Goal: Task Accomplishment & Management: Manage account settings

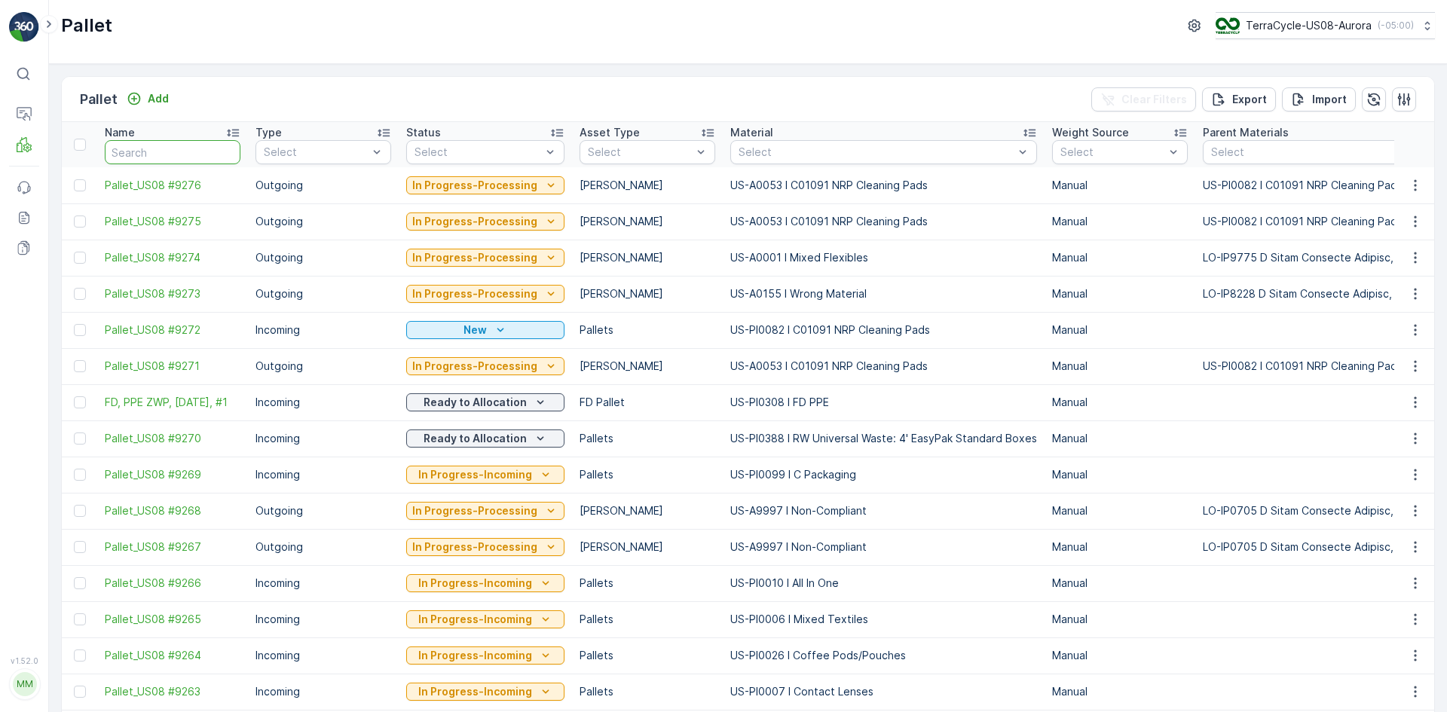
click at [150, 148] on input "text" at bounding box center [173, 152] width 136 height 24
paste input "SC7966"
type input "SC7966"
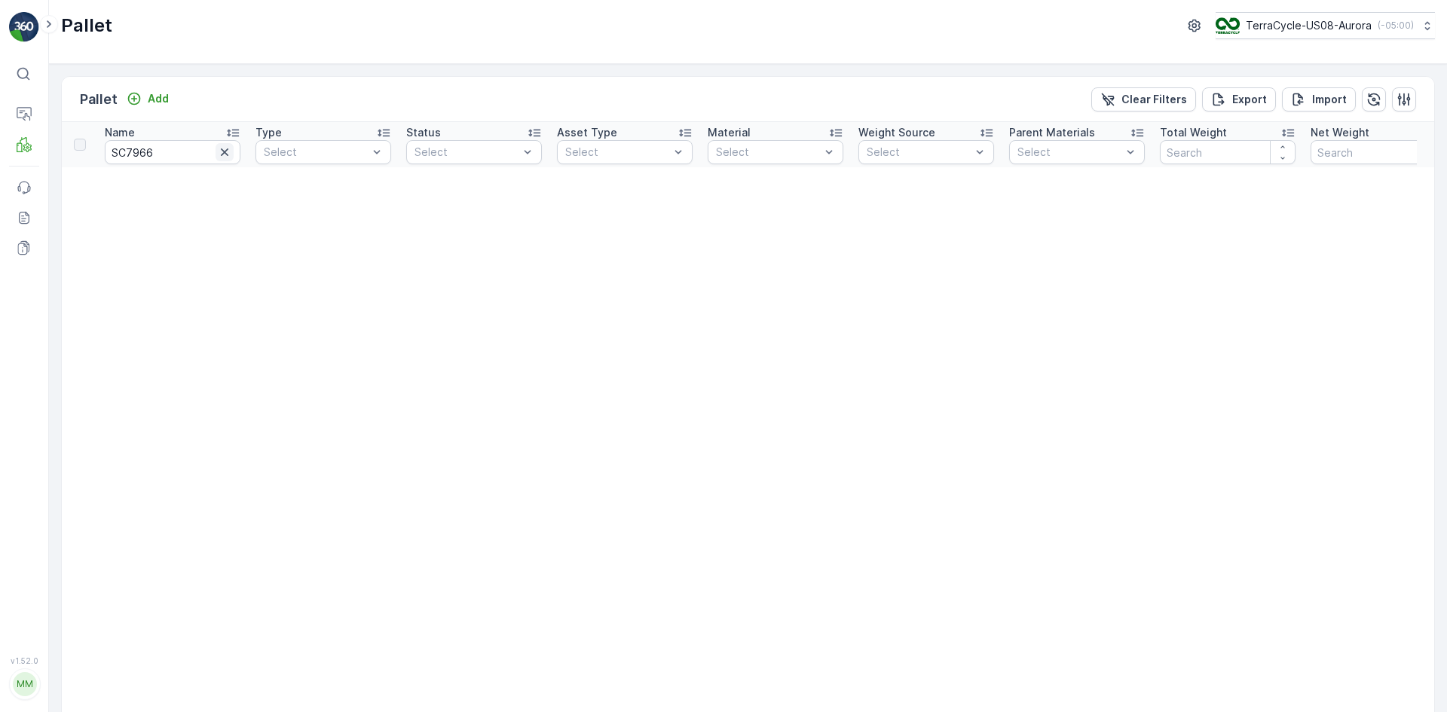
click at [223, 151] on icon "button" at bounding box center [225, 152] width 8 height 8
paste input "R805249356"
type input "R805249356"
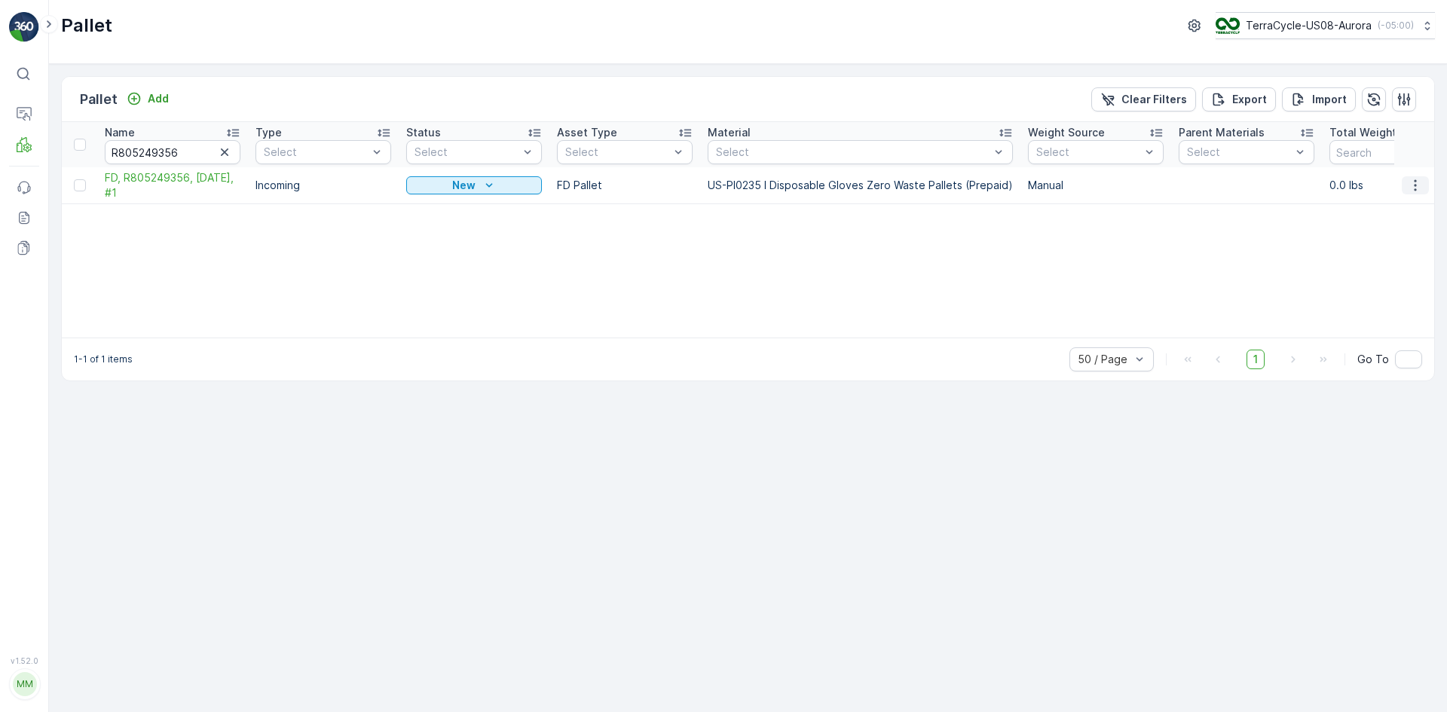
click at [1421, 188] on icon "button" at bounding box center [1415, 185] width 15 height 15
click at [1400, 220] on div "Edit Pallet" at bounding box center [1397, 229] width 99 height 21
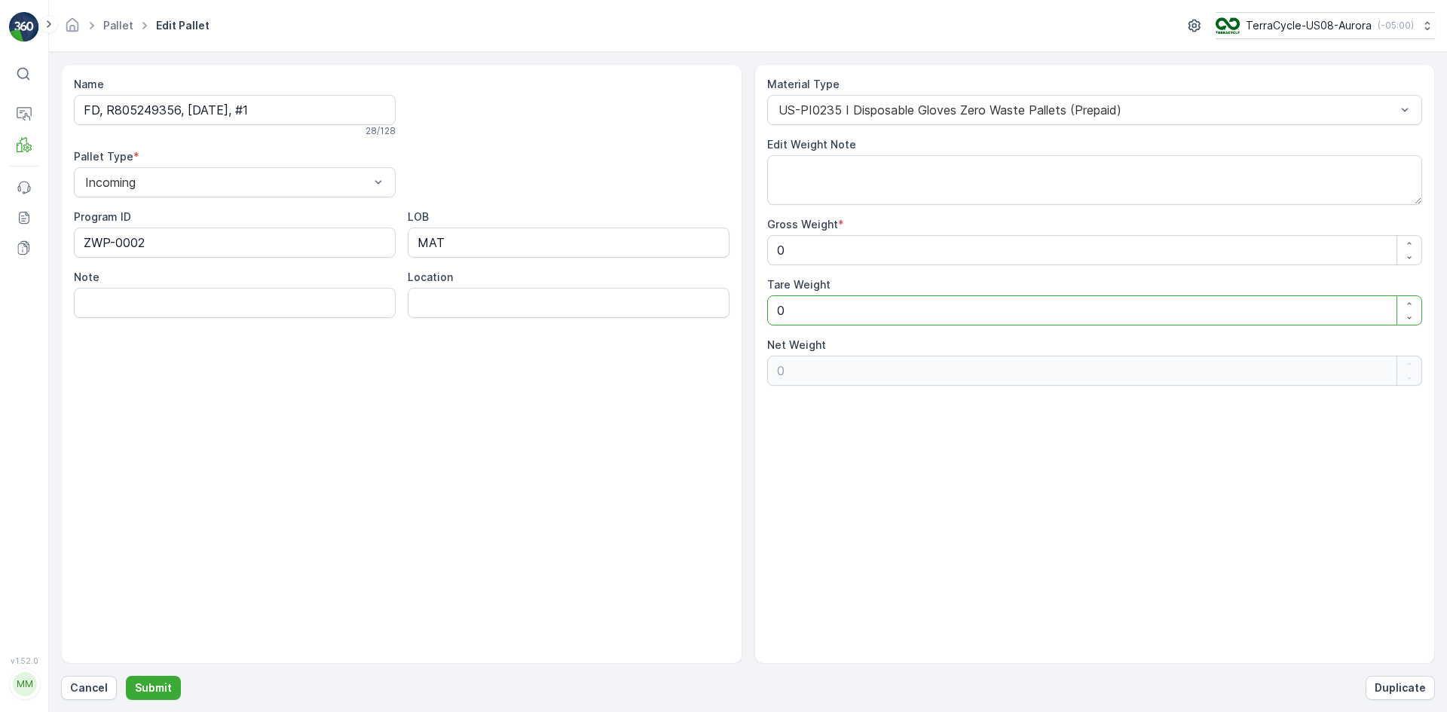
drag, startPoint x: 870, startPoint y: 317, endPoint x: 693, endPoint y: 336, distance: 177.4
click at [693, 336] on div "Name FD, R805249356, [DATE], #1 28 / 128 Pallet Type * Incoming Program ID ZWP-…" at bounding box center [748, 364] width 1374 height 600
type Weight "9"
type Weight "-9"
type Weight "90"
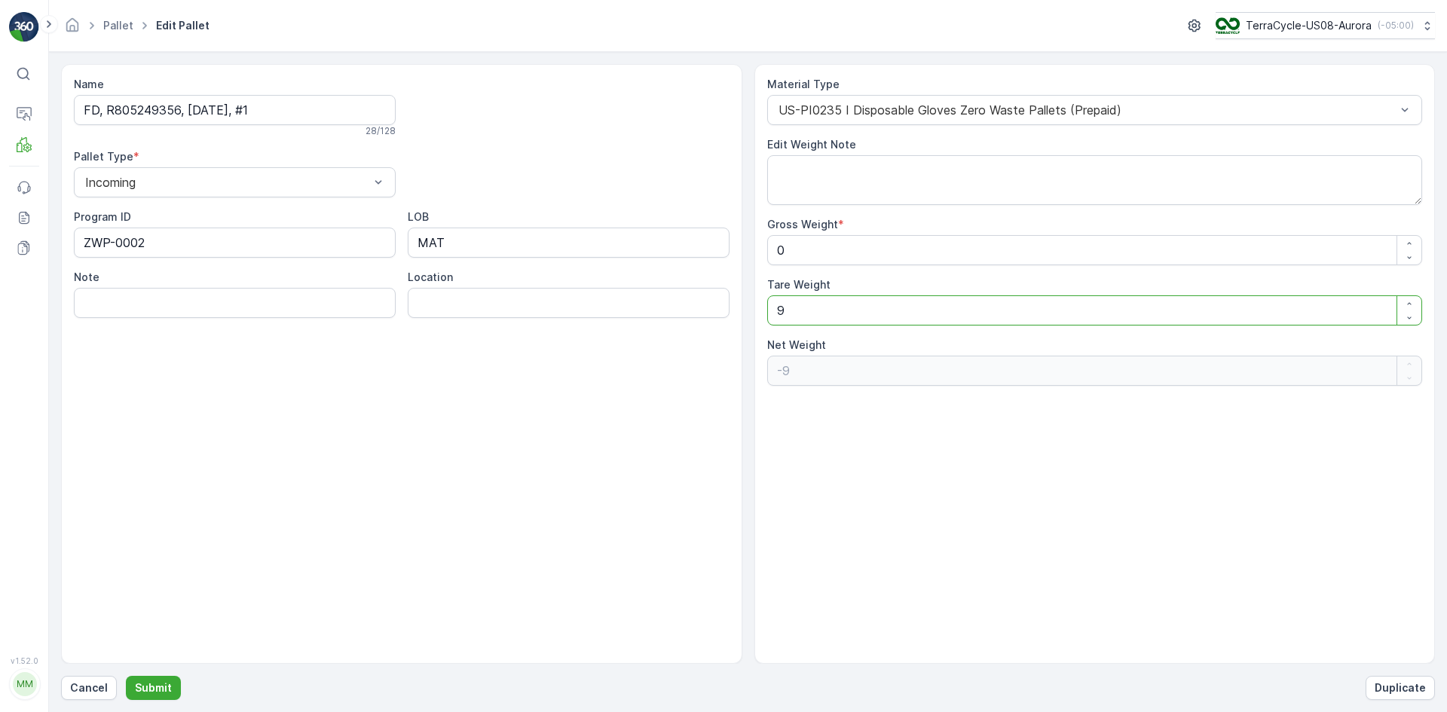
type Weight "-90"
click at [157, 693] on p "Submit" at bounding box center [153, 688] width 37 height 15
type Weight "0"
click at [834, 315] on Weight "0" at bounding box center [1095, 310] width 656 height 30
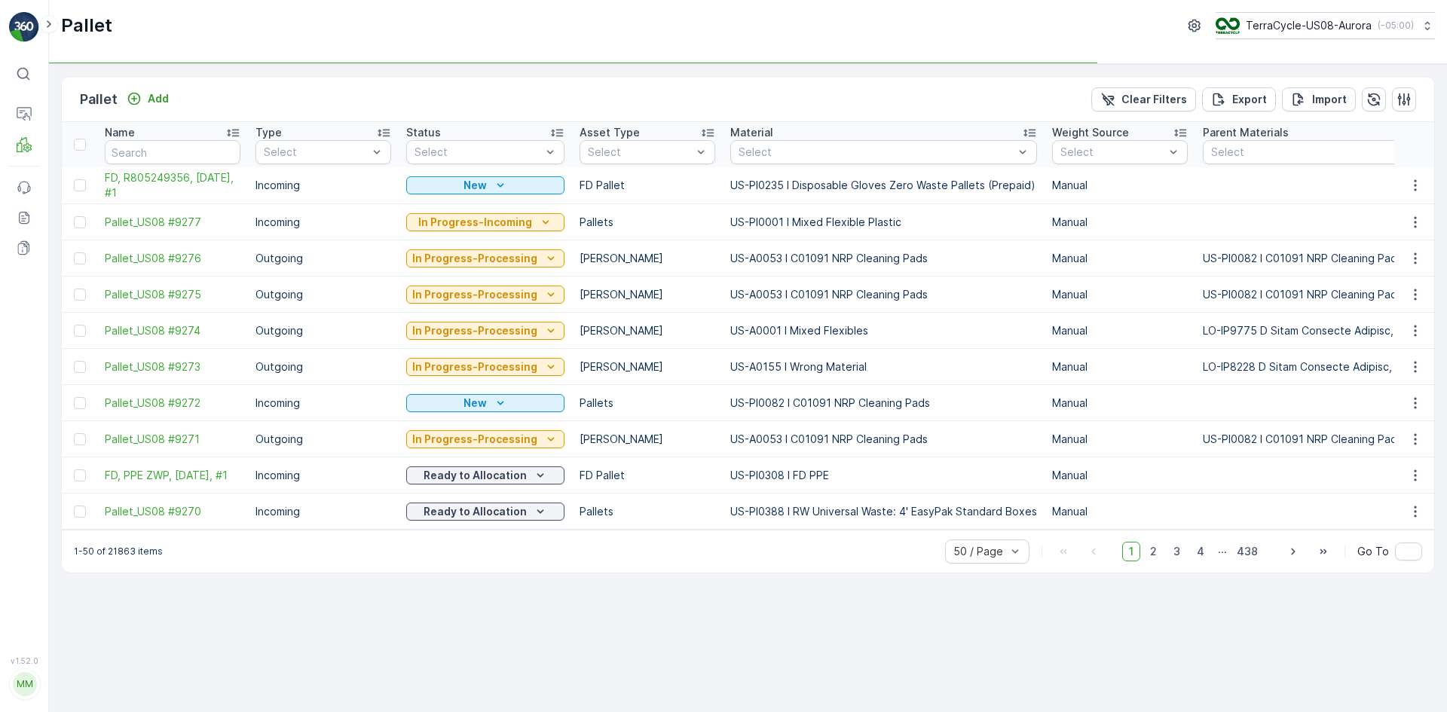
type input "R805249356"
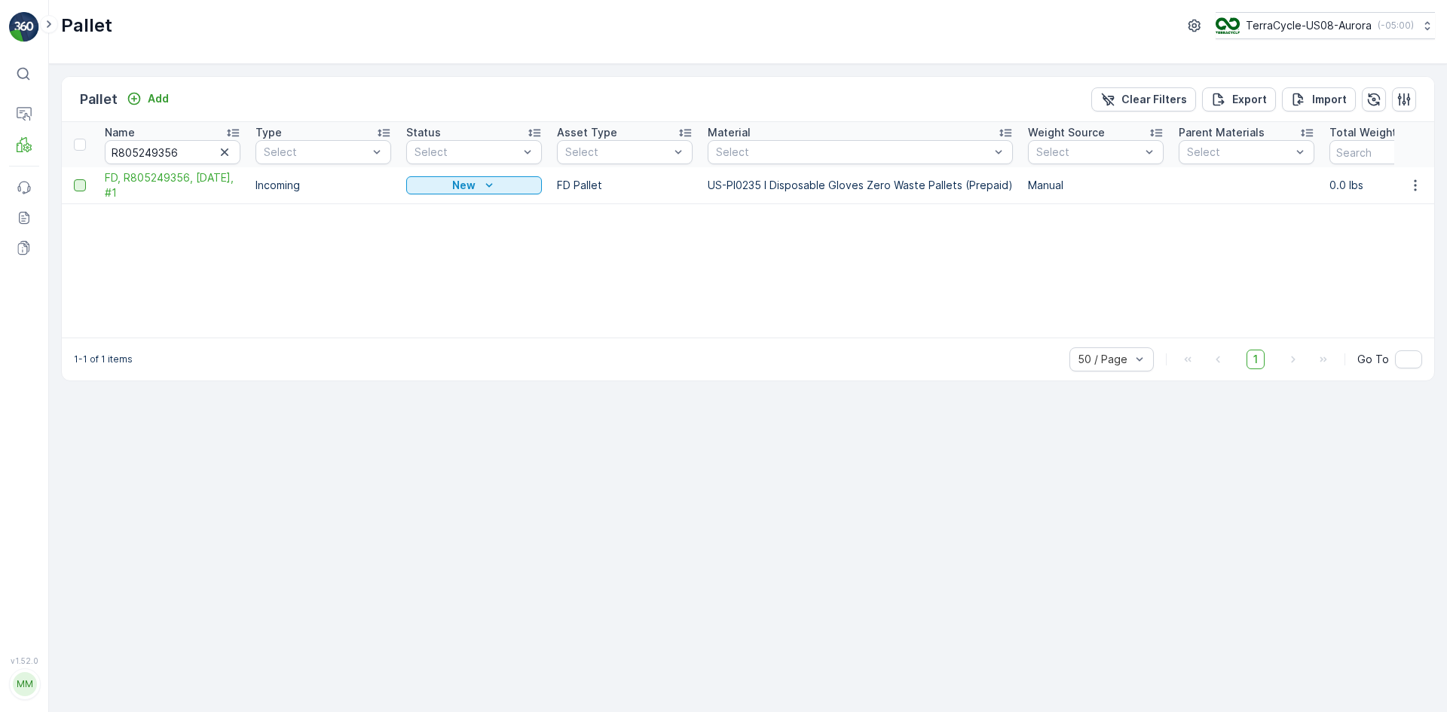
click at [78, 189] on div at bounding box center [80, 185] width 12 height 12
click at [74, 179] on input "checkbox" at bounding box center [74, 179] width 0 height 0
click at [1331, 100] on p "Print QR" at bounding box center [1319, 99] width 45 height 15
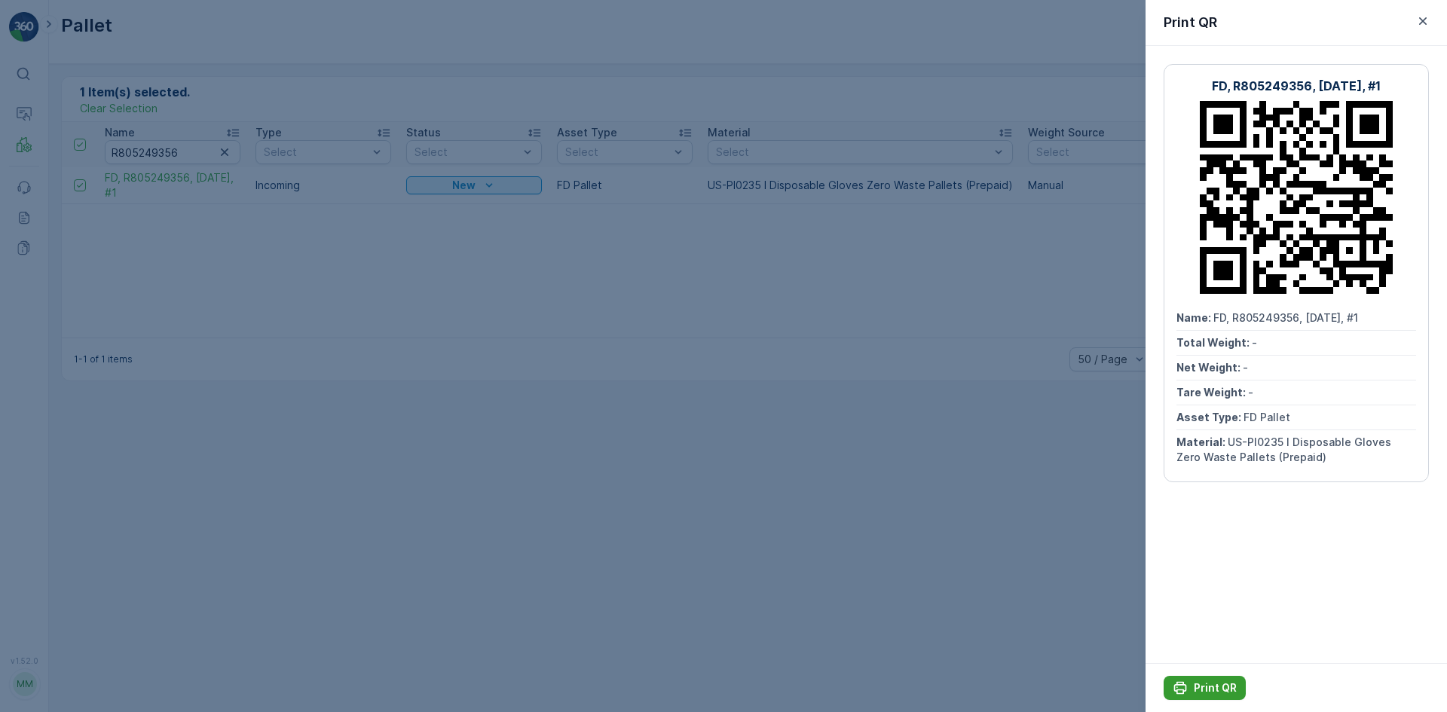
click at [1213, 688] on p "Print QR" at bounding box center [1215, 688] width 43 height 15
click at [592, 348] on div at bounding box center [723, 356] width 1447 height 712
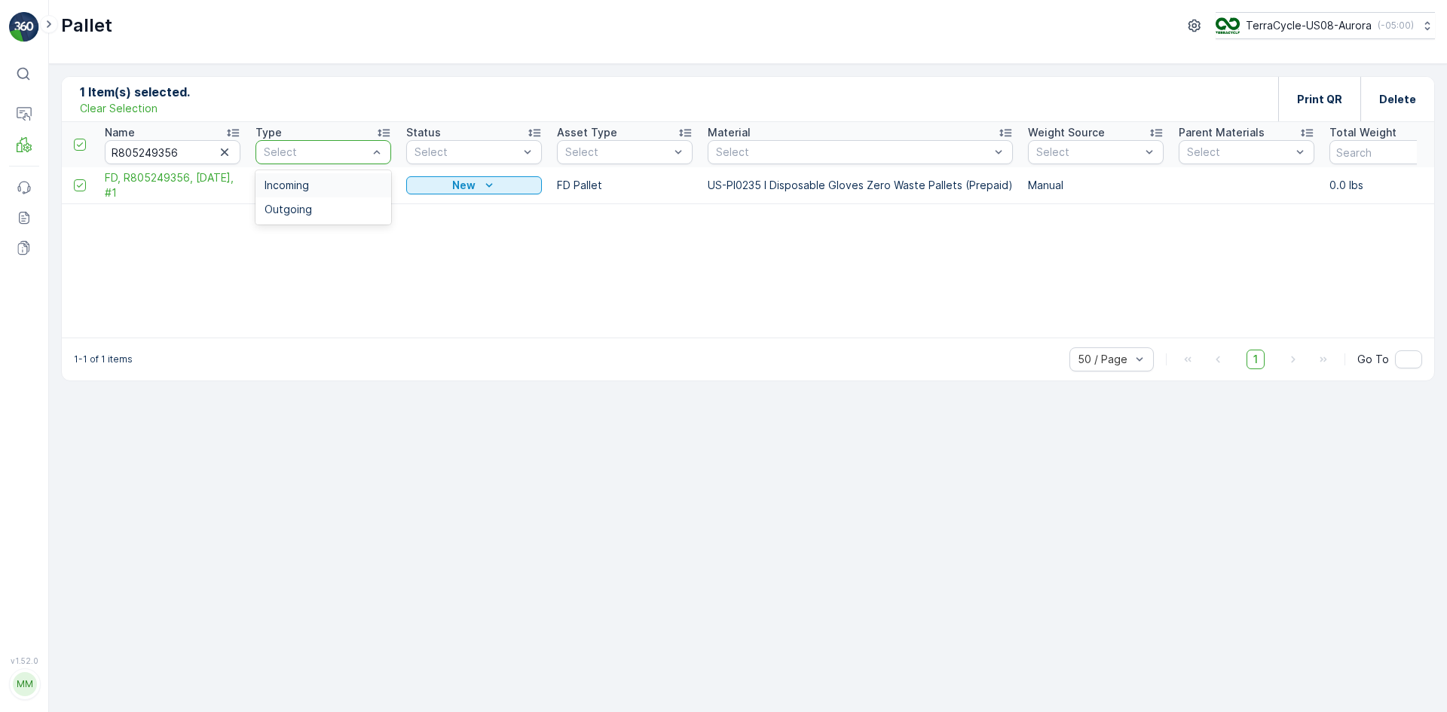
click at [114, 109] on p "Clear Selection" at bounding box center [119, 108] width 78 height 15
click at [230, 151] on icon "button" at bounding box center [224, 152] width 15 height 15
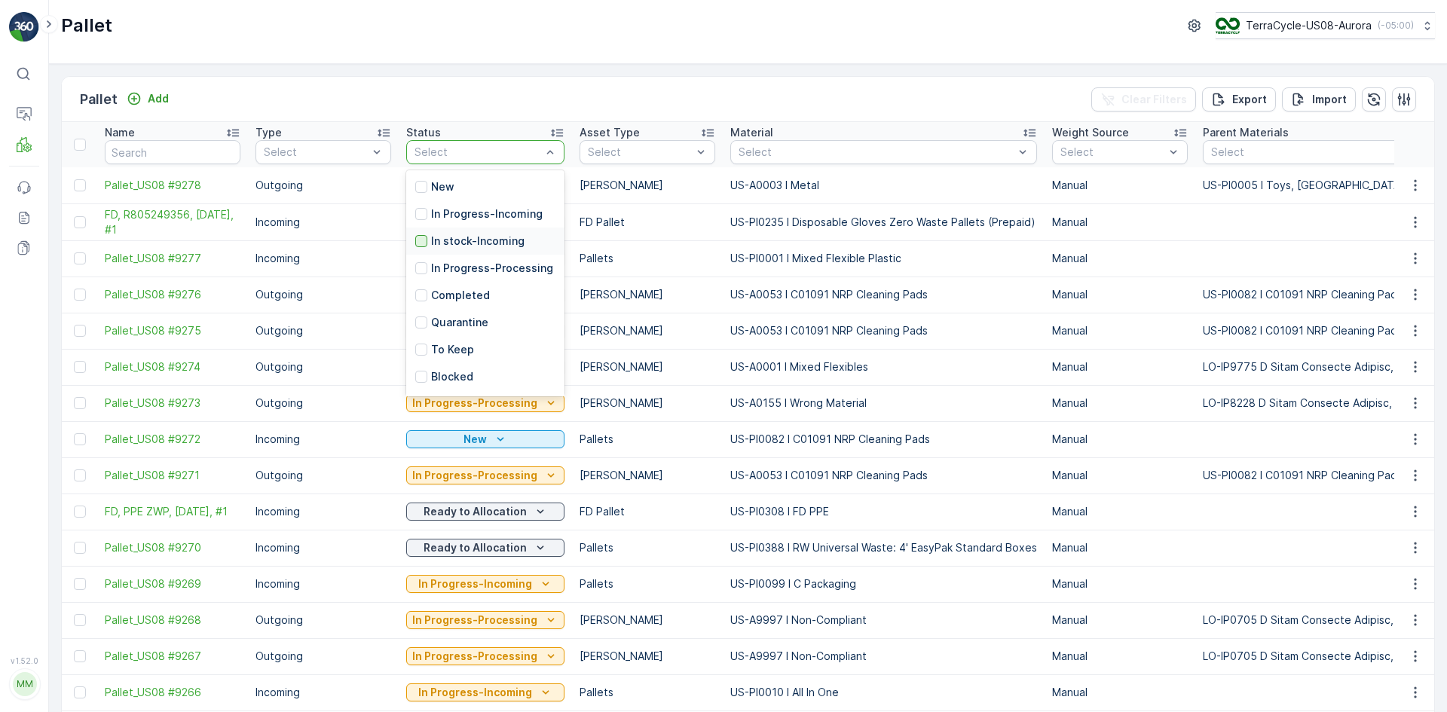
click at [415, 241] on div at bounding box center [421, 241] width 12 height 12
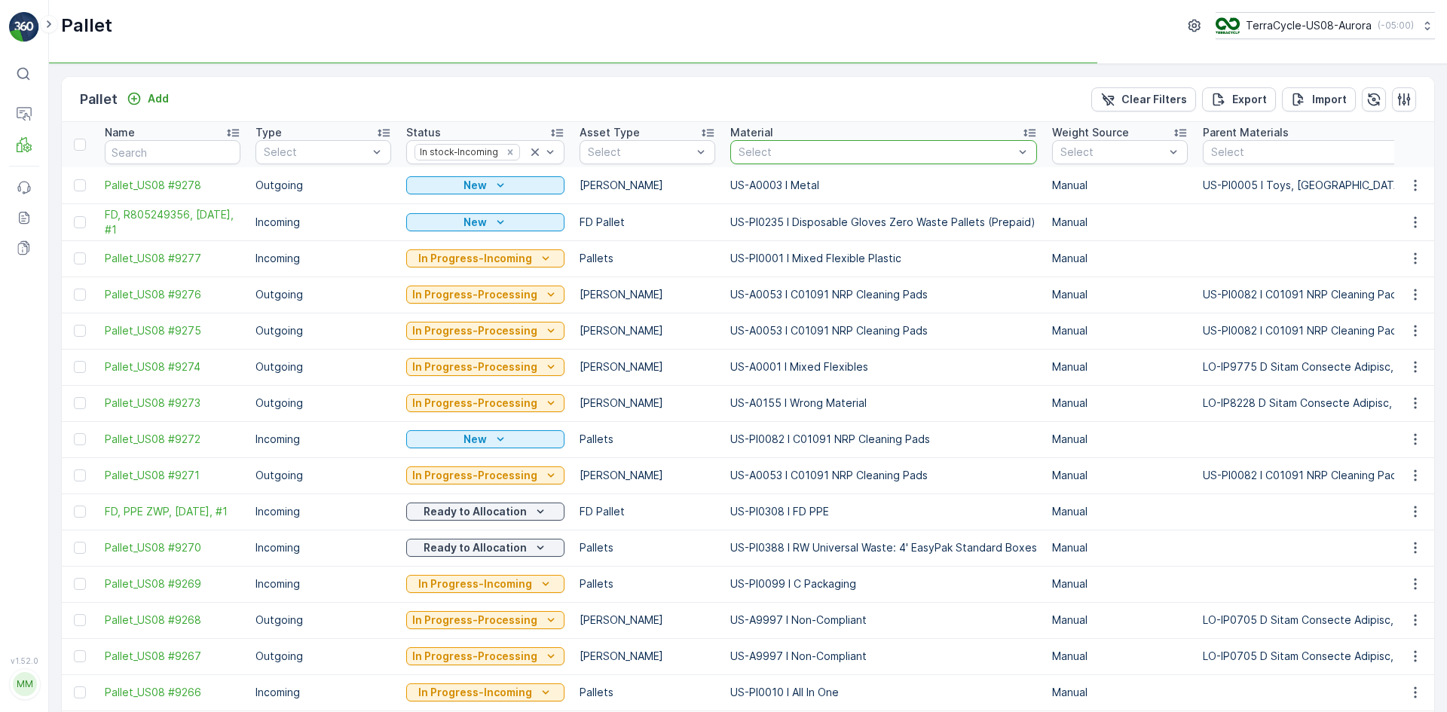
drag, startPoint x: 876, startPoint y: 165, endPoint x: 883, endPoint y: 173, distance: 10.7
click at [876, 164] on div "Select" at bounding box center [883, 152] width 307 height 24
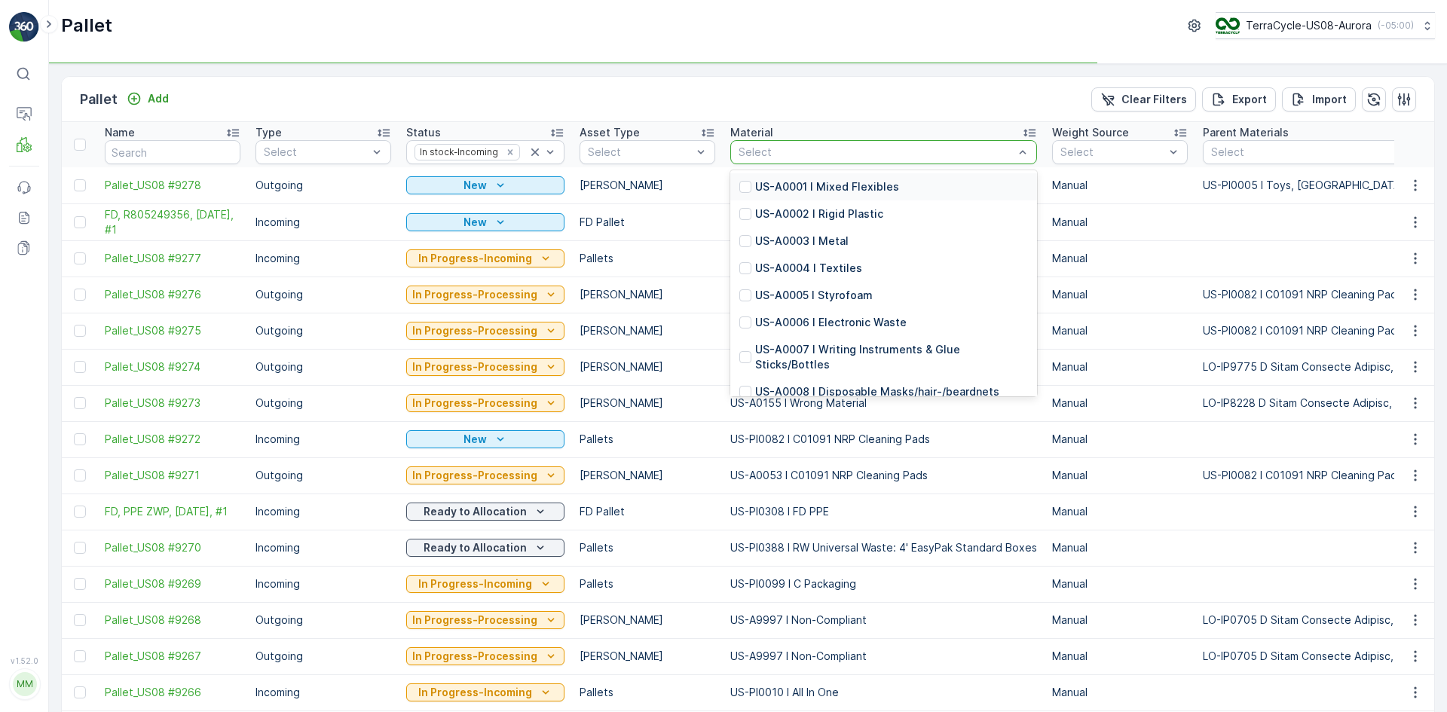
click at [890, 153] on div at bounding box center [876, 152] width 278 height 12
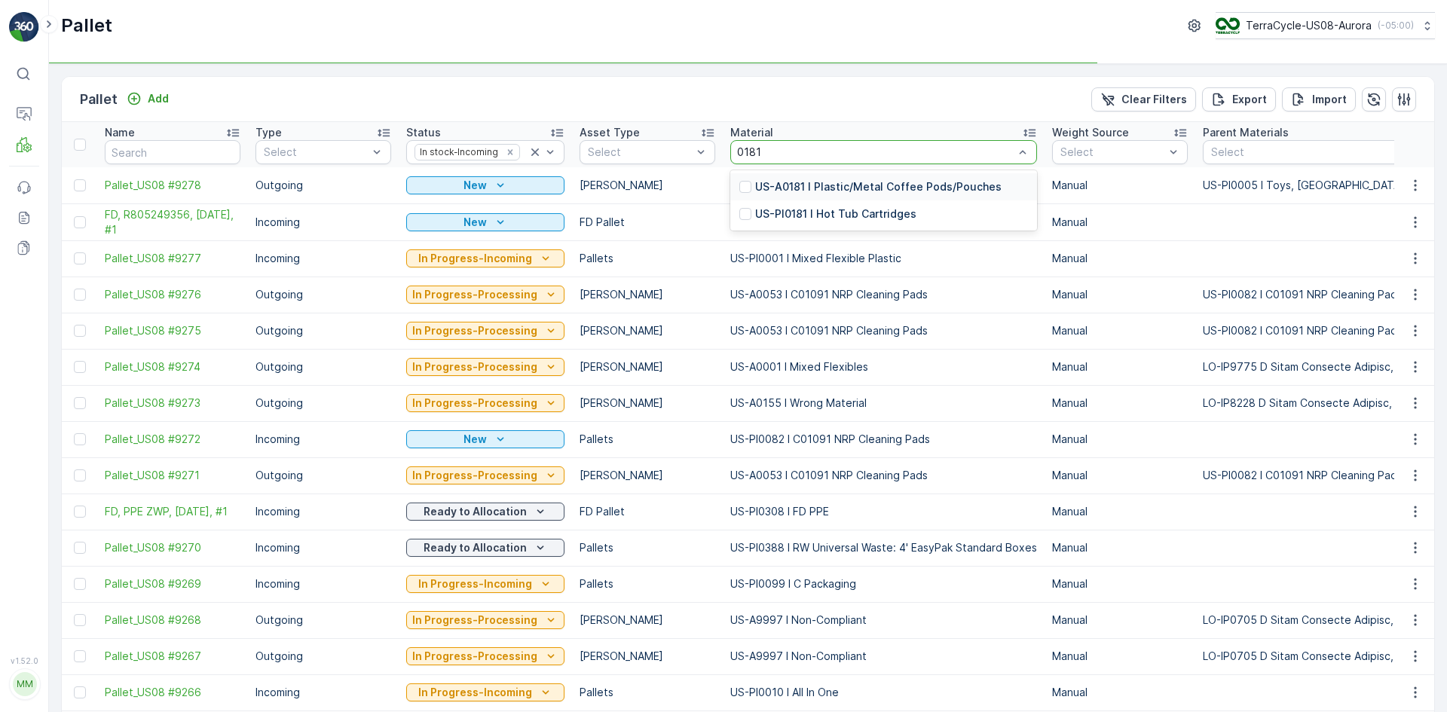
click at [739, 189] on div at bounding box center [745, 187] width 12 height 12
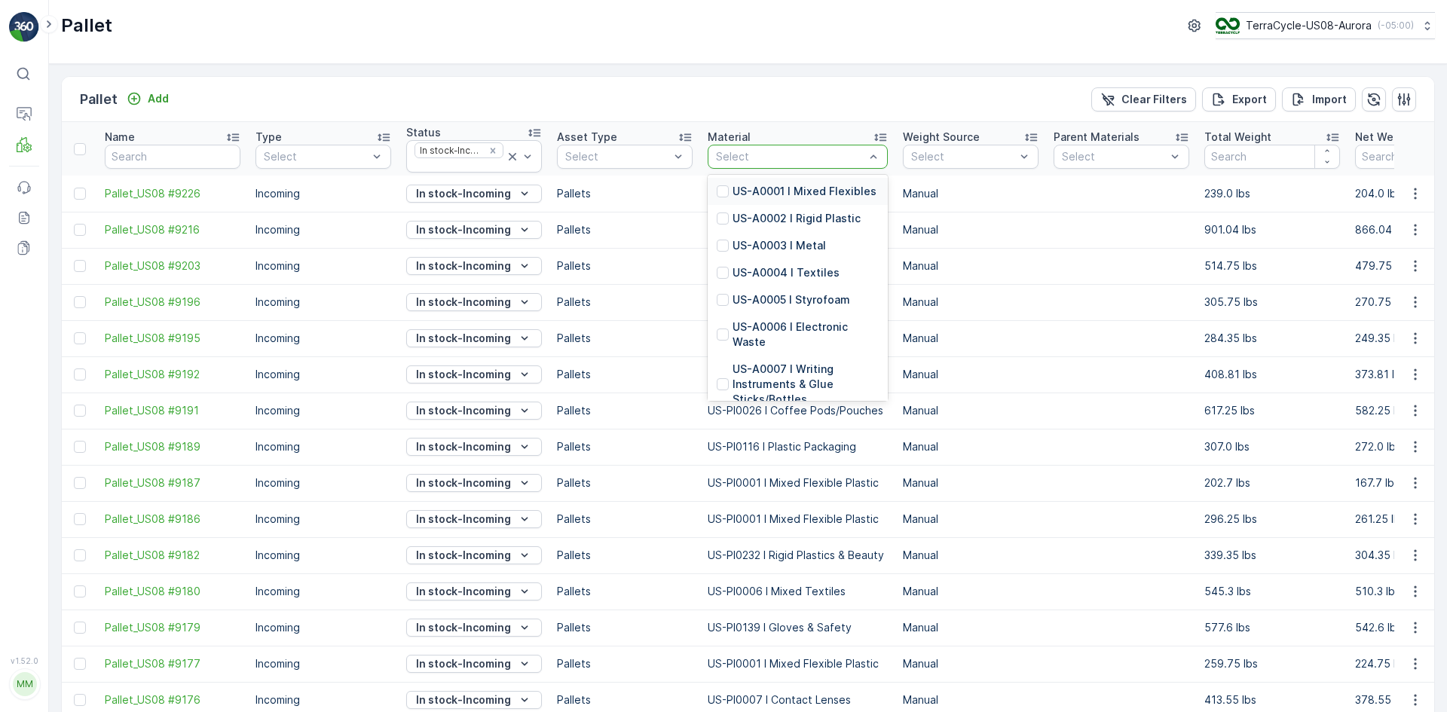
click at [825, 167] on div "Select" at bounding box center [798, 157] width 180 height 24
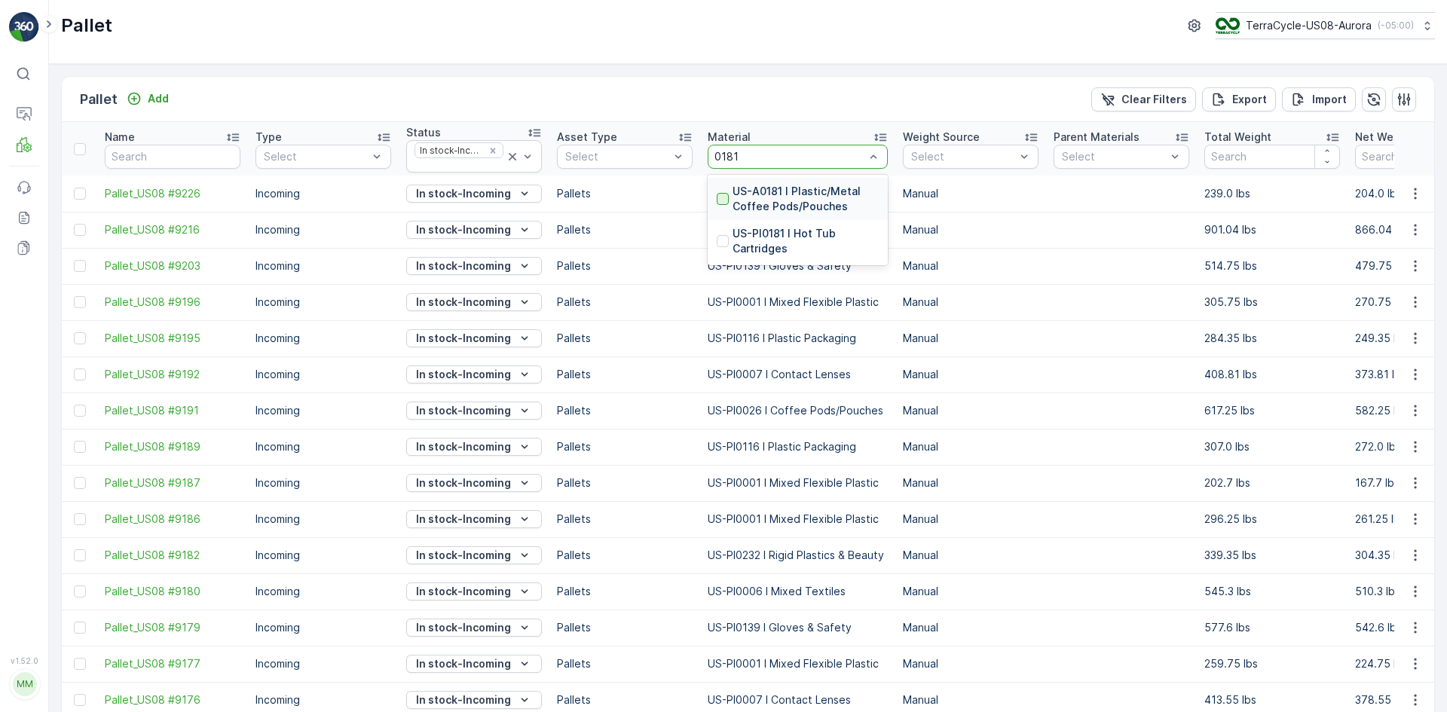
click at [727, 196] on div at bounding box center [723, 199] width 12 height 12
click at [722, 194] on p "US-PI0001 I Mixed Flexible Plastic" at bounding box center [798, 193] width 180 height 15
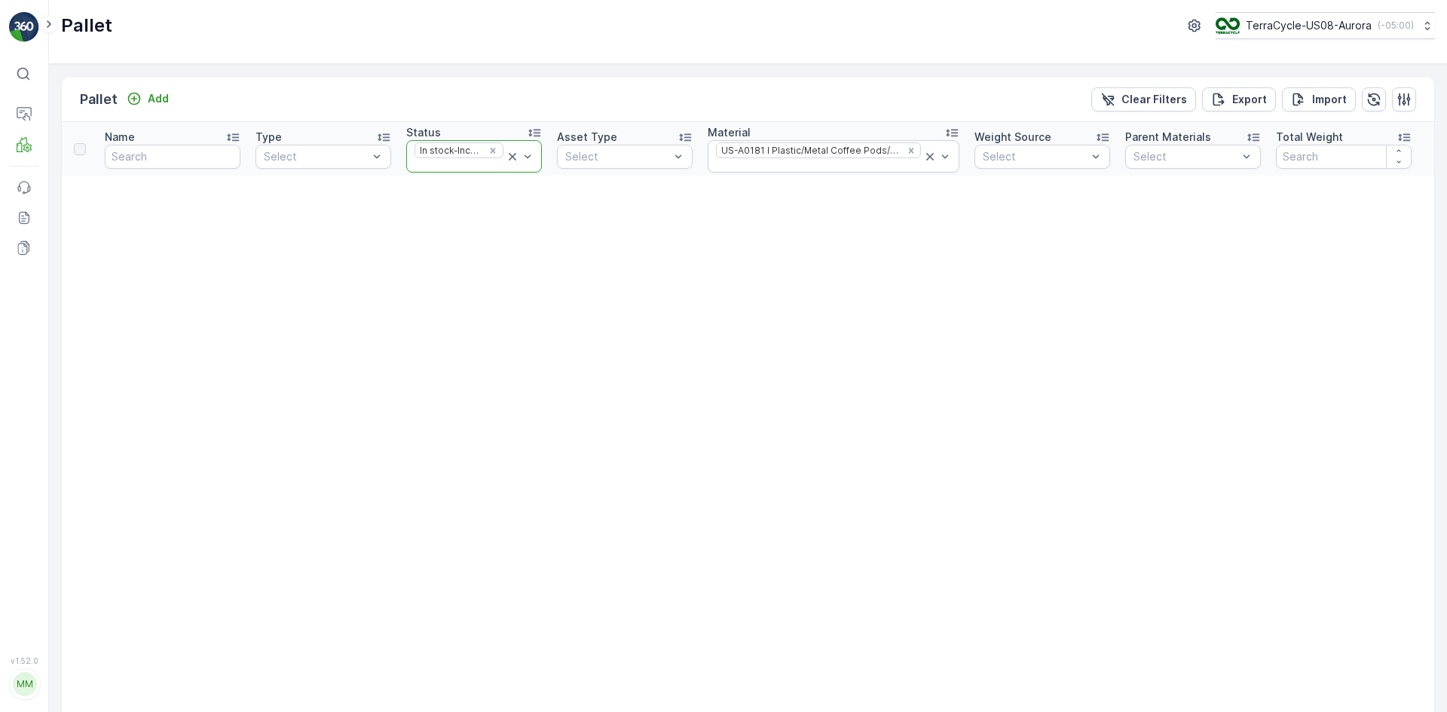
click at [512, 156] on icon at bounding box center [513, 157] width 8 height 8
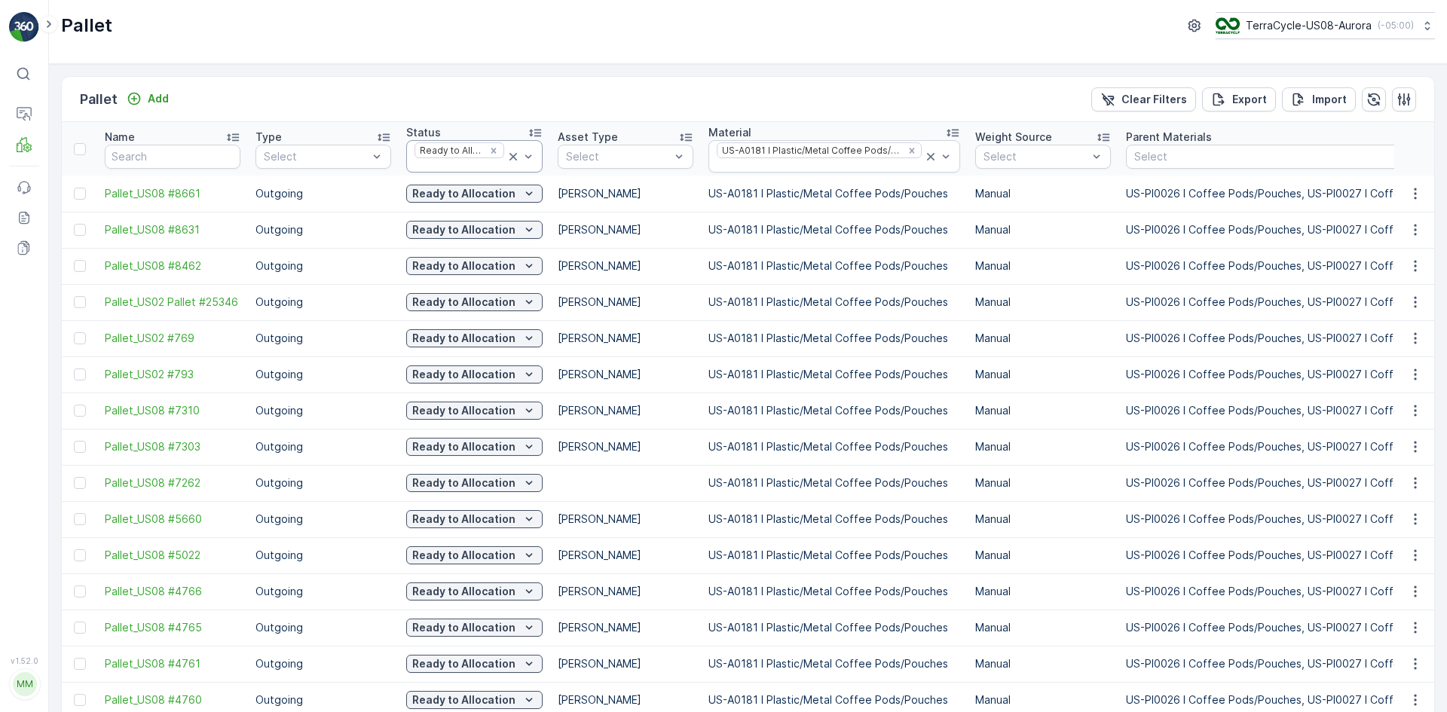
click at [507, 158] on icon at bounding box center [513, 156] width 15 height 15
click at [927, 154] on icon at bounding box center [931, 157] width 8 height 8
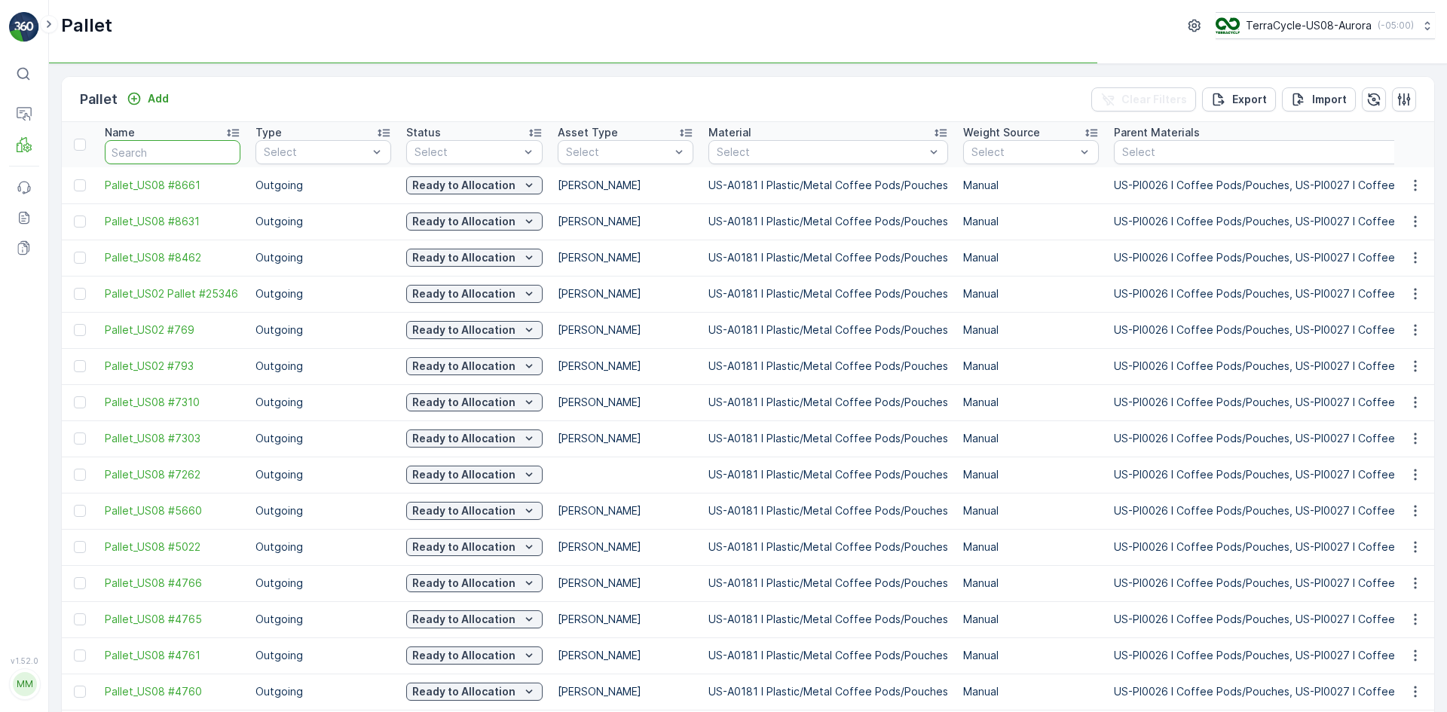
click at [175, 155] on input "text" at bounding box center [173, 152] width 136 height 24
type input "sc"
click at [173, 145] on input "sc" at bounding box center [173, 152] width 136 height 24
type input "sc79"
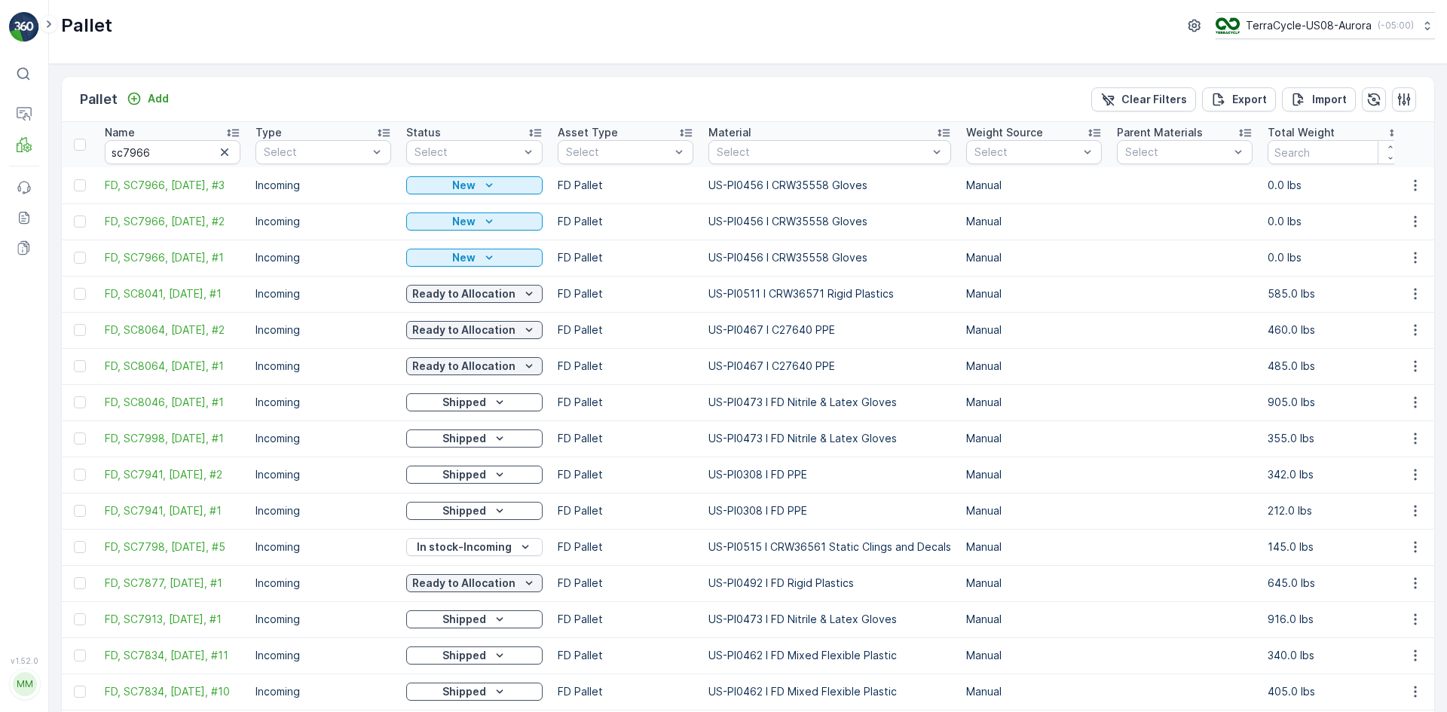
type input "sc"
type input "sc7966"
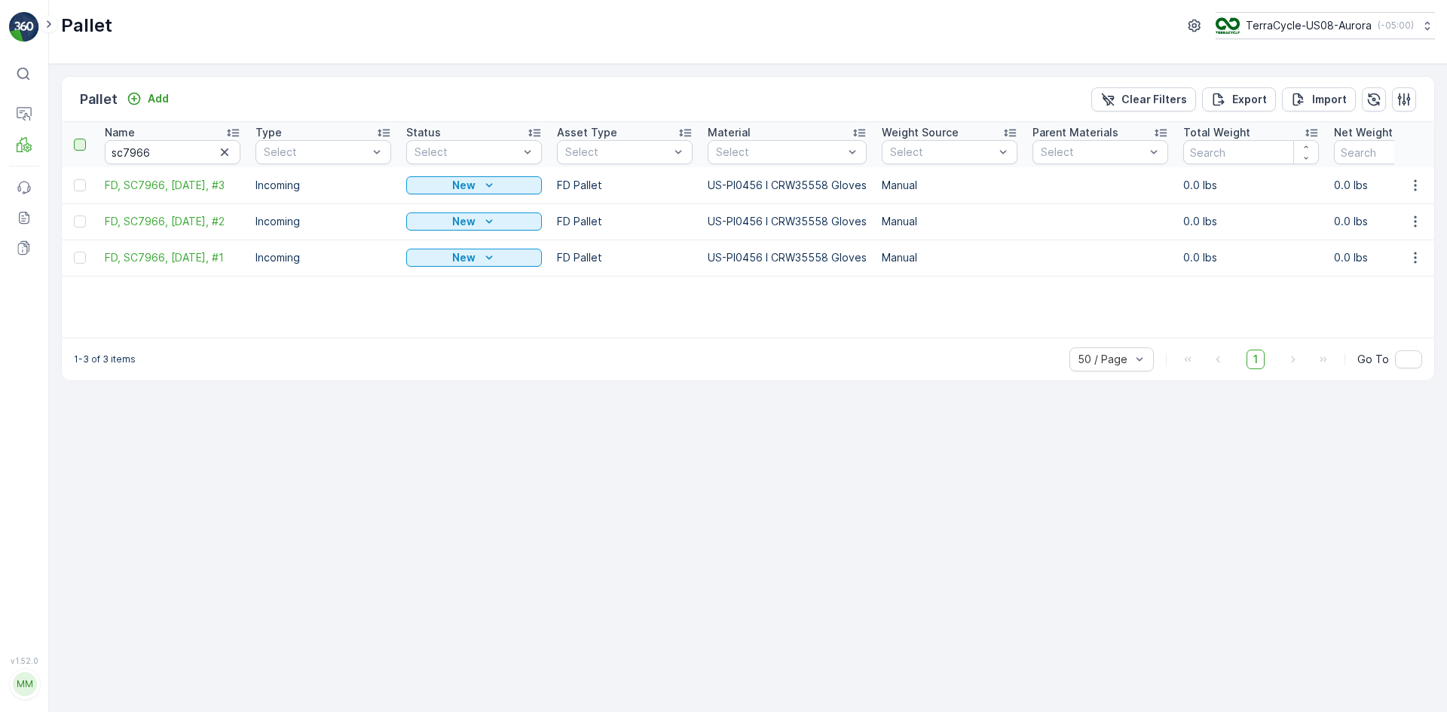
click at [78, 142] on div at bounding box center [80, 145] width 12 height 12
click at [82, 139] on input "checkbox" at bounding box center [82, 139] width 0 height 0
click at [1347, 92] on div "Print QR" at bounding box center [1319, 99] width 82 height 44
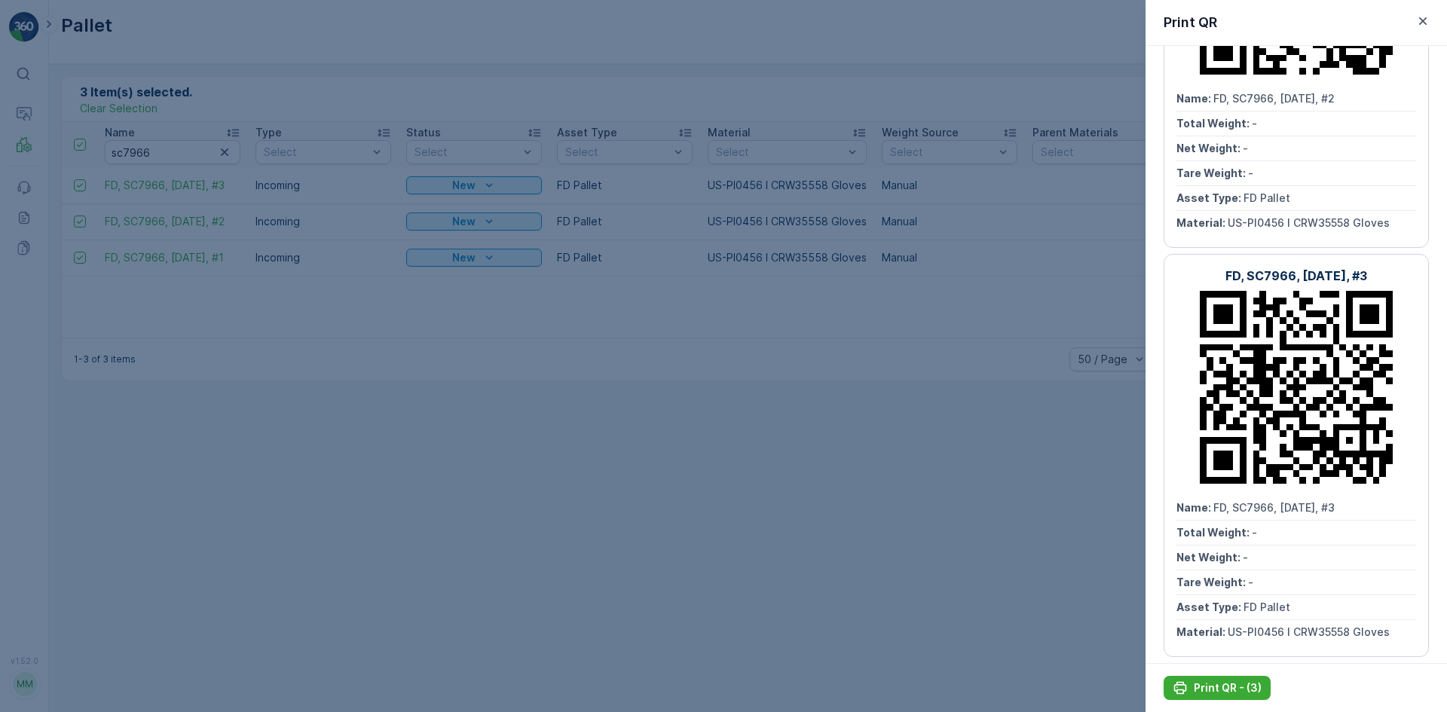
scroll to position [641, 0]
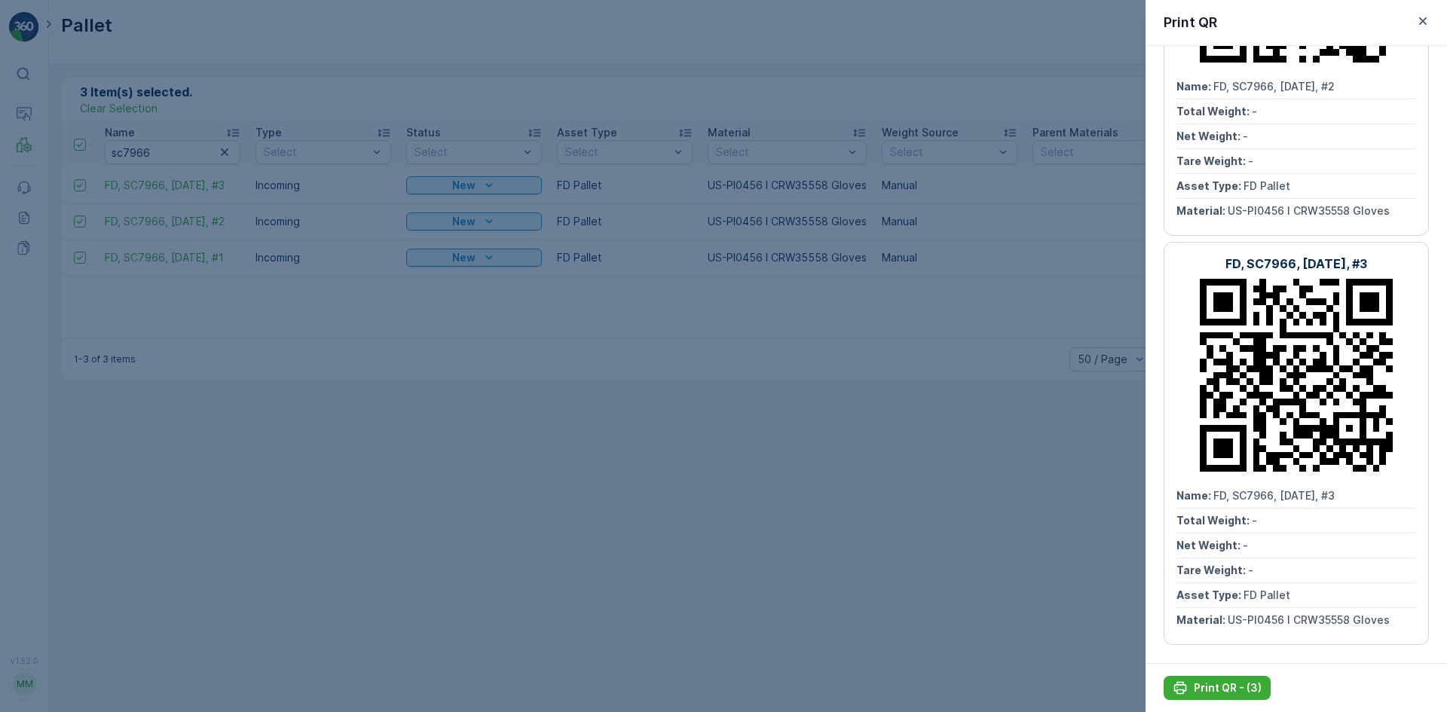
click at [1026, 491] on div at bounding box center [723, 356] width 1447 height 712
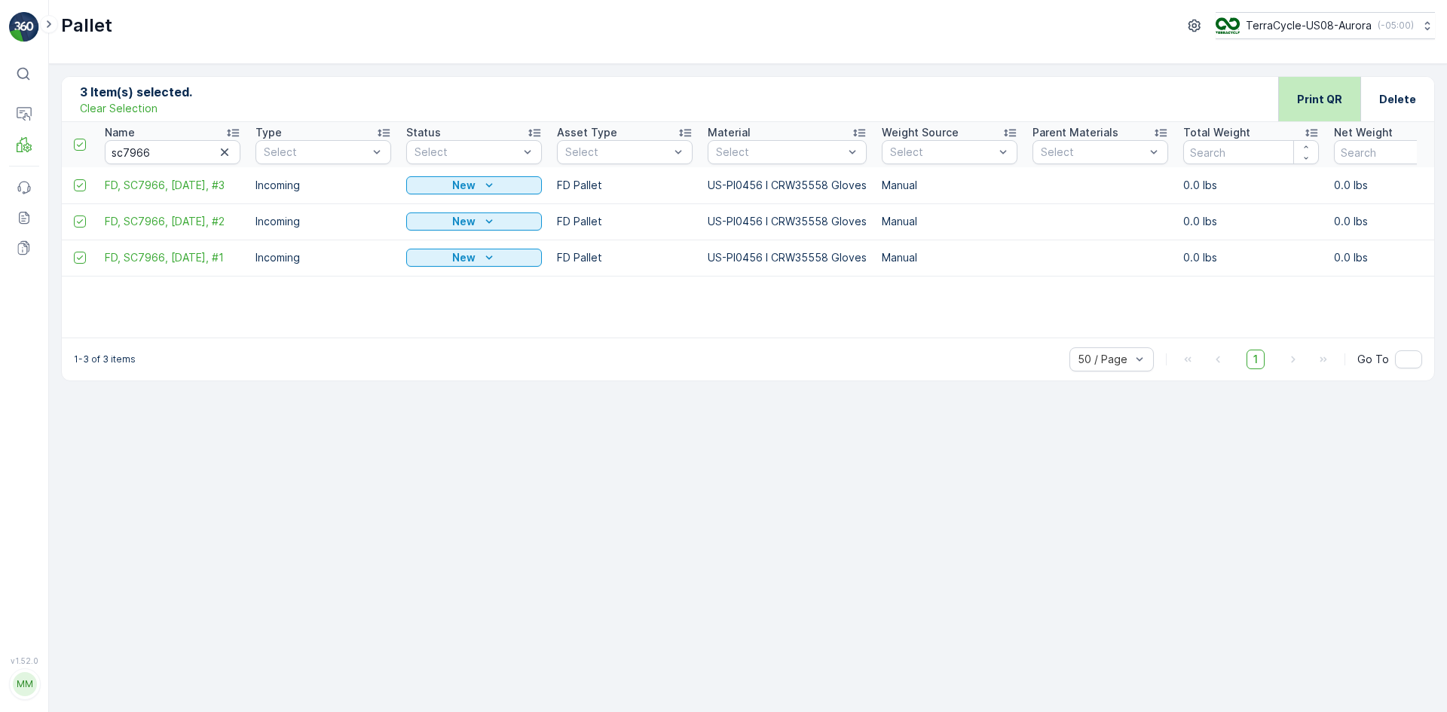
click at [1322, 100] on p "Print QR" at bounding box center [1319, 99] width 45 height 15
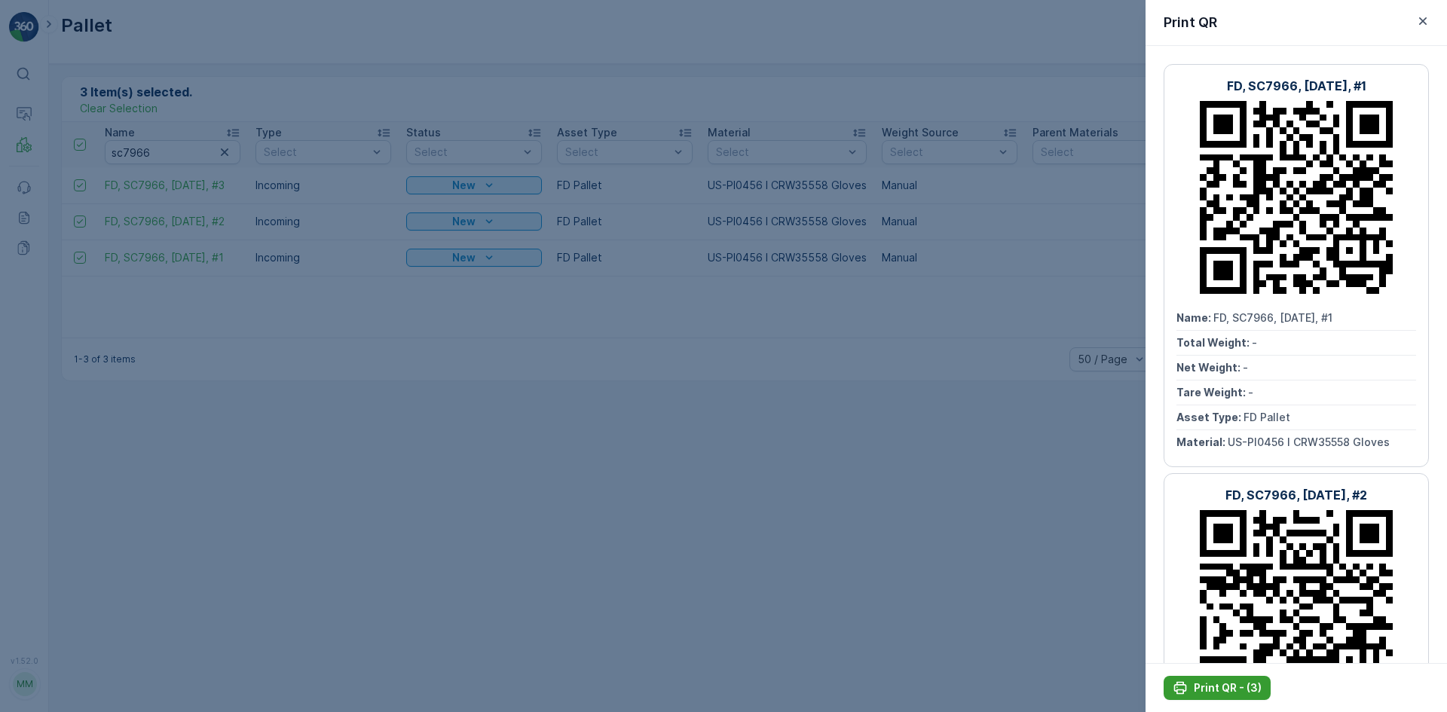
click at [1254, 683] on p "Print QR - (3)" at bounding box center [1228, 688] width 68 height 15
click at [161, 152] on div at bounding box center [723, 356] width 1447 height 712
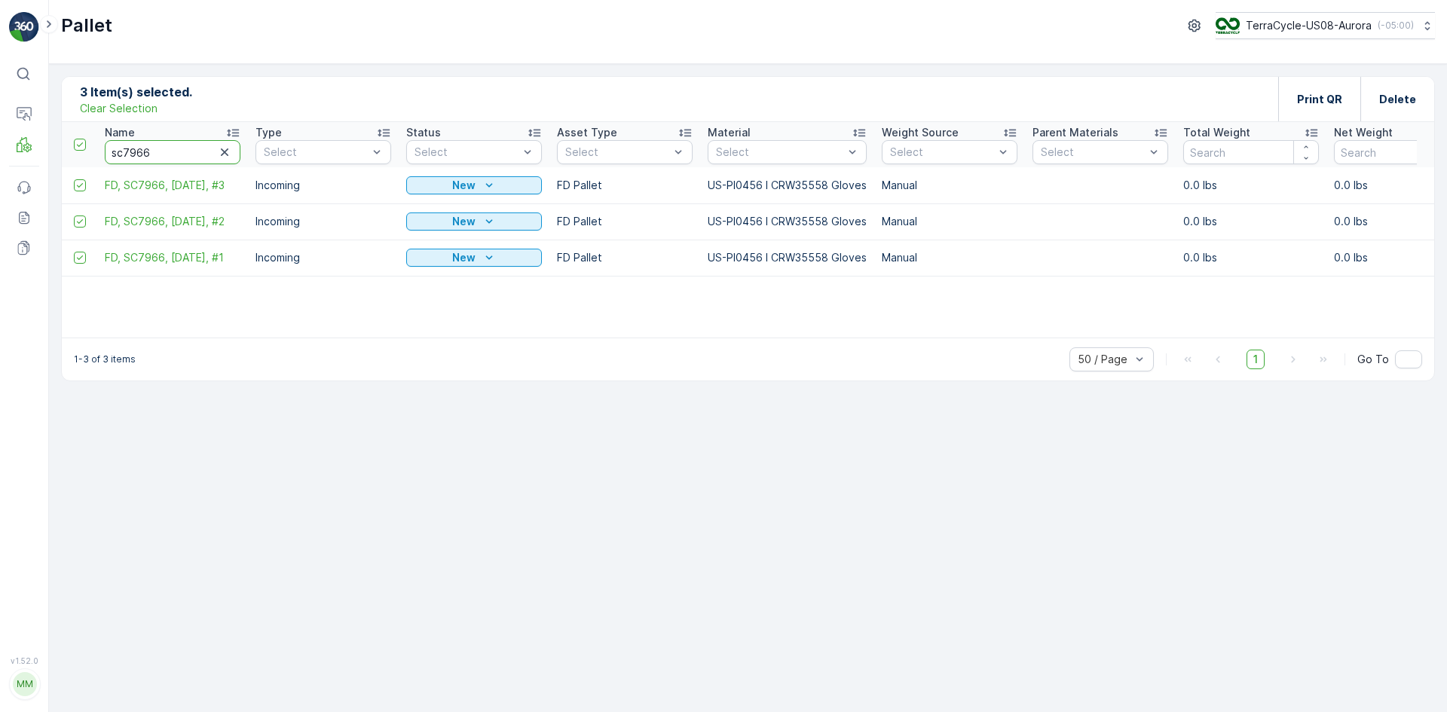
drag, startPoint x: 161, startPoint y: 150, endPoint x: 73, endPoint y: 158, distance: 87.8
drag, startPoint x: 216, startPoint y: 154, endPoint x: 130, endPoint y: 155, distance: 85.9
paste input "SC8041"
type input "SC8041"
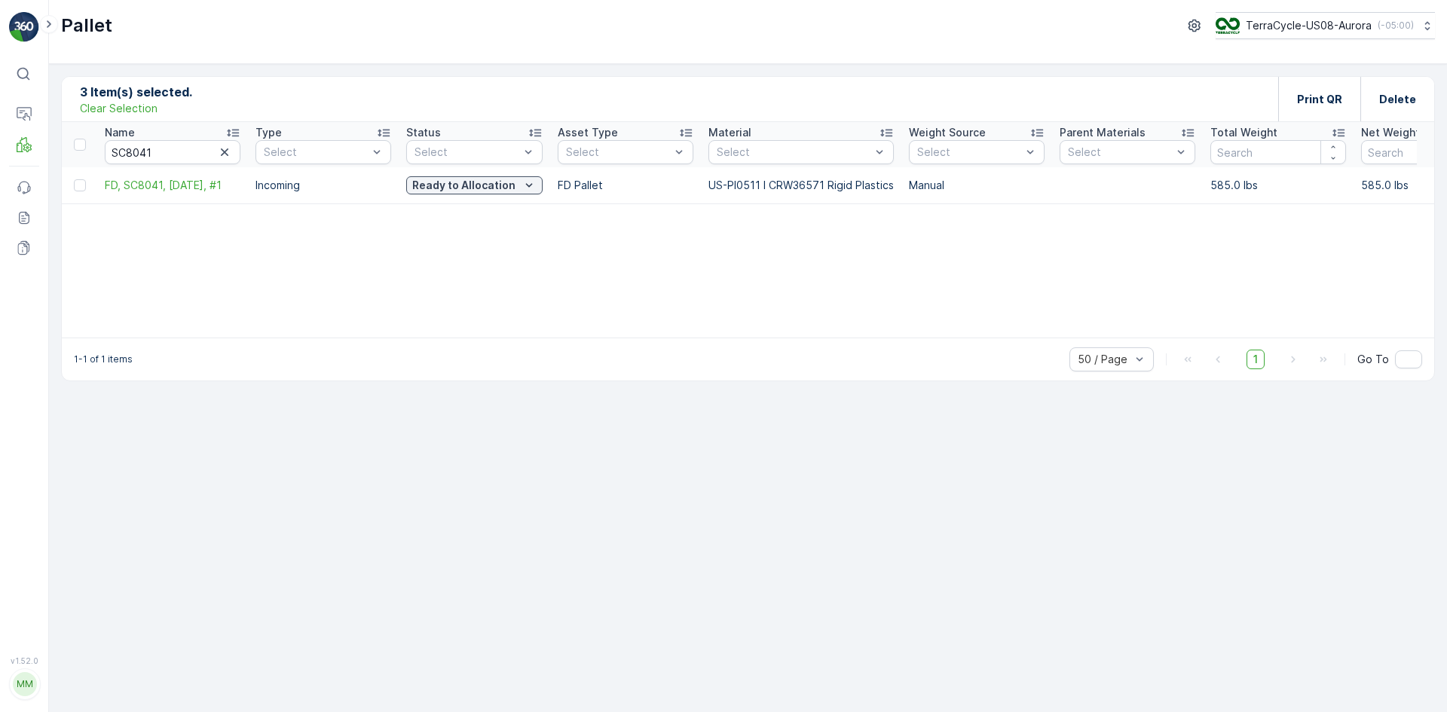
drag, startPoint x: 608, startPoint y: 347, endPoint x: 684, endPoint y: 344, distance: 76.2
click at [684, 345] on div "1-1 of 1 items 50 / Page 1 Go To" at bounding box center [748, 359] width 1372 height 43
click at [196, 188] on span "FD, SC8041, 10/06/25, #1" at bounding box center [173, 185] width 136 height 15
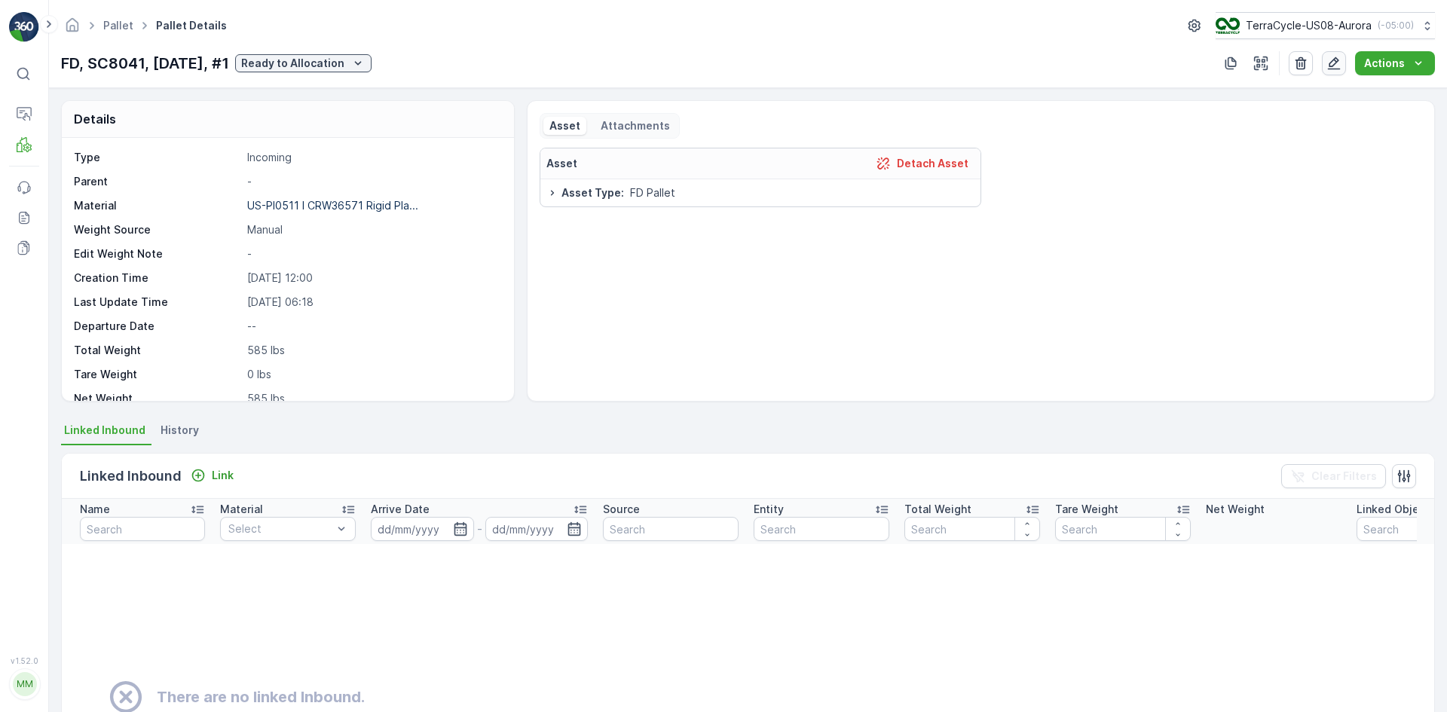
click at [1330, 60] on icon "button" at bounding box center [1333, 63] width 15 height 15
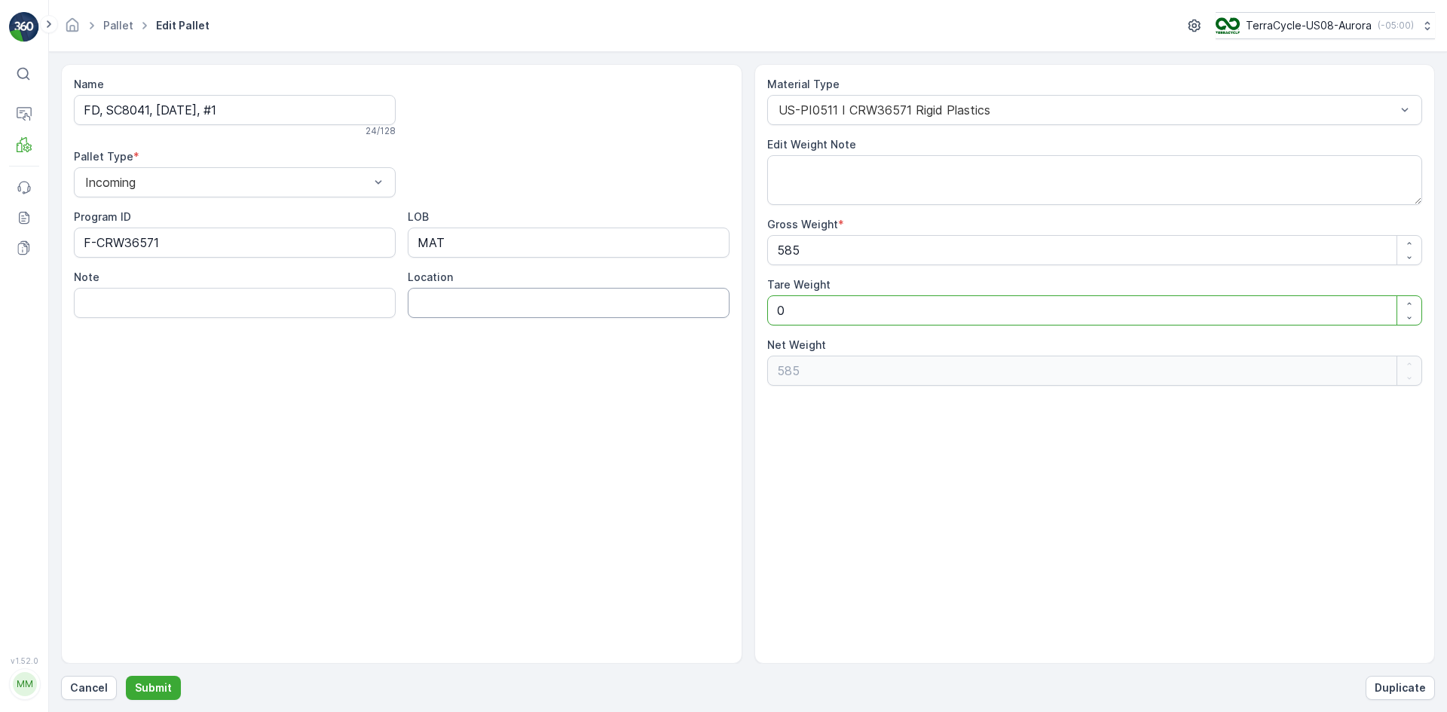
drag, startPoint x: 896, startPoint y: 308, endPoint x: 718, endPoint y: 317, distance: 178.1
click at [718, 317] on div "Name FD, SC8041, 10/06/25, #1 24 / 128 Pallet Type * Incoming Program ID F-CRW3…" at bounding box center [748, 364] width 1374 height 600
type Weight "7"
type Weight "578"
type Weight "70"
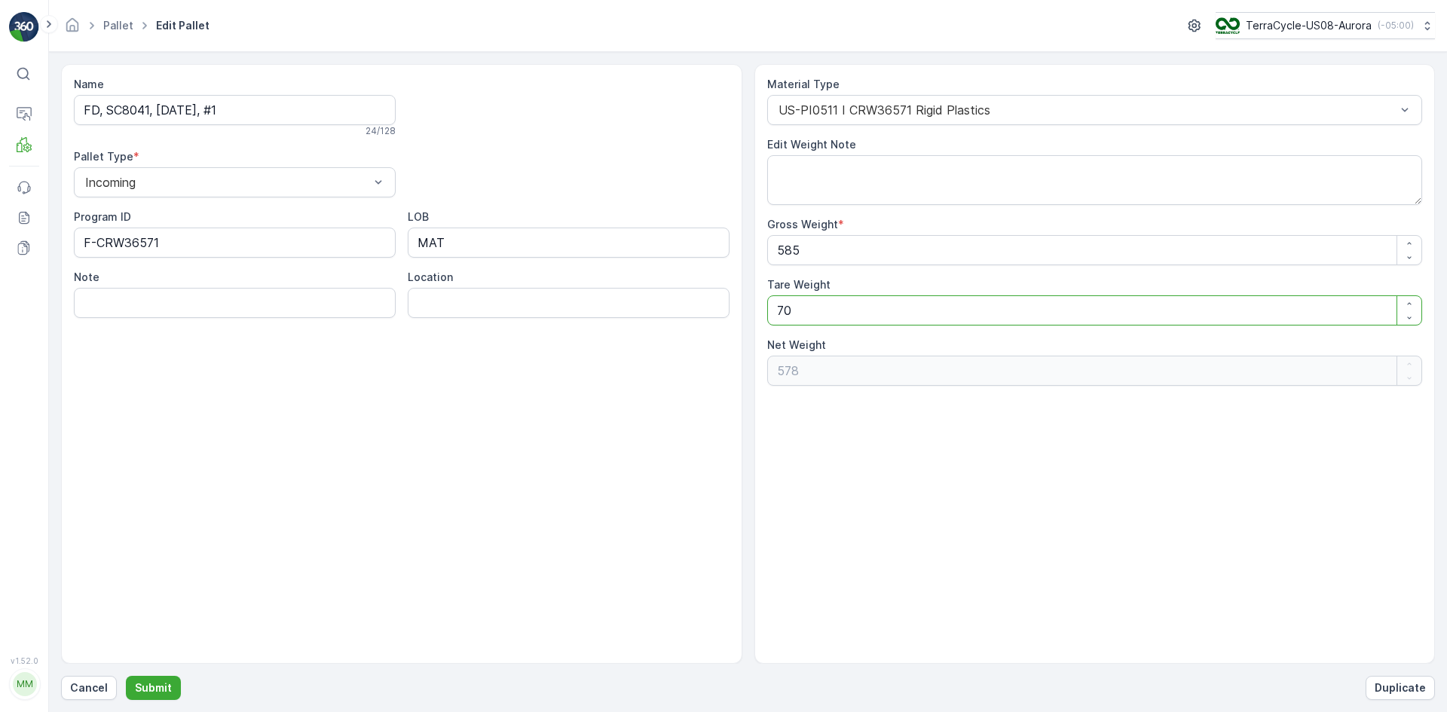
type Weight "515"
type Weight "70"
click at [157, 687] on p "Submit" at bounding box center [153, 688] width 37 height 15
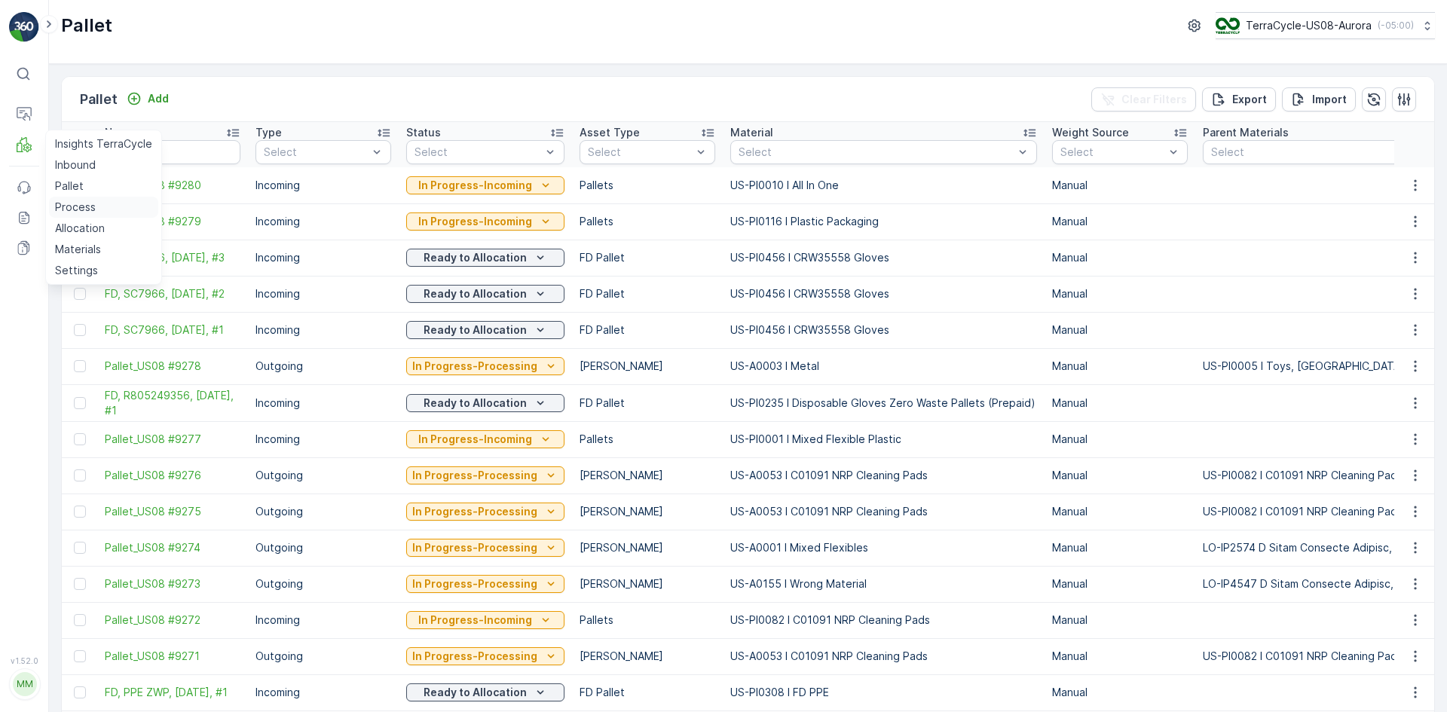
click at [81, 205] on p "Process" at bounding box center [75, 207] width 41 height 15
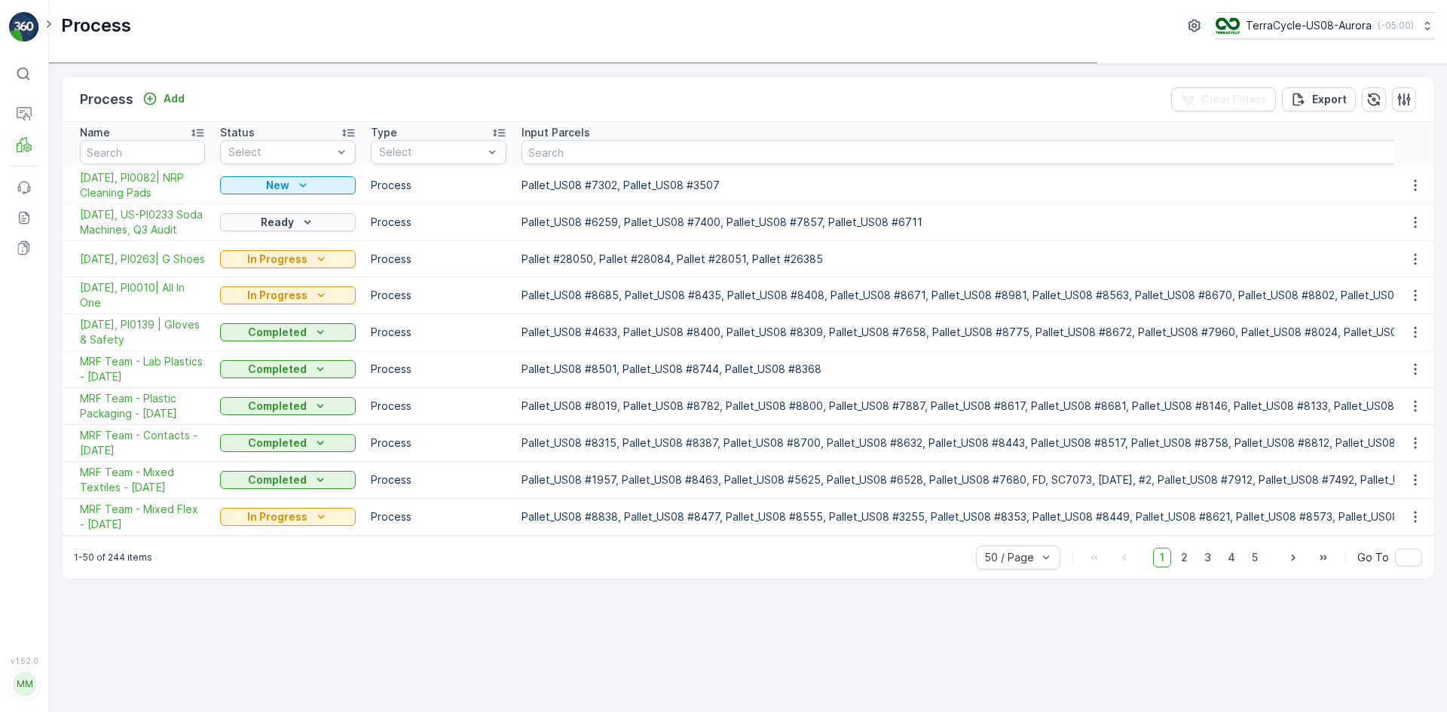
click at [289, 222] on button "Ready" at bounding box center [288, 222] width 136 height 18
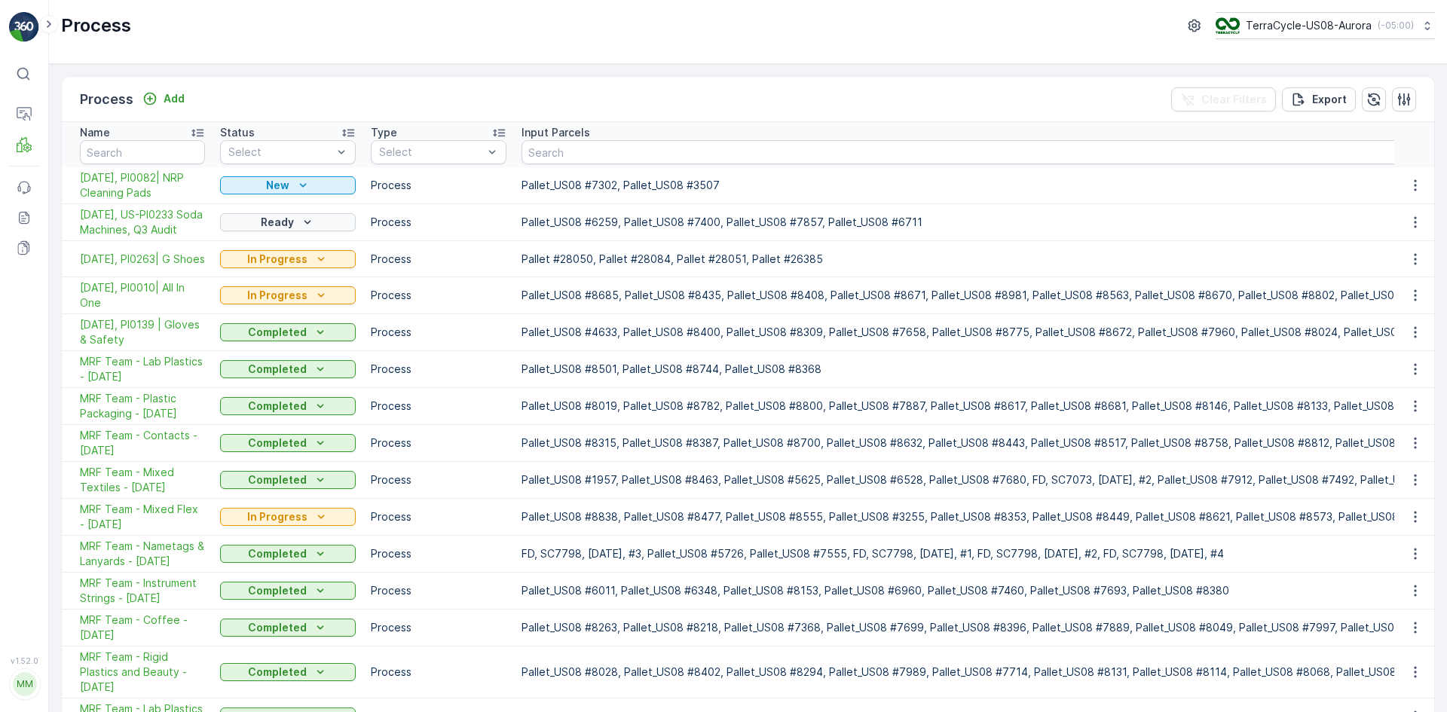
click at [245, 230] on div "Ready" at bounding box center [288, 222] width 124 height 15
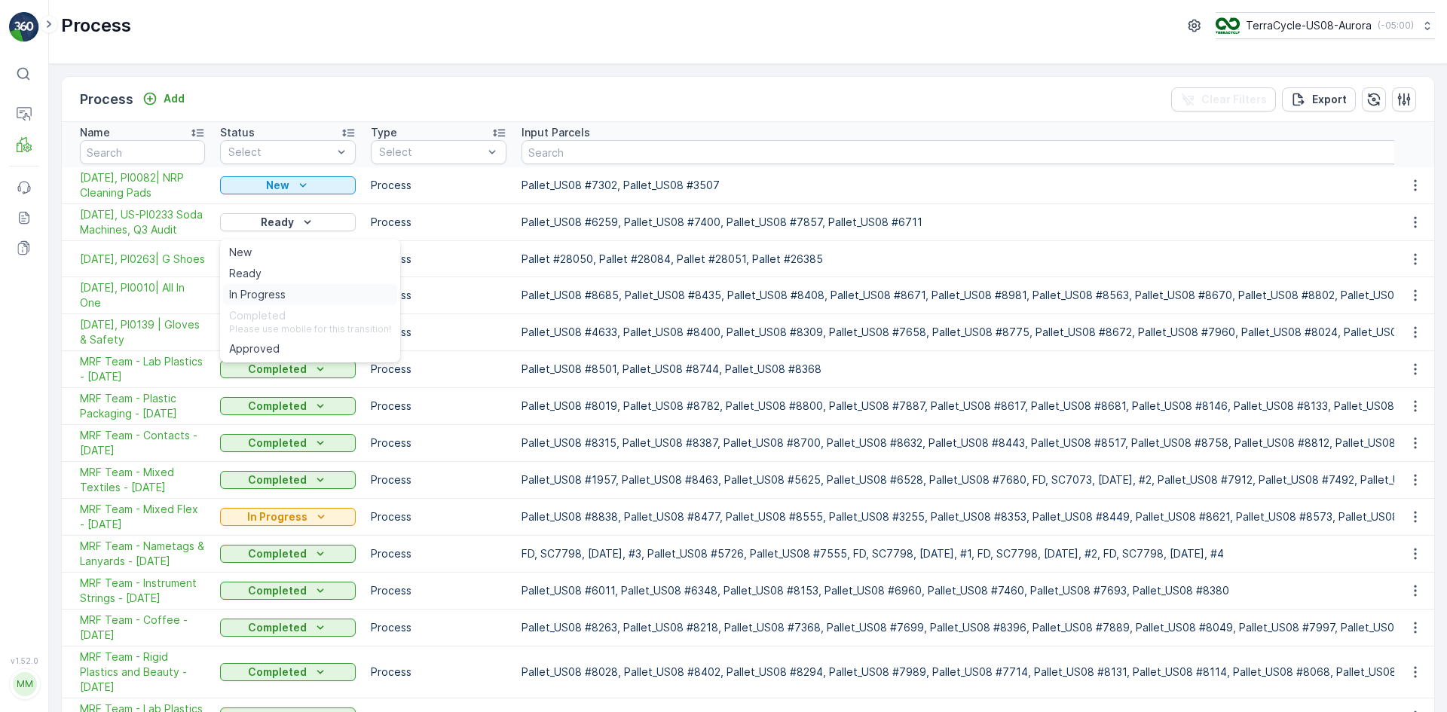
click at [251, 288] on span "In Progress" at bounding box center [257, 294] width 57 height 15
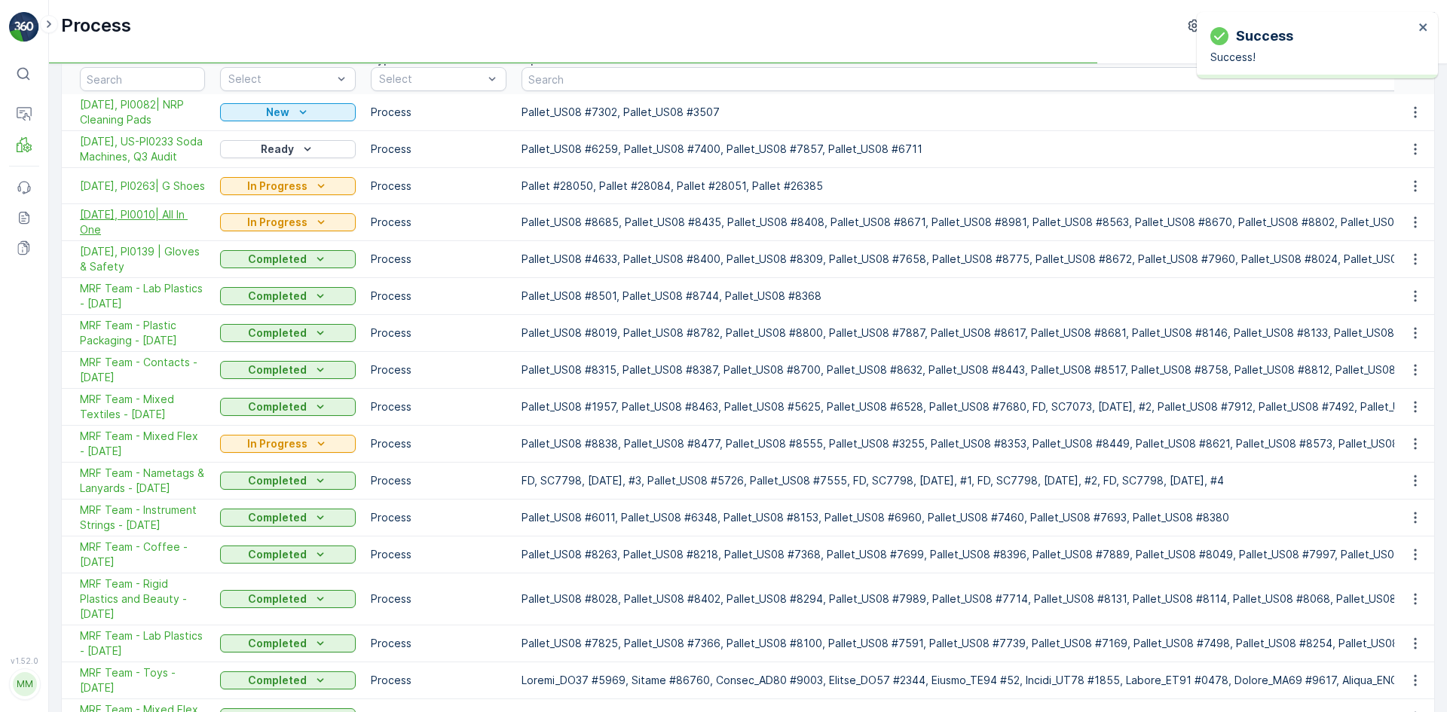
scroll to position [75, 0]
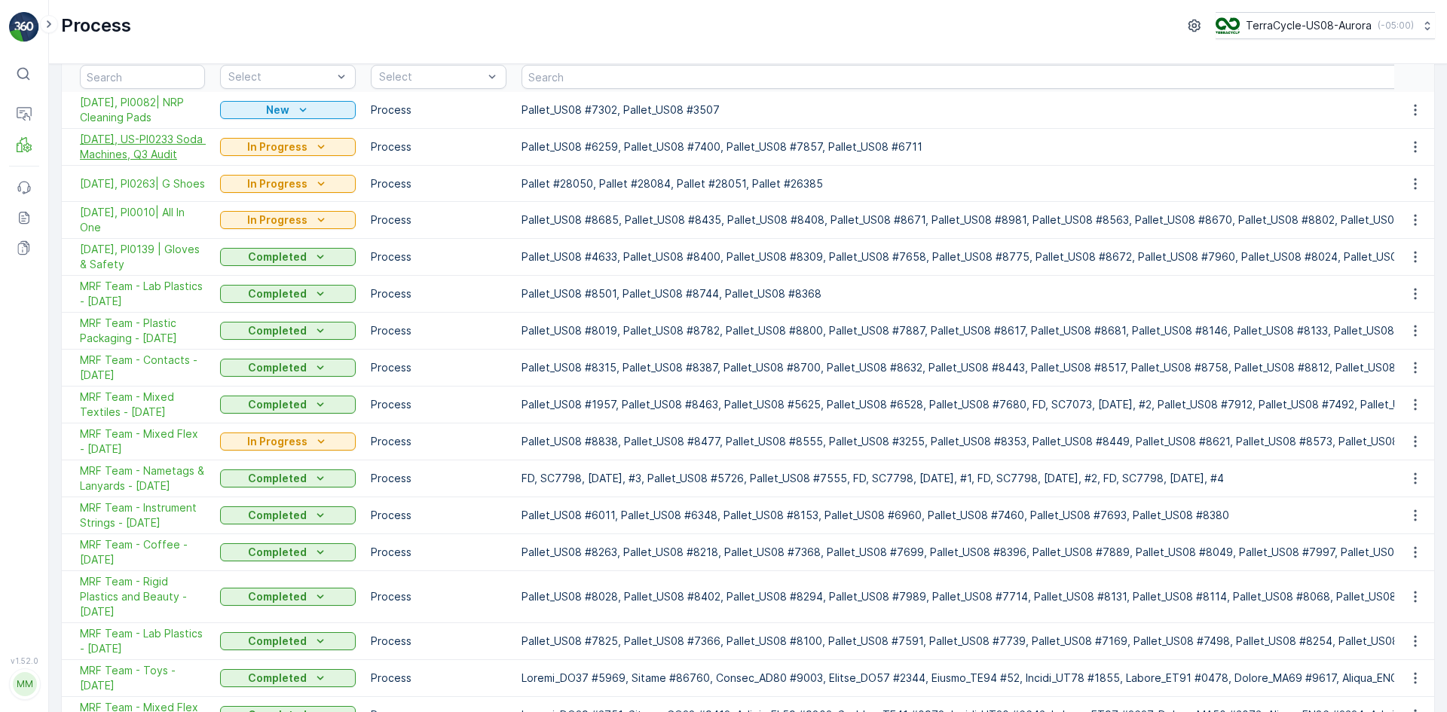
click at [148, 145] on span "10/07/25, US-PI0233 Soda Machines, Q3 Audit" at bounding box center [142, 147] width 125 height 30
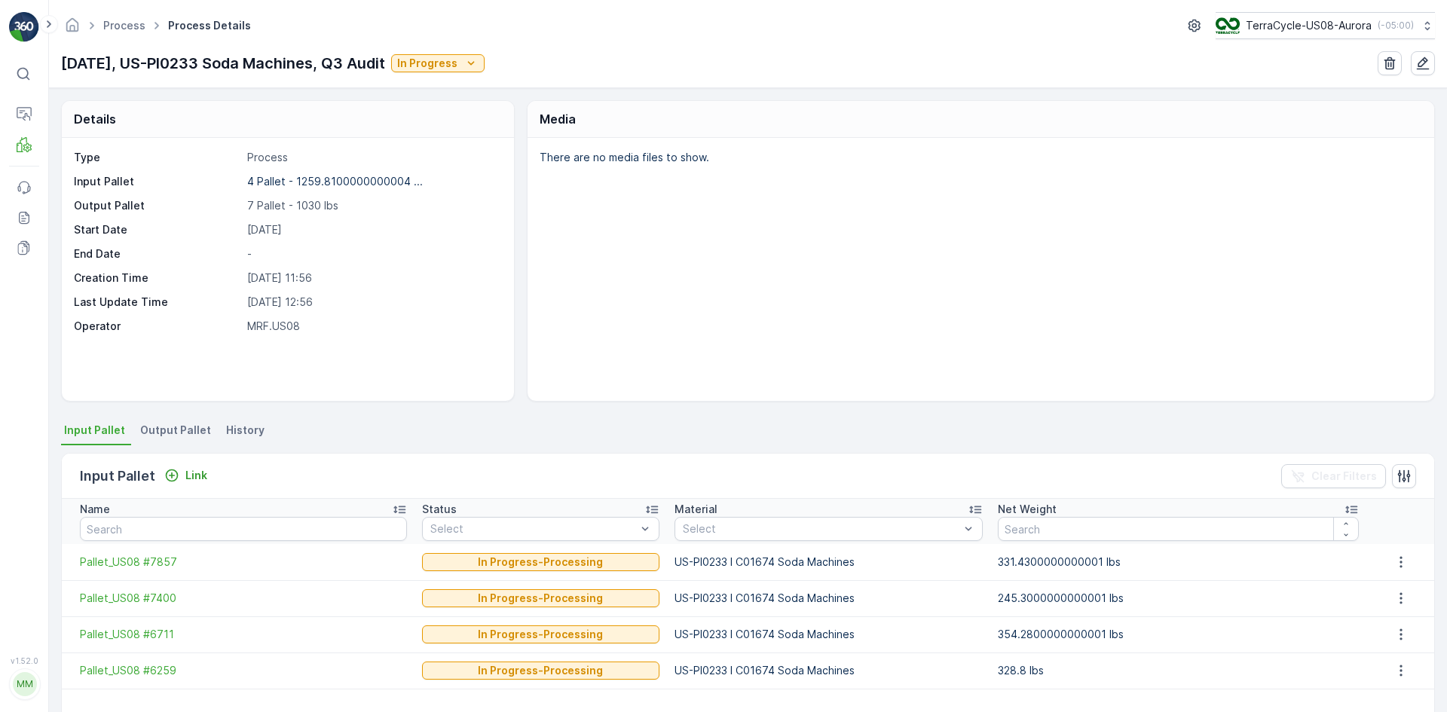
click at [172, 428] on span "Output Pallet" at bounding box center [175, 430] width 71 height 15
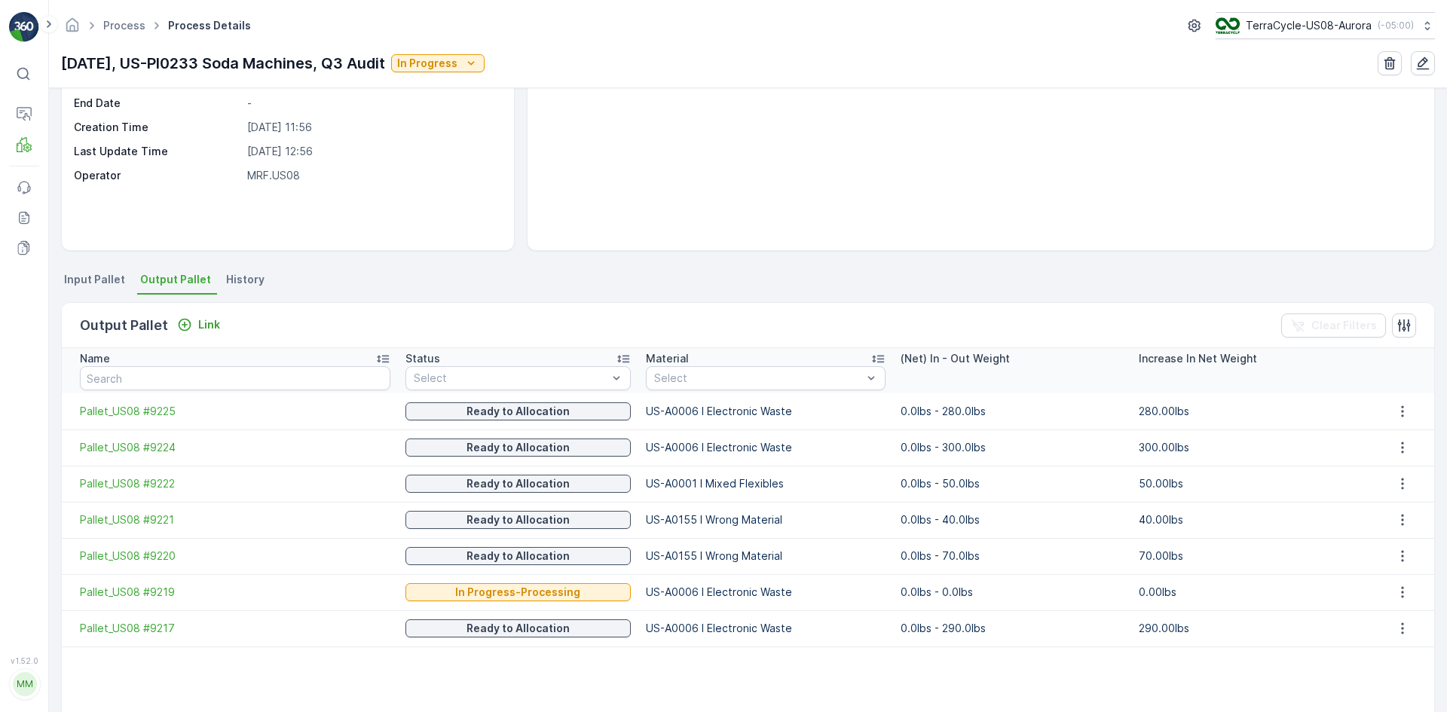
scroll to position [226, 0]
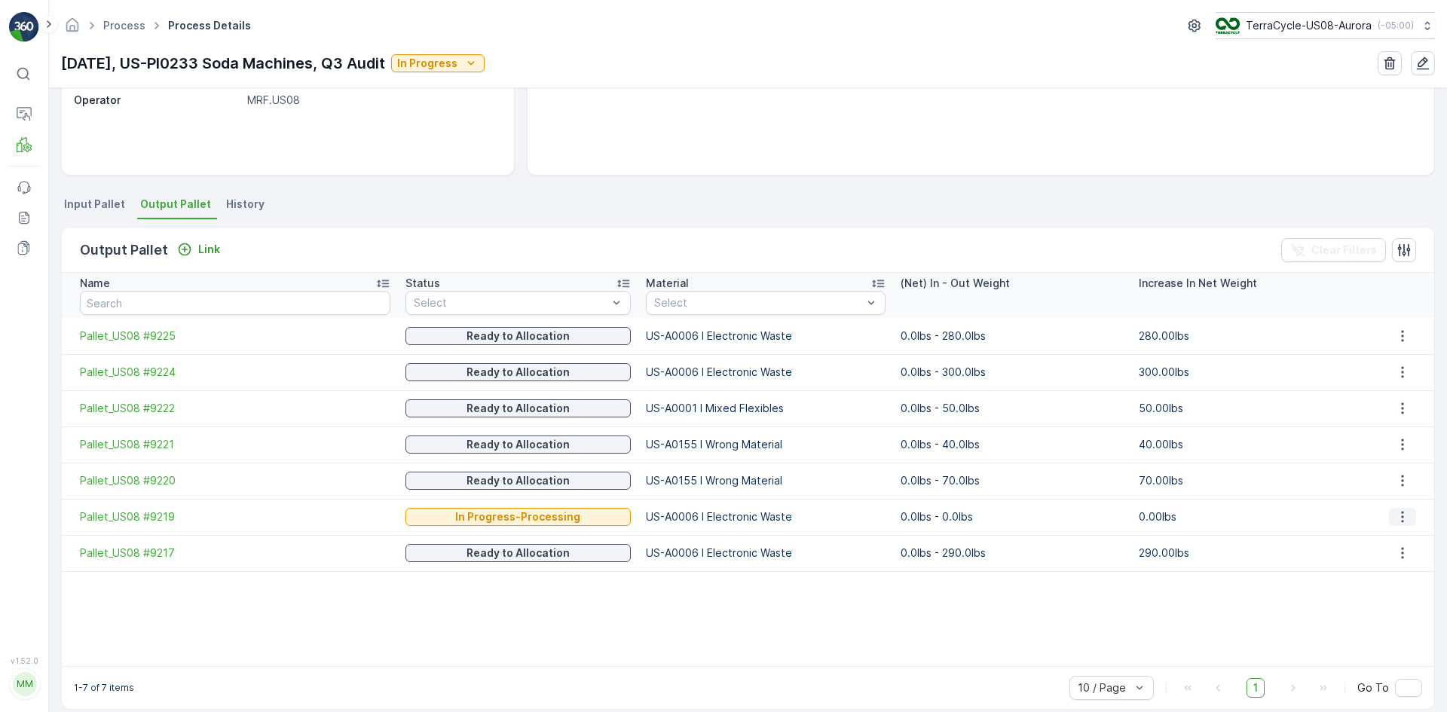
click at [1395, 513] on icon "button" at bounding box center [1402, 516] width 15 height 15
click at [1020, 530] on td "0.0lbs - 0.0lbs" at bounding box center [1012, 517] width 238 height 36
click at [151, 515] on span "Pallet_US08 #9219" at bounding box center [235, 516] width 311 height 15
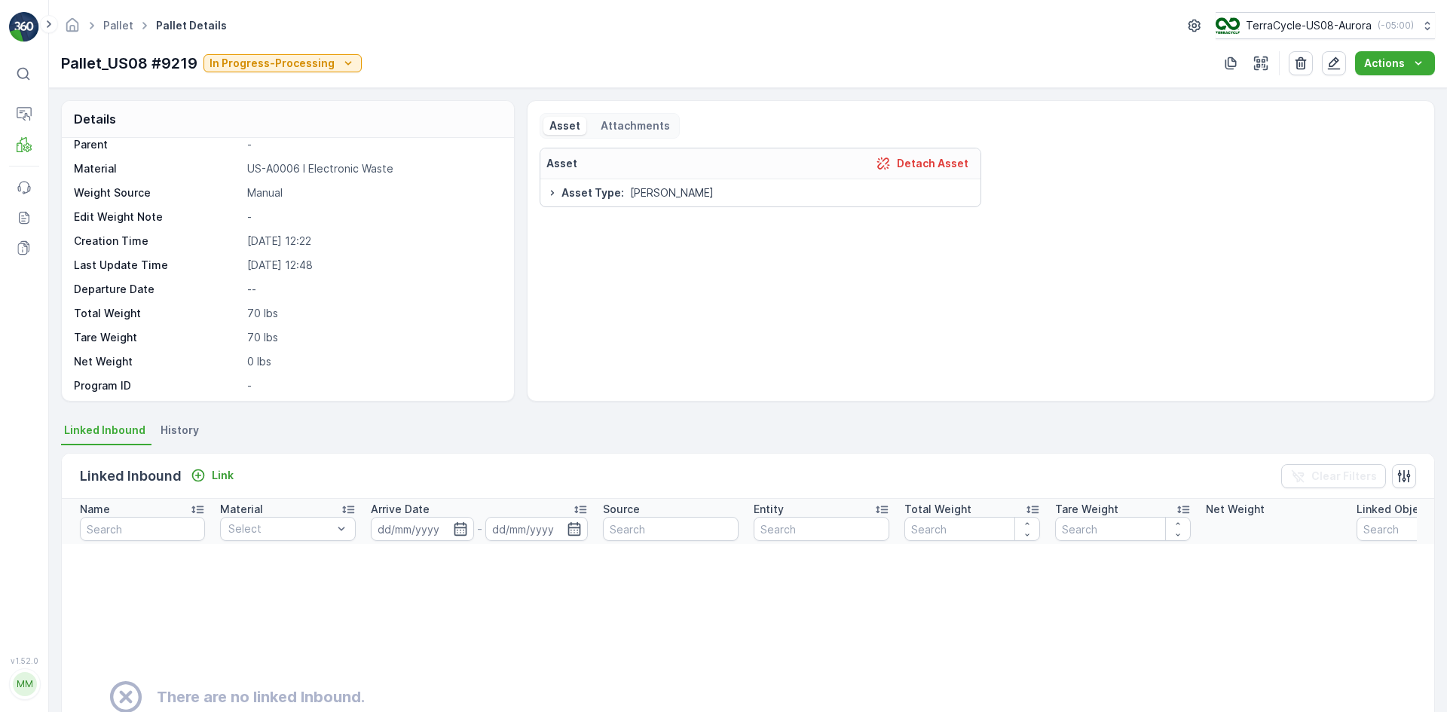
scroll to position [114, 0]
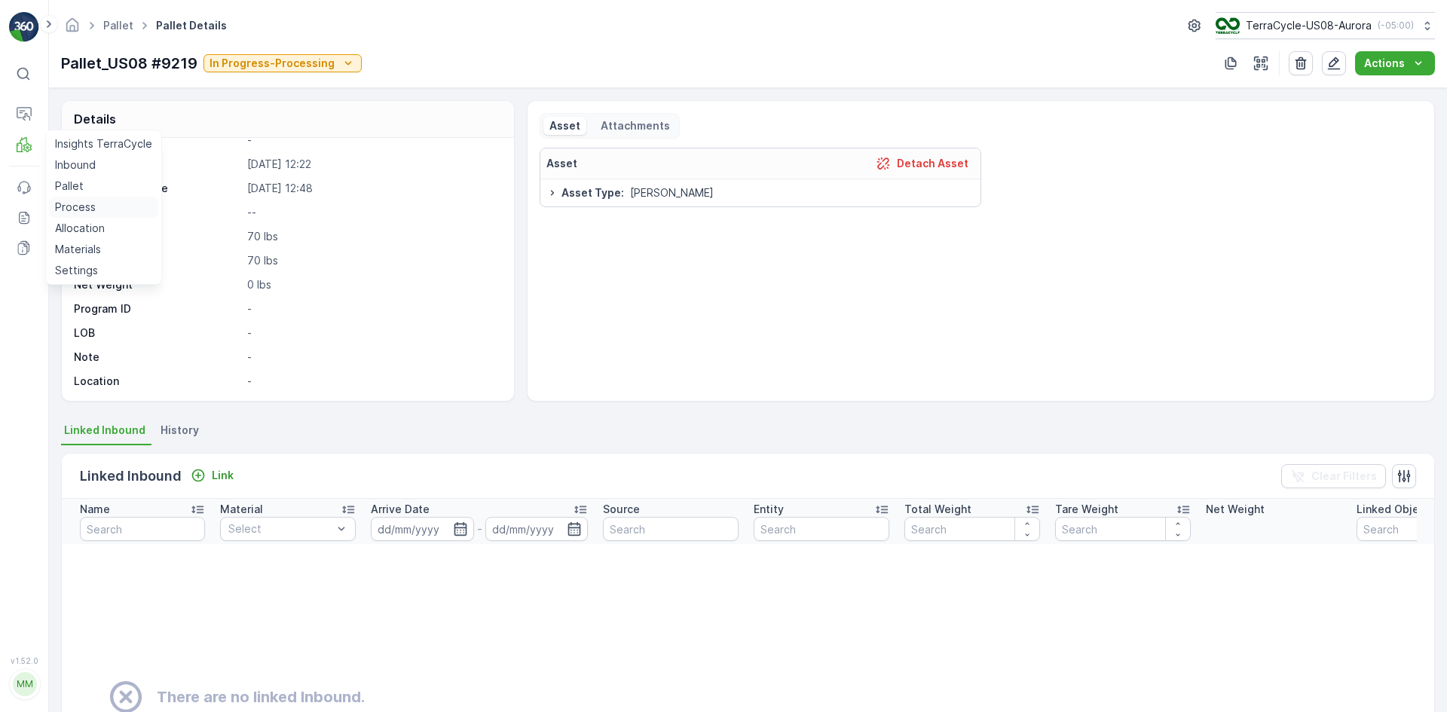
click at [75, 200] on p "Process" at bounding box center [75, 207] width 41 height 15
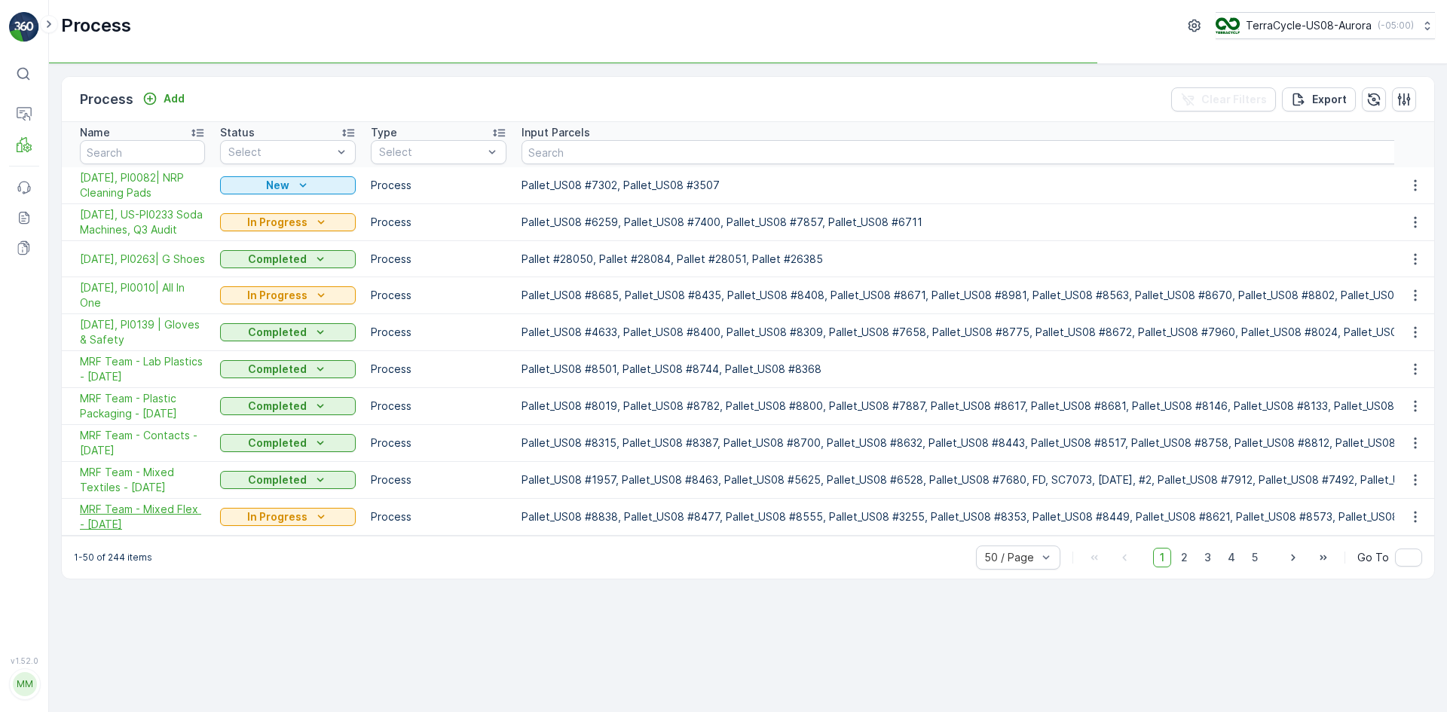
click at [141, 526] on span "MRF Team - Mixed Flex - 09/22/2025" at bounding box center [142, 517] width 125 height 30
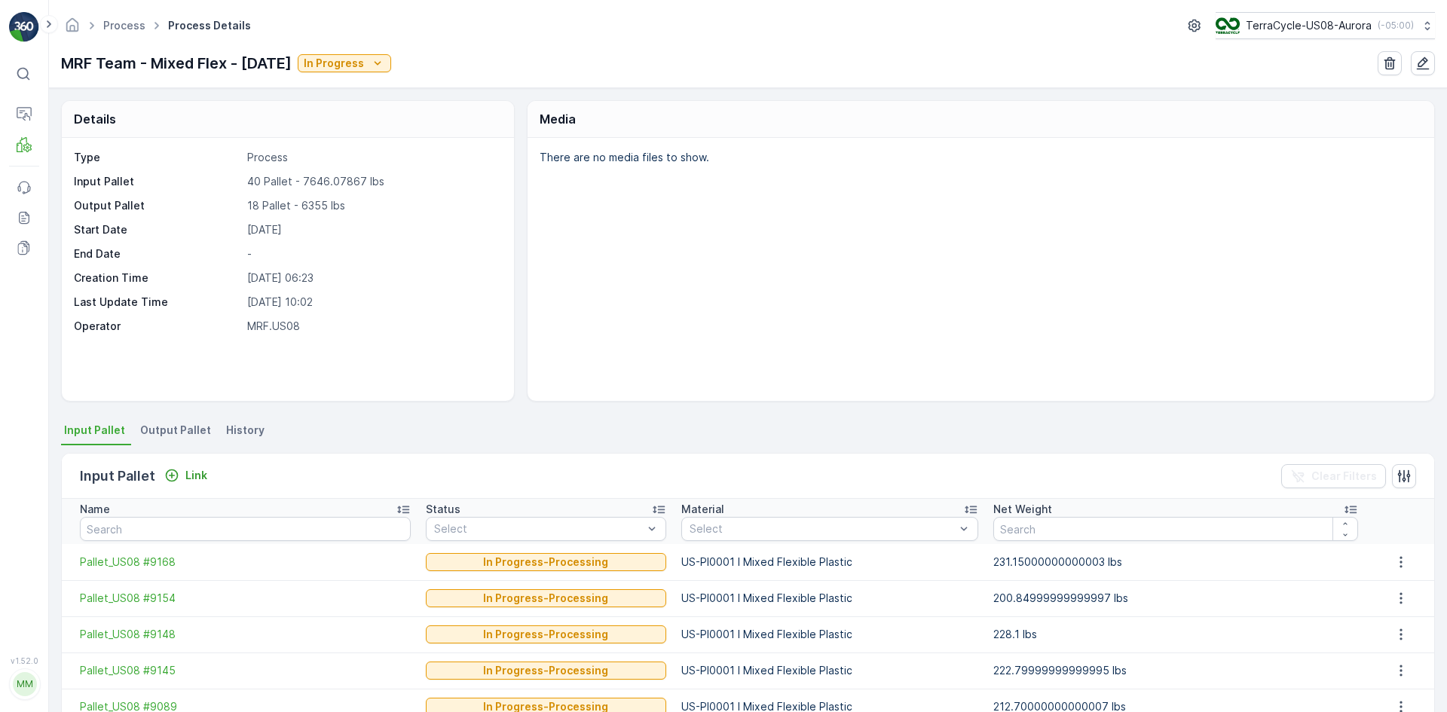
click at [173, 425] on span "Output Pallet" at bounding box center [175, 430] width 71 height 15
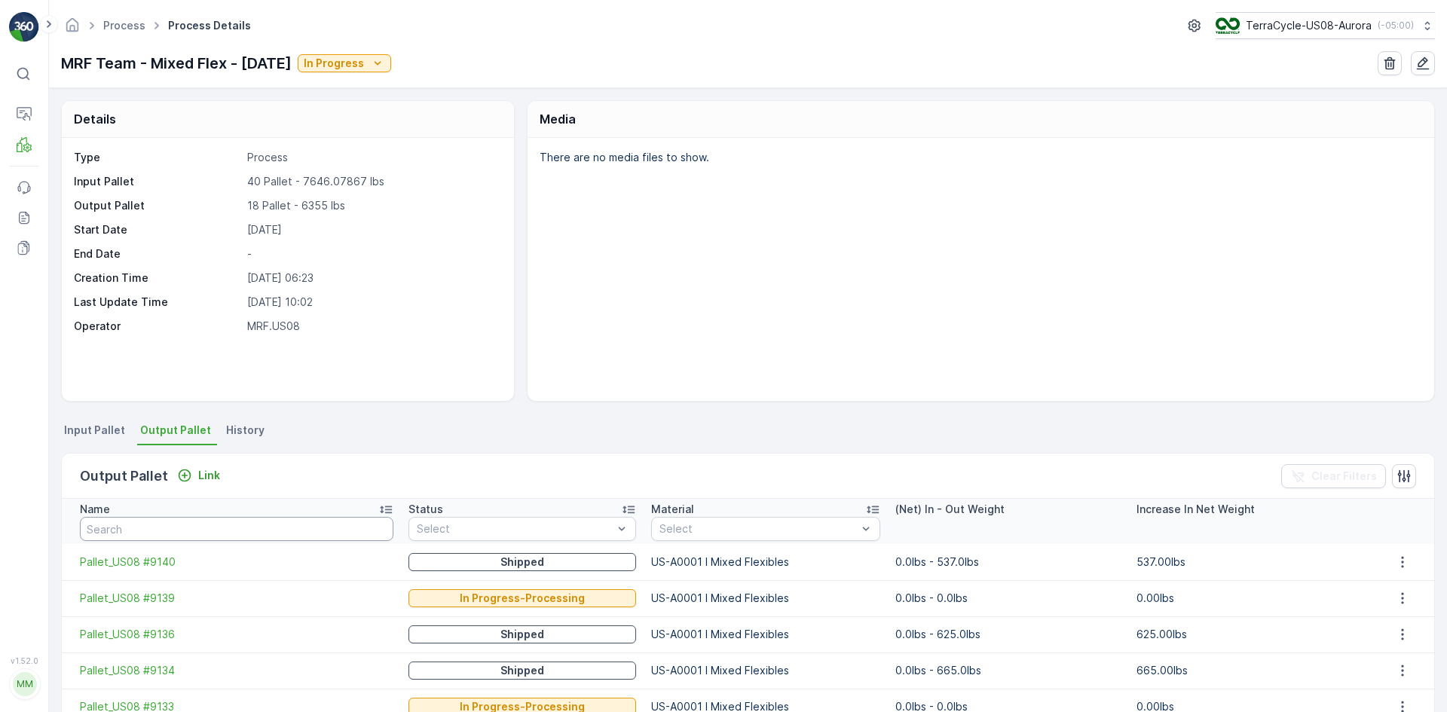
click at [190, 532] on input "text" at bounding box center [237, 529] width 314 height 24
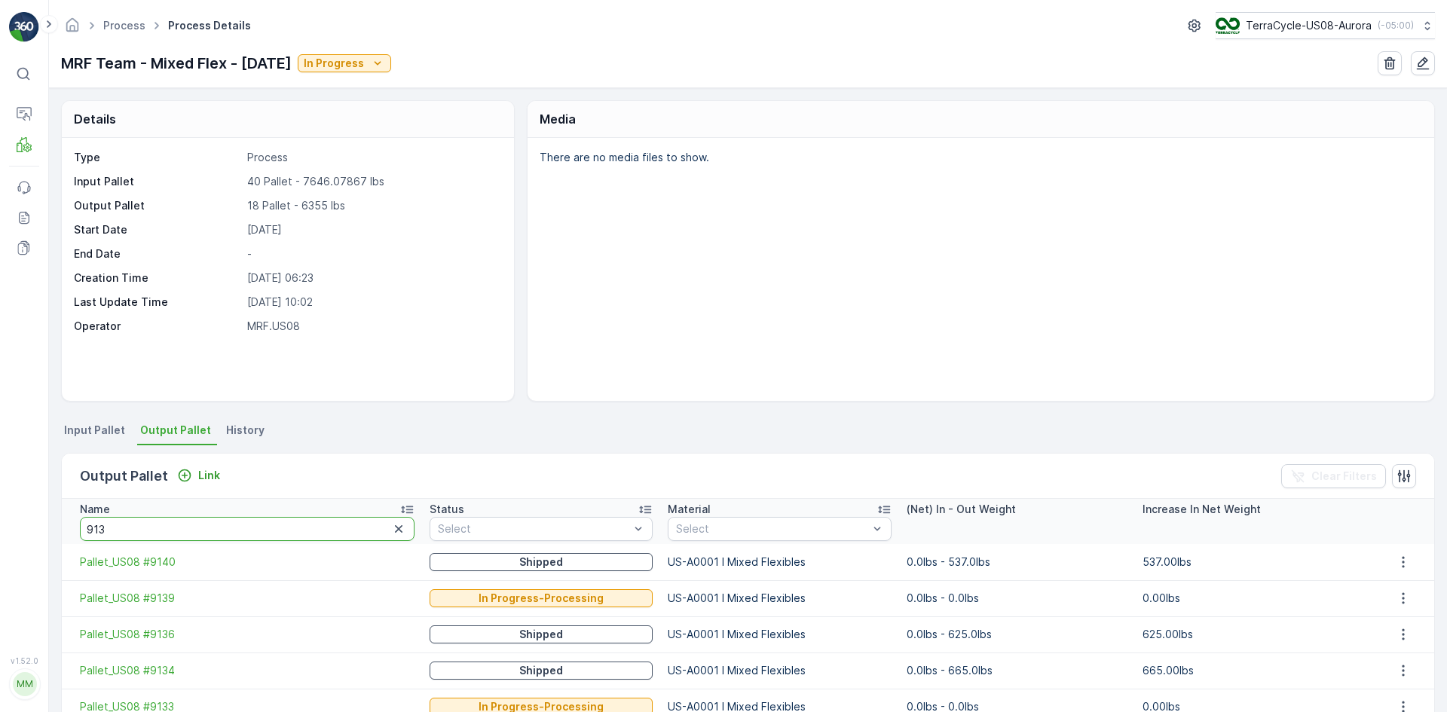
type input "9133"
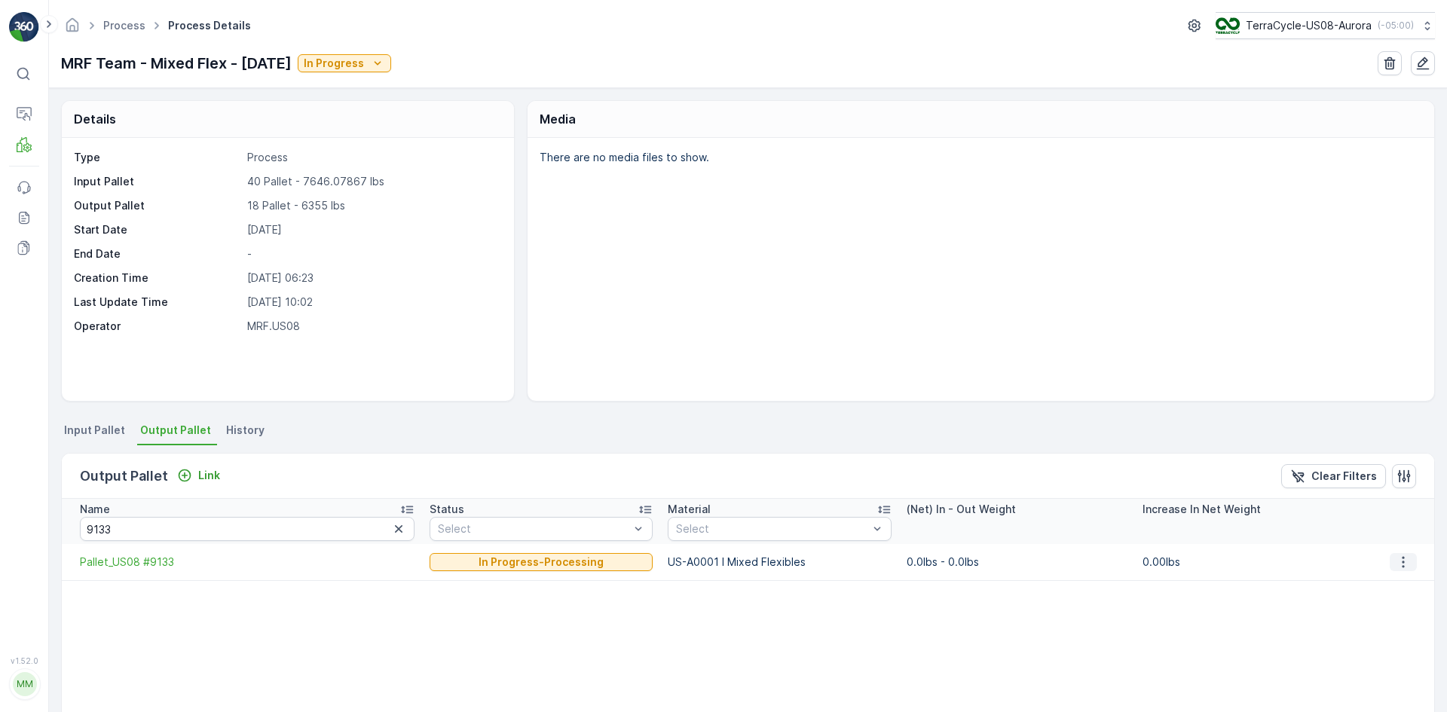
click at [1396, 564] on icon "button" at bounding box center [1403, 562] width 15 height 15
click at [1397, 588] on span "Detach" at bounding box center [1412, 584] width 37 height 15
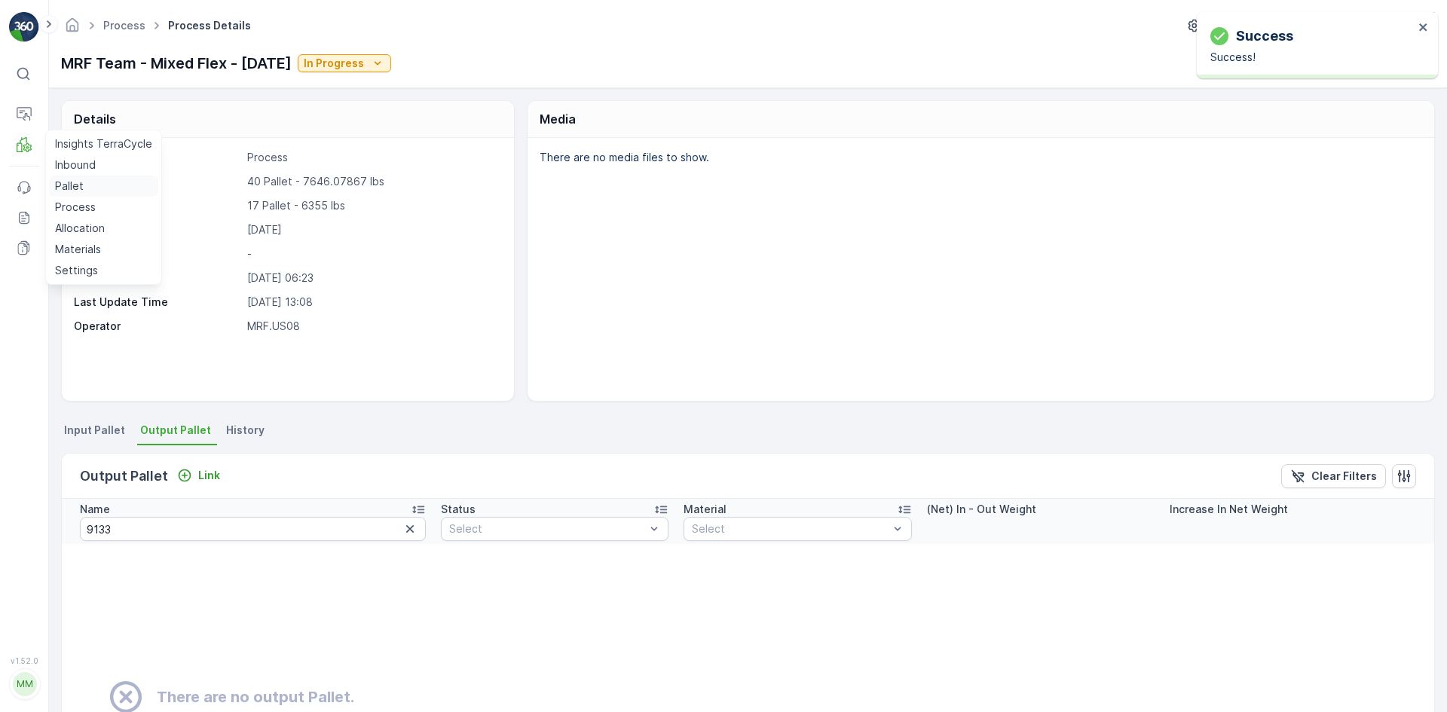
click at [86, 184] on link "Pallet" at bounding box center [103, 186] width 109 height 21
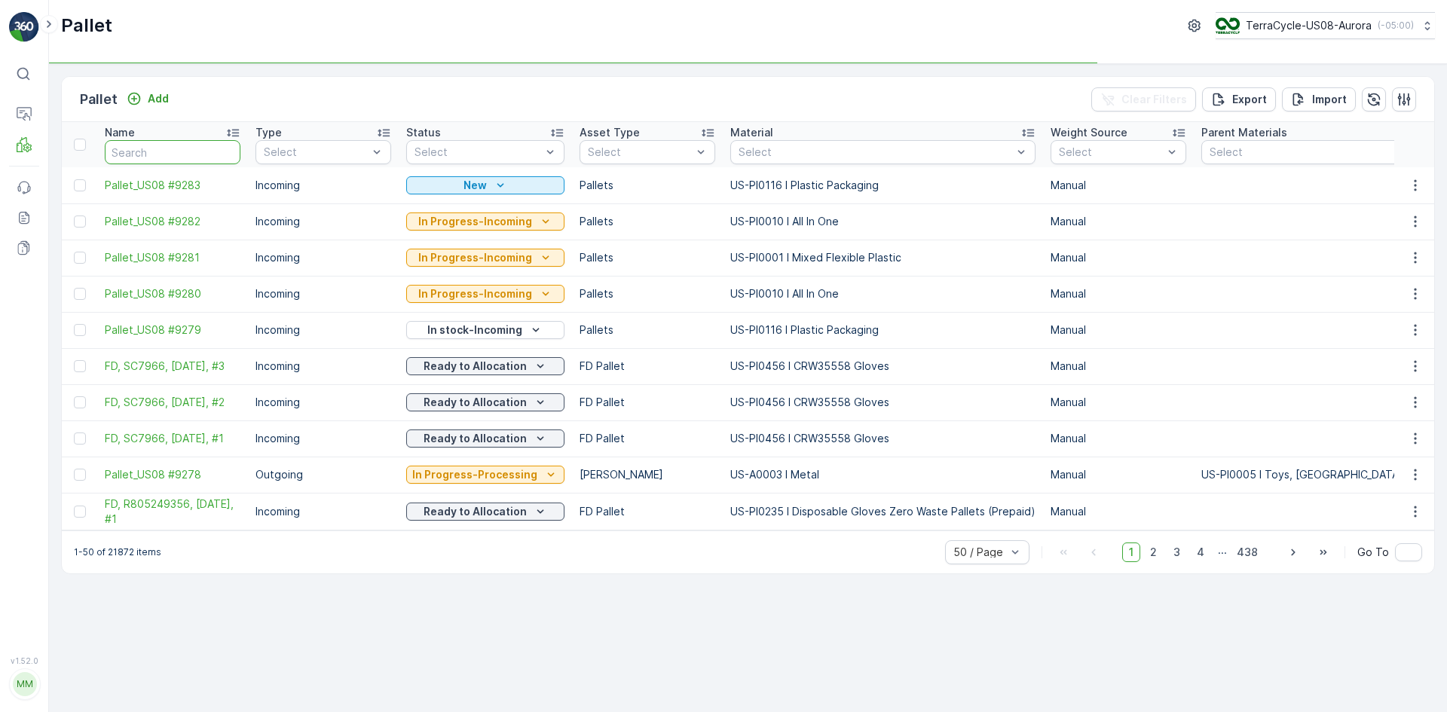
click at [167, 152] on input "text" at bounding box center [173, 152] width 136 height 24
type input "9133"
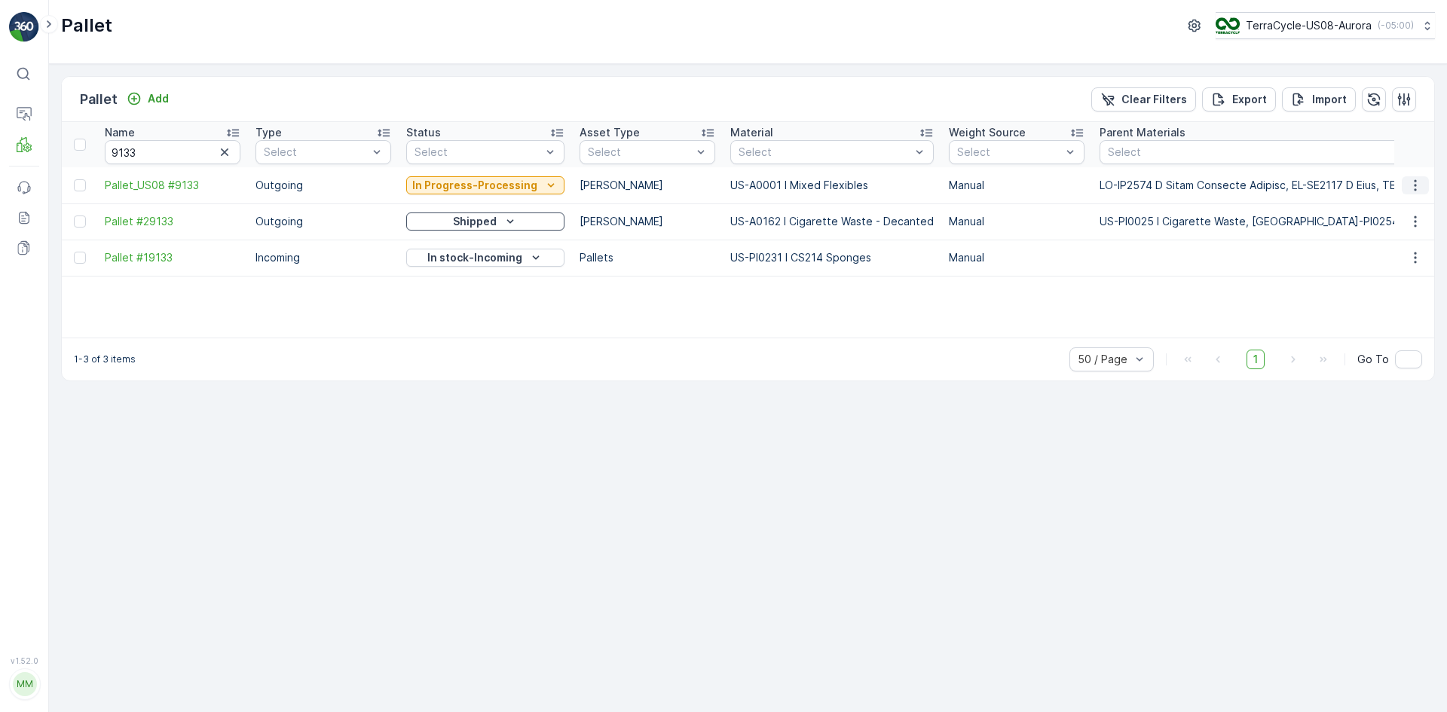
click at [1423, 184] on button "button" at bounding box center [1415, 185] width 27 height 18
click at [1378, 317] on span "Delete Pallet" at bounding box center [1387, 320] width 66 height 15
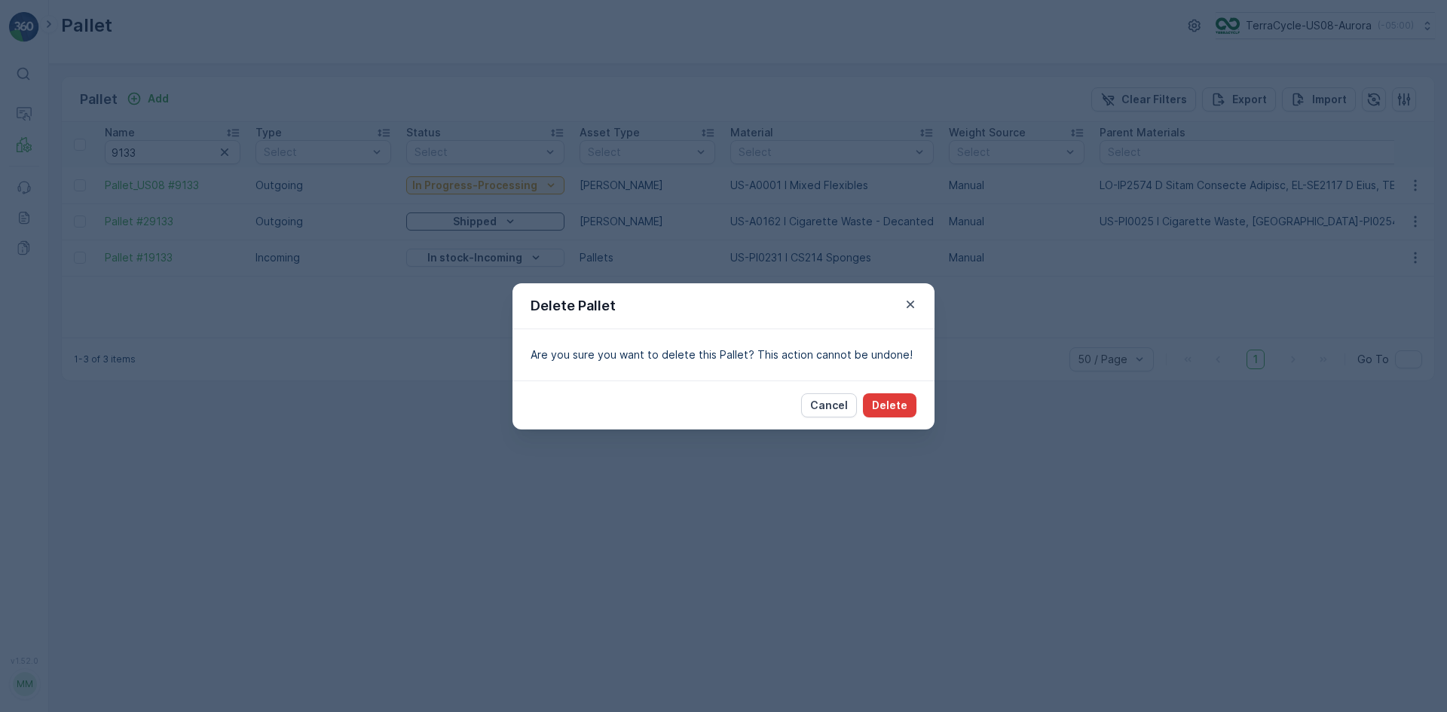
click at [895, 402] on p "Delete" at bounding box center [889, 405] width 35 height 15
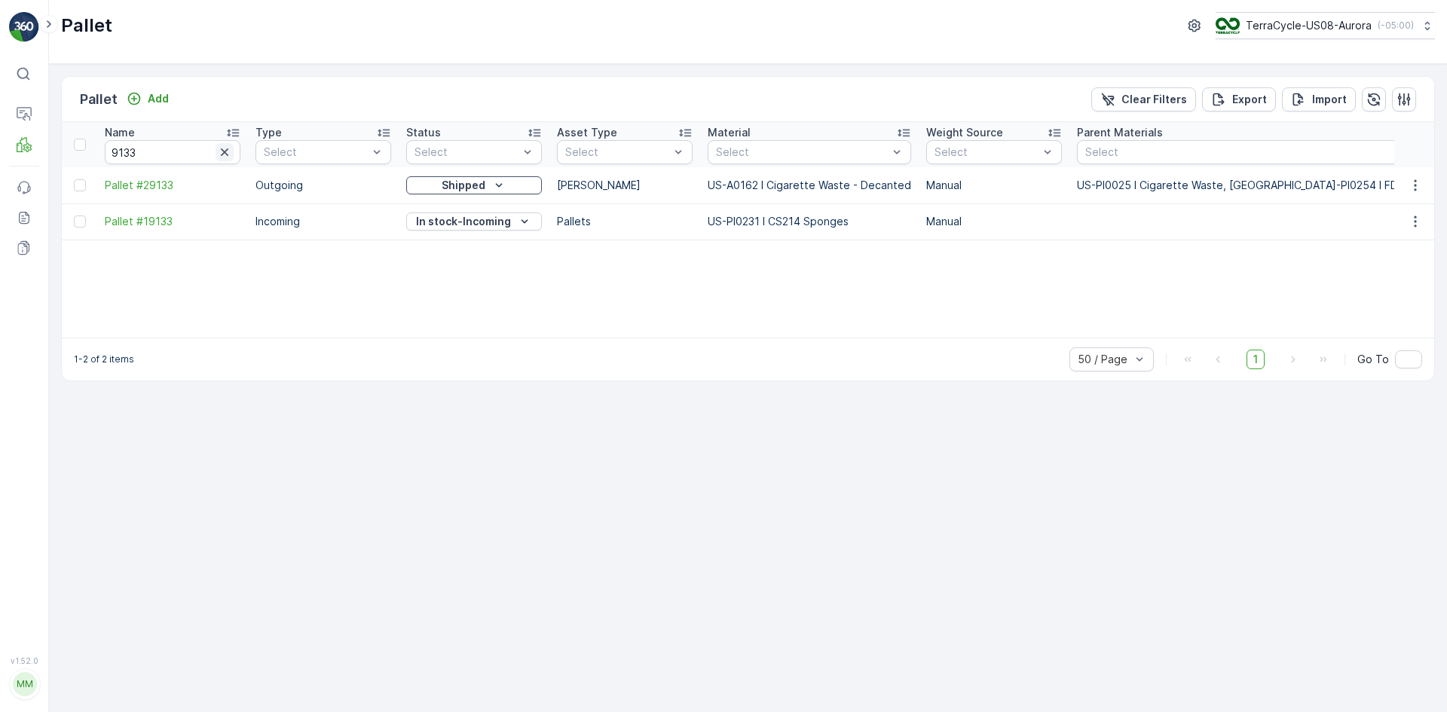
click at [229, 153] on icon "button" at bounding box center [224, 152] width 15 height 15
paste input "TC5429"
type input "TC5429"
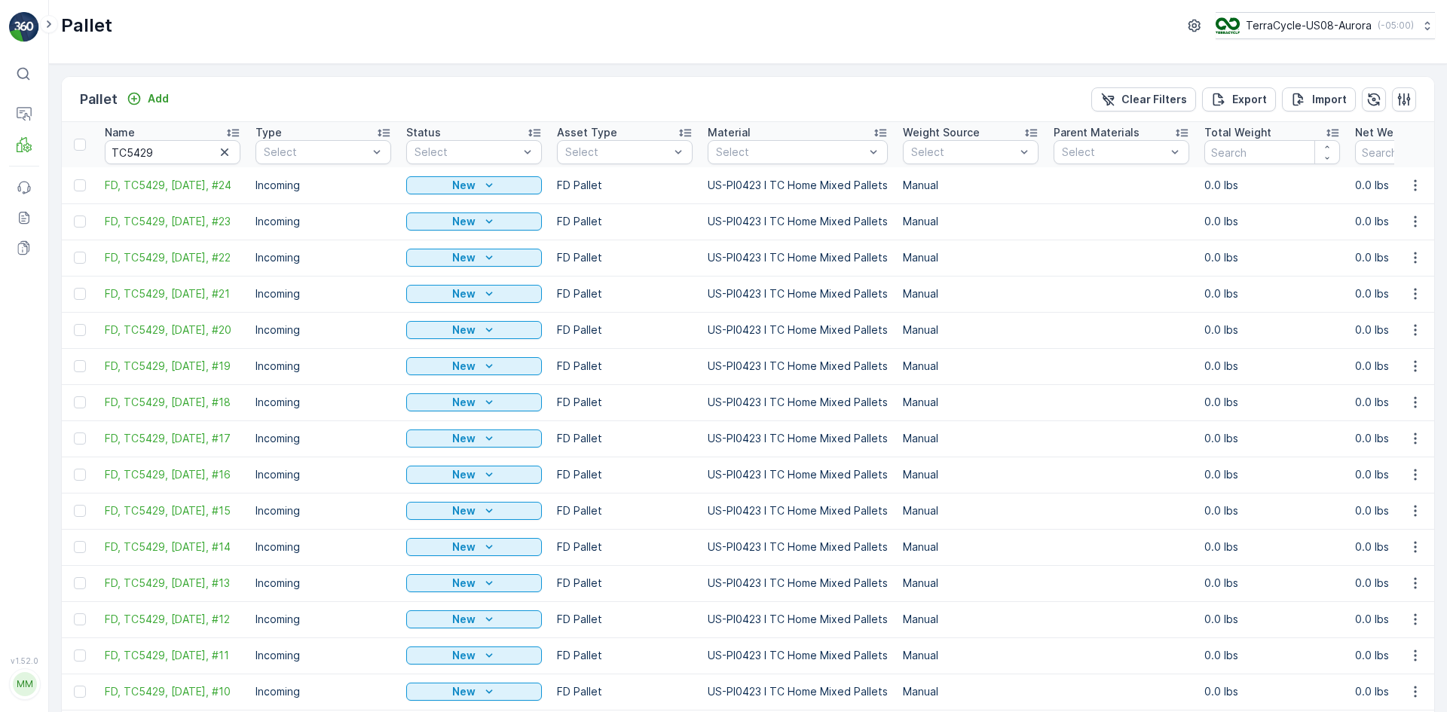
drag, startPoint x: 82, startPoint y: 146, endPoint x: 181, endPoint y: 142, distance: 98.8
click at [82, 145] on div at bounding box center [80, 145] width 12 height 12
click at [82, 139] on input "checkbox" at bounding box center [82, 139] width 0 height 0
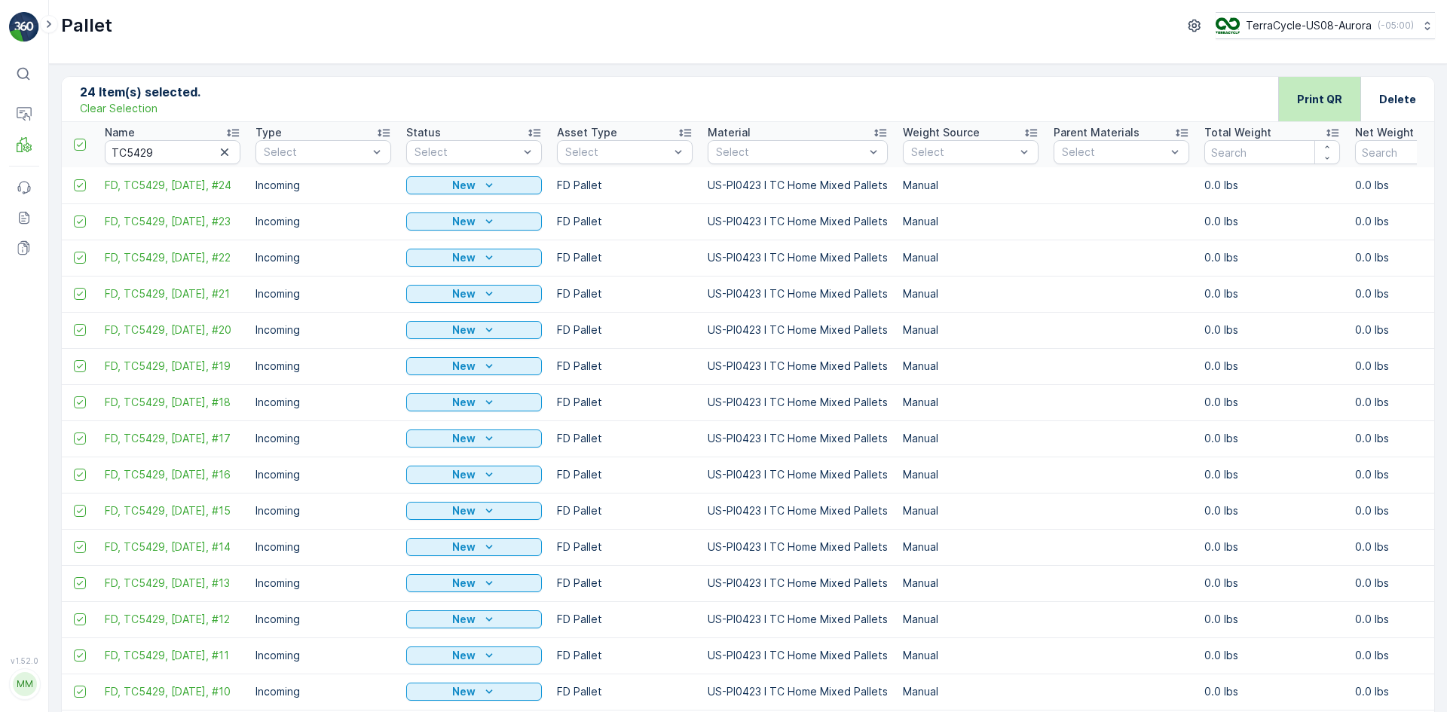
click at [1307, 94] on p "Print QR" at bounding box center [1319, 99] width 45 height 15
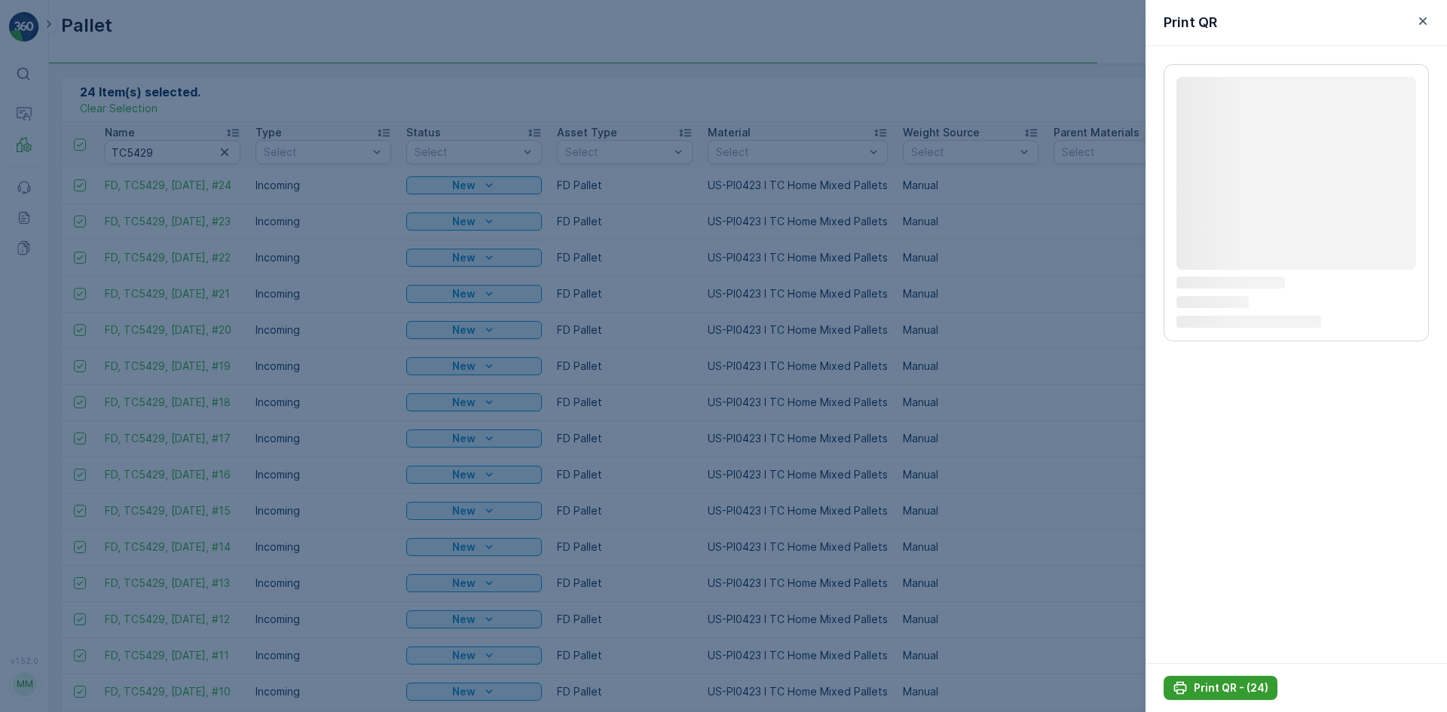
click at [1250, 685] on p "Print QR - (24)" at bounding box center [1231, 688] width 75 height 15
click at [1246, 684] on p "Print QR - (24)" at bounding box center [1231, 688] width 75 height 15
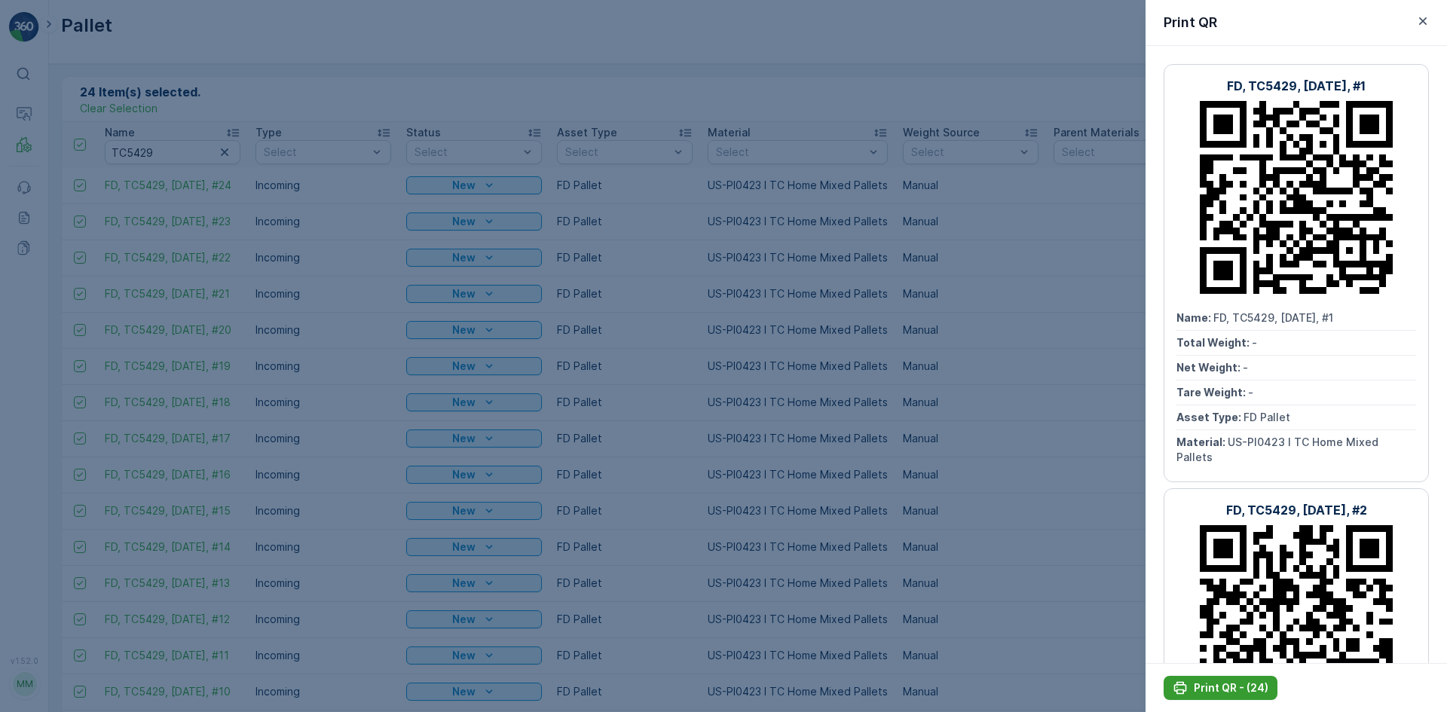
click at [1231, 693] on p "Print QR - (24)" at bounding box center [1231, 688] width 75 height 15
drag, startPoint x: 199, startPoint y: 106, endPoint x: 200, endPoint y: 114, distance: 7.6
click at [200, 106] on div at bounding box center [723, 356] width 1447 height 712
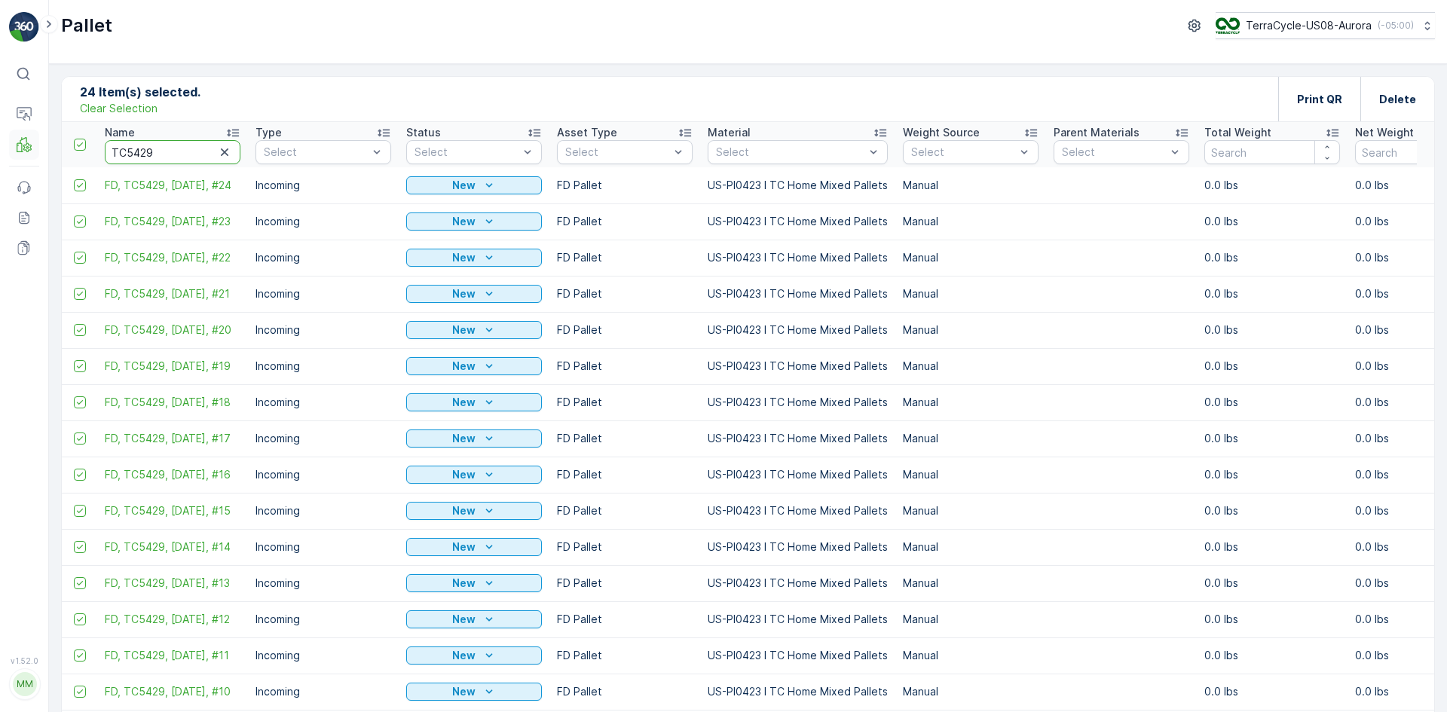
drag, startPoint x: 197, startPoint y: 157, endPoint x: 16, endPoint y: 155, distance: 180.9
click at [16, 155] on div "⌘B Operations MRF Events Reports Documents v 1.52.0 MM MRF.US08 Pallet TerraCyc…" at bounding box center [723, 356] width 1447 height 712
click at [207, 91] on div "24 Item(s) selected. Clear Selection Print QR Delete" at bounding box center [748, 99] width 1372 height 45
drag, startPoint x: 188, startPoint y: 151, endPoint x: 33, endPoint y: 155, distance: 155.3
click at [33, 155] on div "⌘B Operations MRF Events Reports Documents v 1.52.0 MM MRF.US08 Pallet TerraCyc…" at bounding box center [723, 356] width 1447 height 712
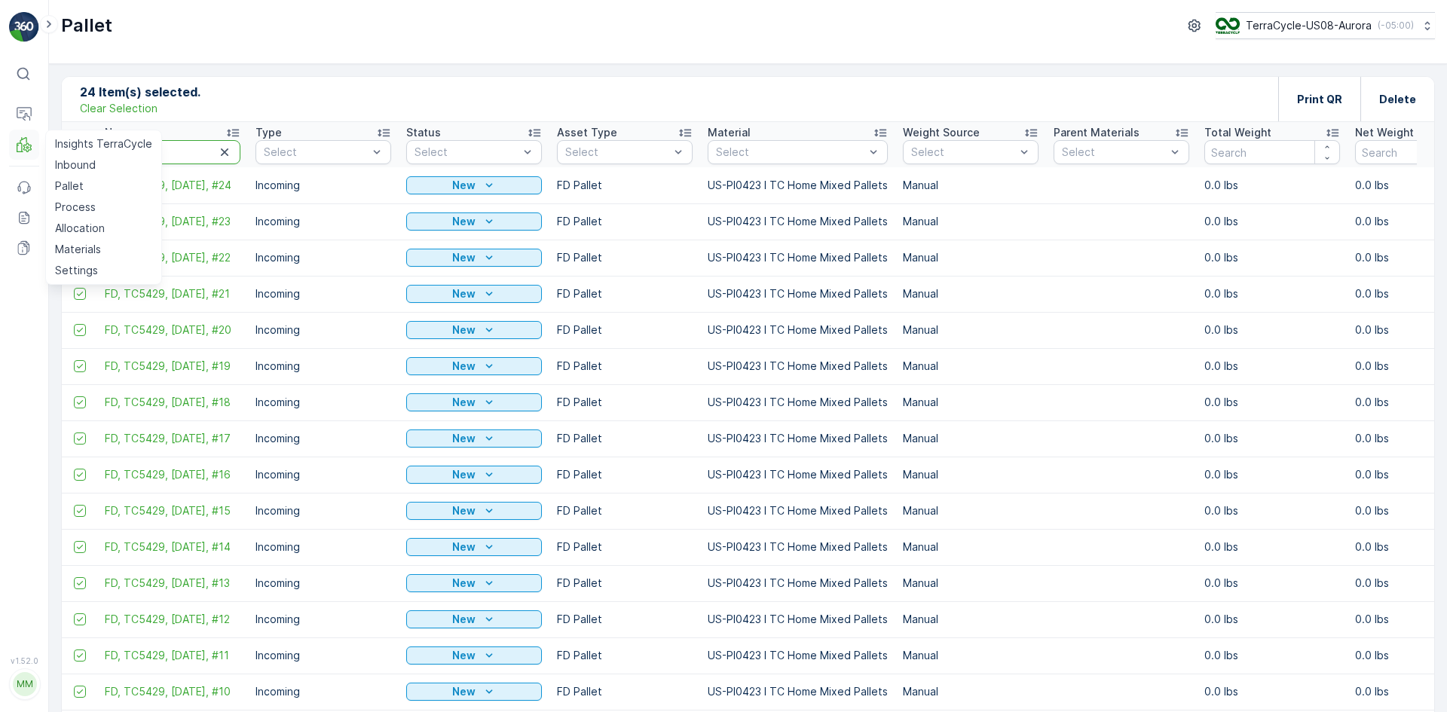
type input "SC"
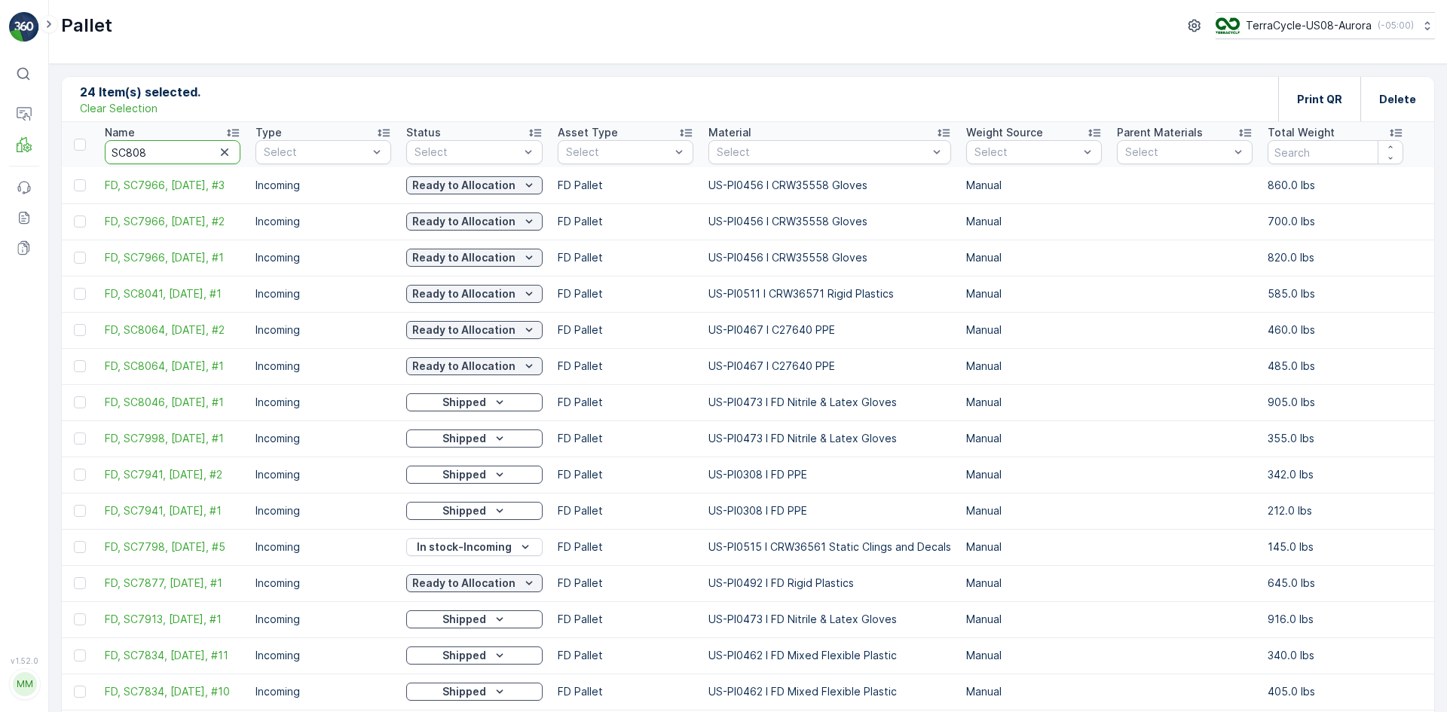
type input "SC8084"
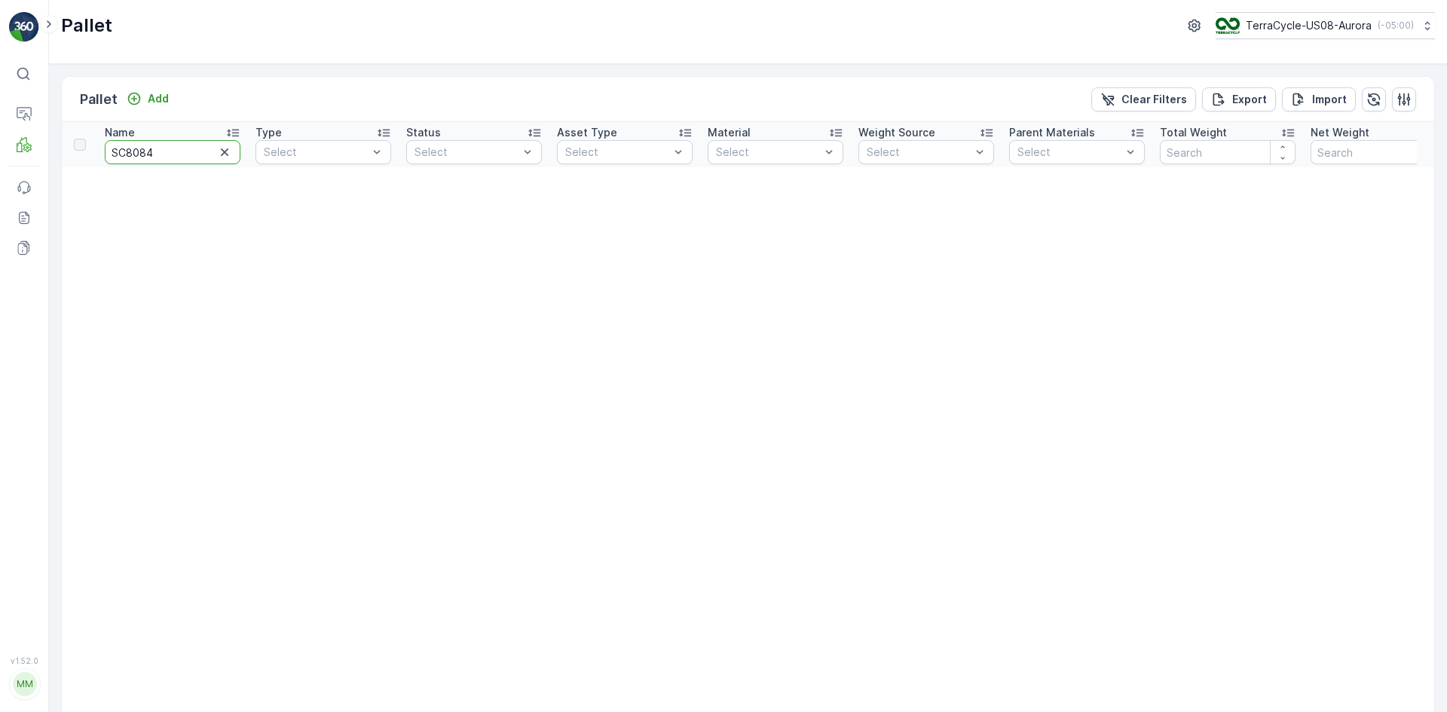
drag, startPoint x: 187, startPoint y: 145, endPoint x: 0, endPoint y: 125, distance: 188.0
click at [0, 125] on div "⌘B Operations MRF Events Reports Documents v 1.52.0 MM MRF.US08 Pallet TerraCyc…" at bounding box center [723, 356] width 1447 height 712
type input "TC"
click at [157, 148] on input "TC" at bounding box center [173, 152] width 136 height 24
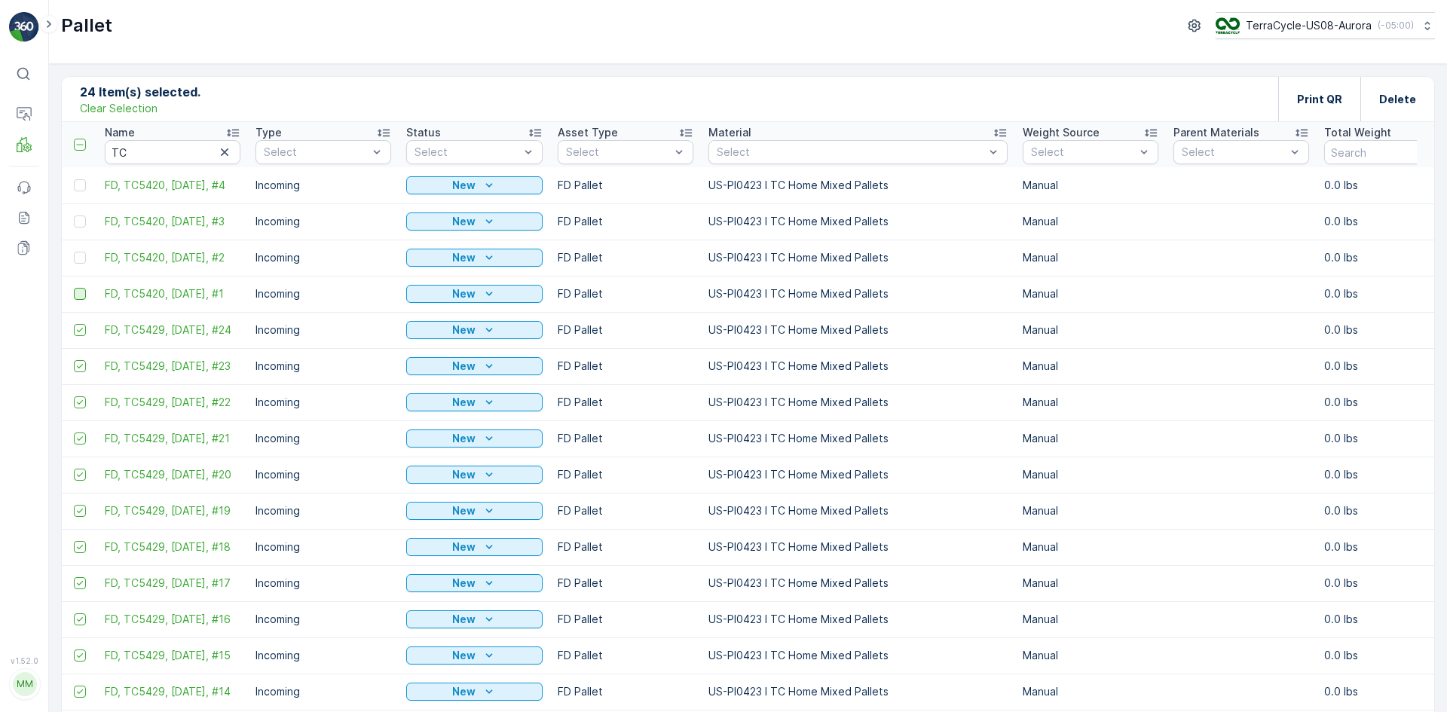
click at [83, 292] on div at bounding box center [80, 294] width 12 height 12
click at [74, 288] on input "checkbox" at bounding box center [74, 288] width 0 height 0
click at [80, 259] on div at bounding box center [80, 258] width 12 height 12
click at [74, 252] on input "checkbox" at bounding box center [74, 252] width 0 height 0
click at [117, 111] on p "Clear Selection" at bounding box center [119, 108] width 78 height 15
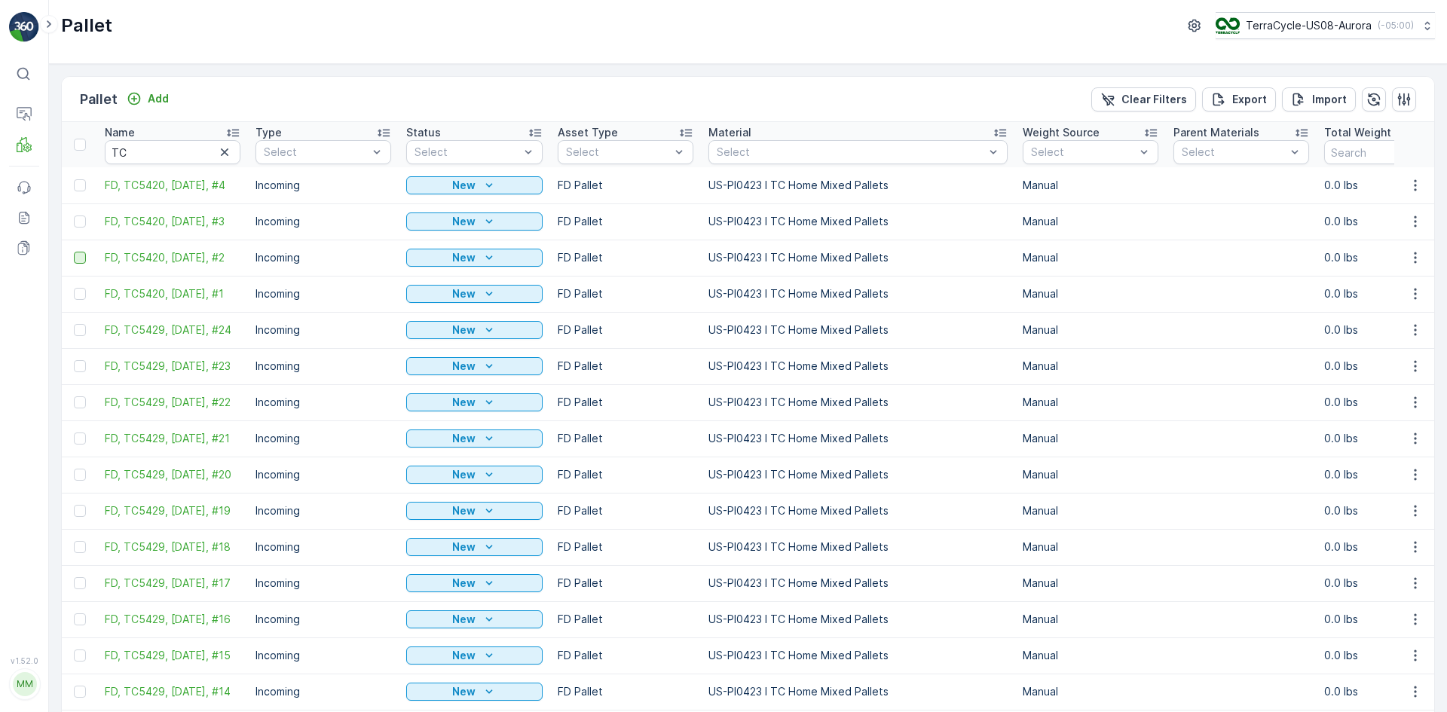
drag, startPoint x: 76, startPoint y: 293, endPoint x: 74, endPoint y: 262, distance: 31.7
click at [77, 293] on div at bounding box center [80, 294] width 12 height 12
click at [74, 288] on input "checkbox" at bounding box center [74, 288] width 0 height 0
click at [75, 257] on div at bounding box center [80, 258] width 12 height 12
click at [74, 252] on input "checkbox" at bounding box center [74, 252] width 0 height 0
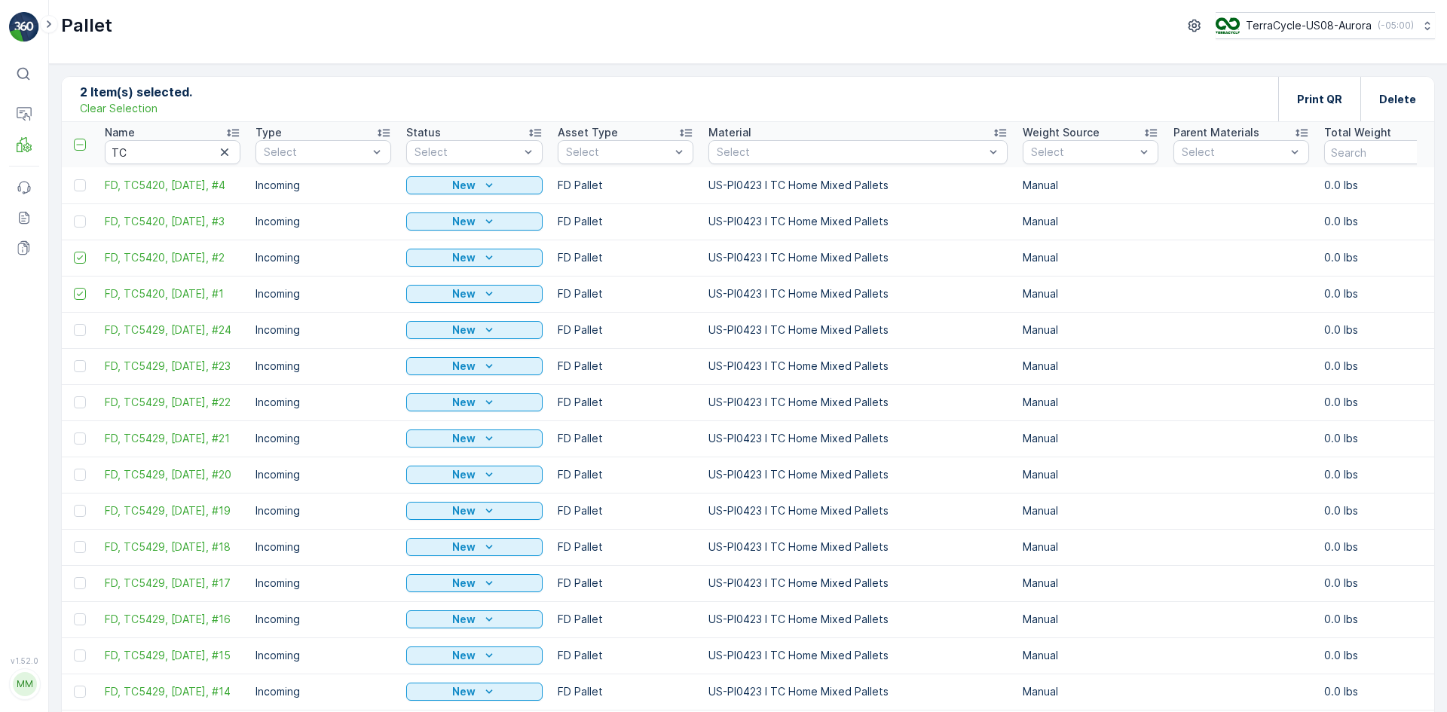
drag, startPoint x: 77, startPoint y: 219, endPoint x: 76, endPoint y: 194, distance: 24.9
click at [77, 219] on div at bounding box center [80, 222] width 12 height 12
click at [74, 216] on input "checkbox" at bounding box center [74, 216] width 0 height 0
click at [84, 179] on div at bounding box center [82, 185] width 16 height 12
click at [74, 179] on input "checkbox" at bounding box center [74, 179] width 0 height 0
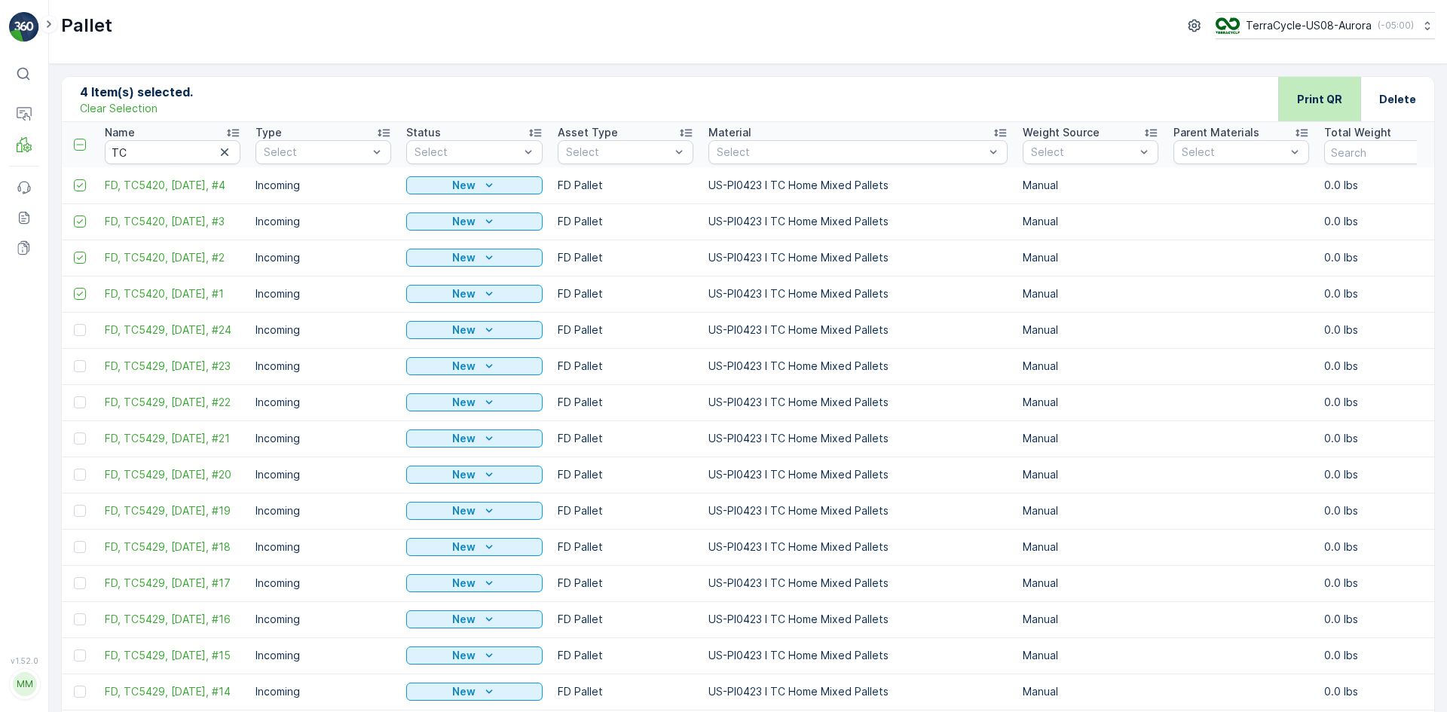
click at [1339, 93] on p "Print QR" at bounding box center [1319, 99] width 45 height 15
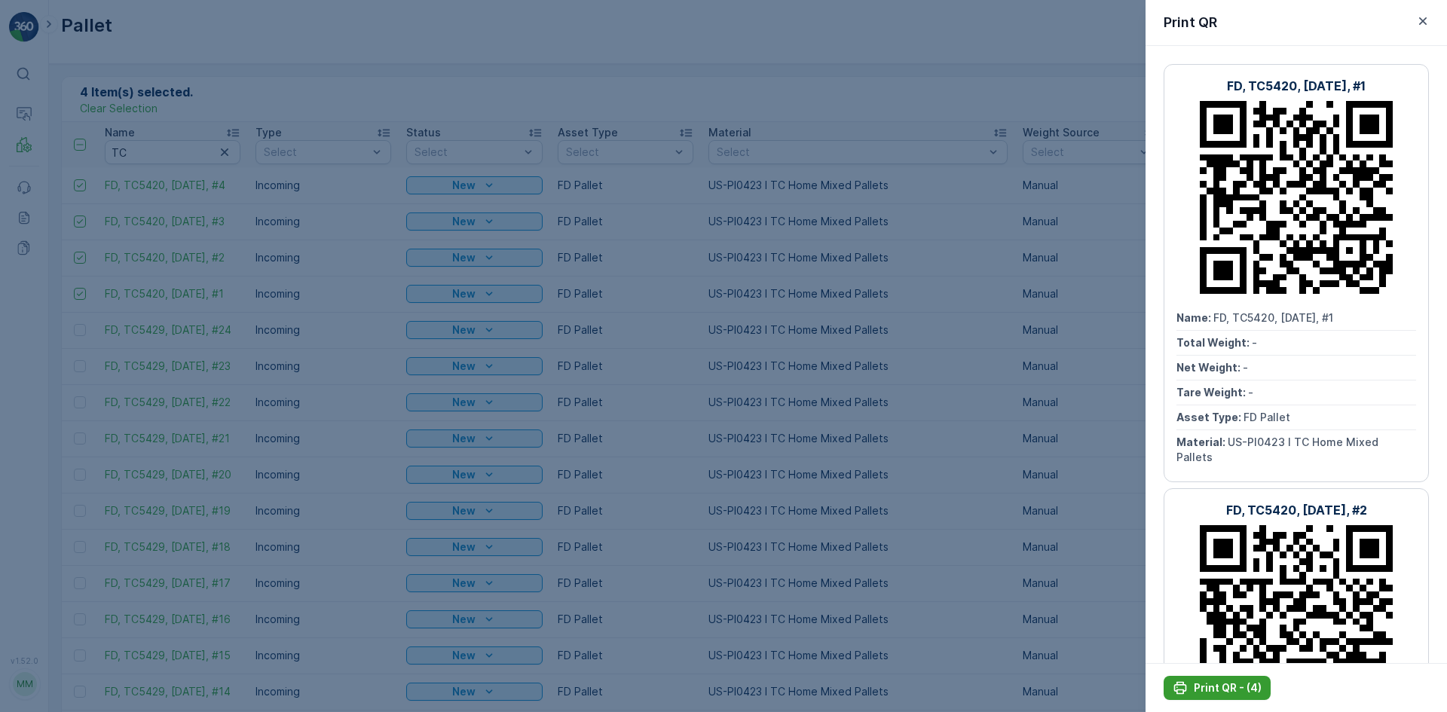
click at [1213, 685] on p "Print QR - (4)" at bounding box center [1228, 688] width 68 height 15
click at [274, 348] on div at bounding box center [723, 356] width 1447 height 712
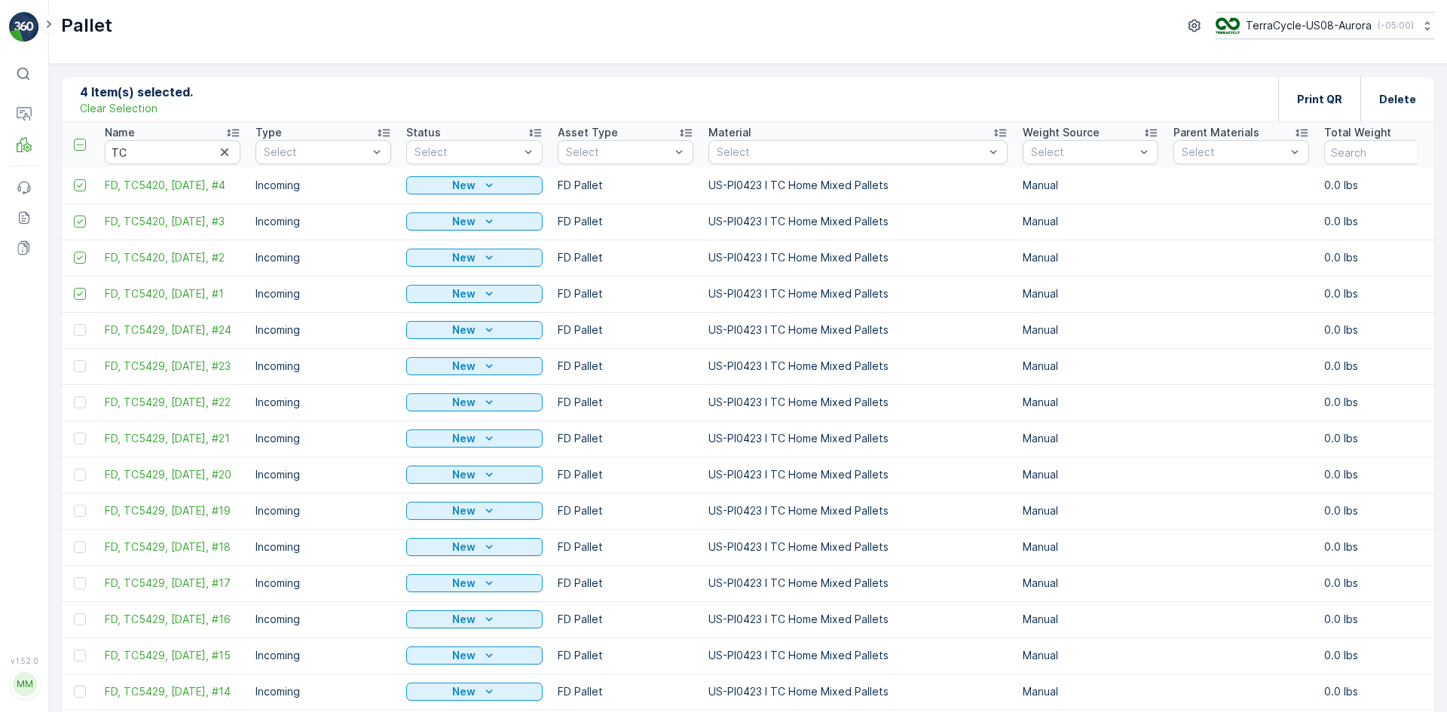
click at [121, 111] on p "Clear Selection" at bounding box center [119, 108] width 78 height 15
drag, startPoint x: 146, startPoint y: 161, endPoint x: 48, endPoint y: 167, distance: 98.2
click at [49, 167] on div "Pallet Add Clear Filters Export Import Name TC Type Select Status Select Asset …" at bounding box center [748, 388] width 1398 height 648
click at [132, 94] on icon "Add" at bounding box center [134, 98] width 15 height 15
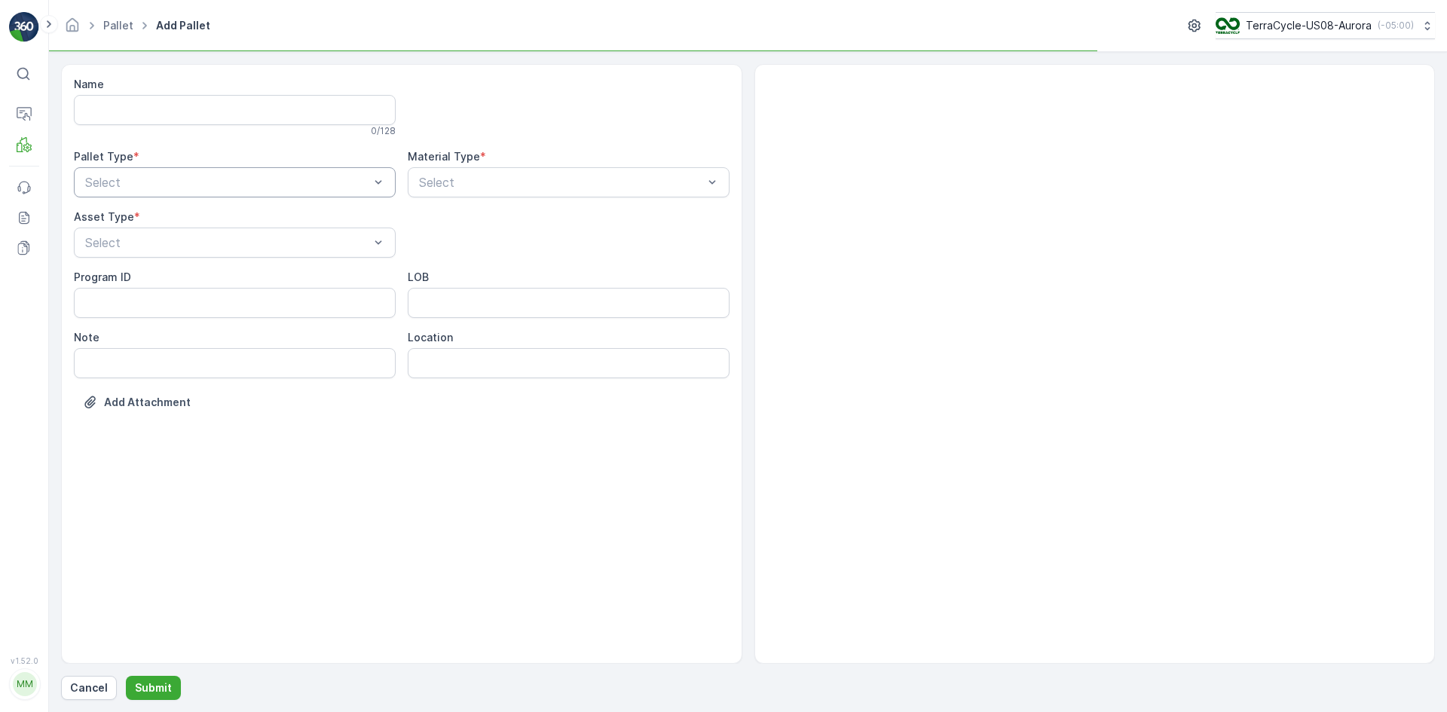
click at [191, 170] on div "Select" at bounding box center [235, 182] width 322 height 30
click at [189, 215] on div "Incoming" at bounding box center [235, 220] width 304 height 14
click at [179, 232] on div "Select" at bounding box center [235, 243] width 322 height 30
click at [163, 280] on div "[PERSON_NAME]" at bounding box center [235, 280] width 304 height 14
type input "0010"
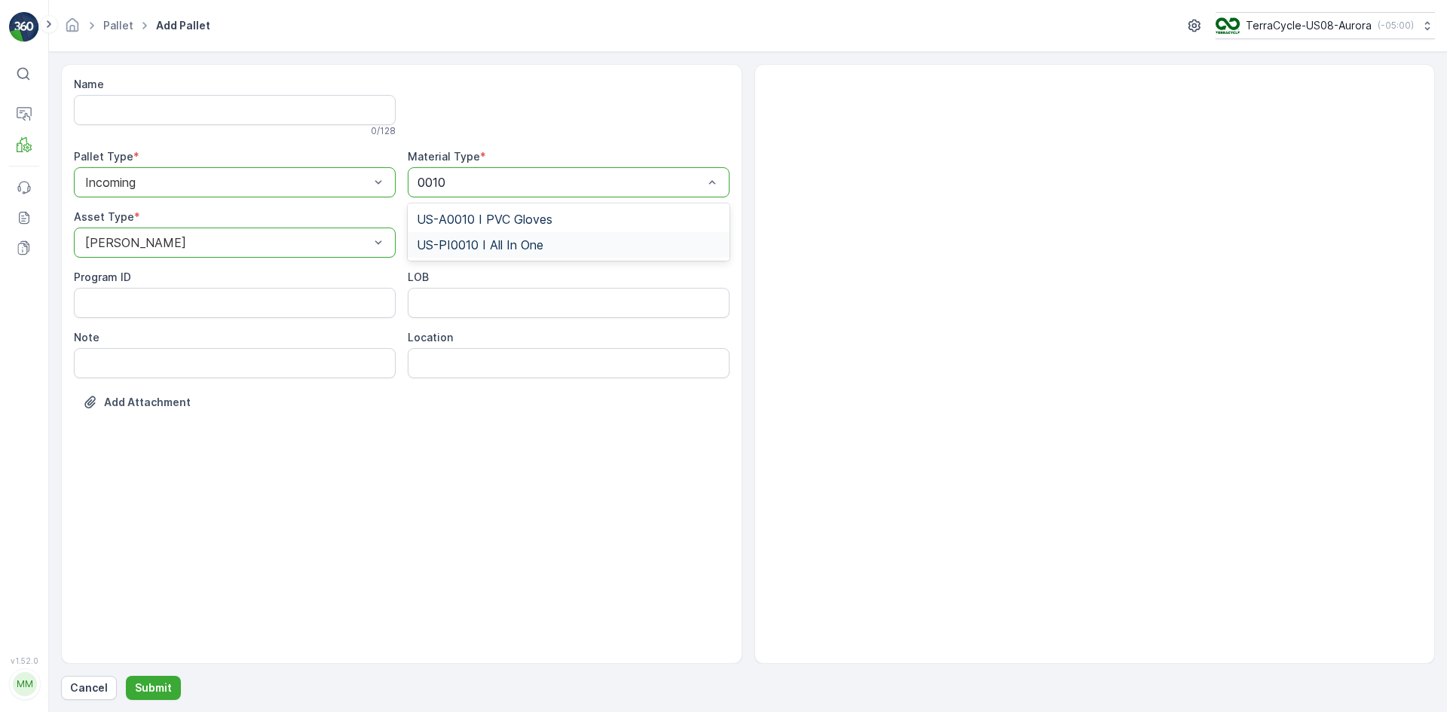
click at [529, 240] on span "US-PI0010 I All In One" at bounding box center [480, 245] width 127 height 14
click at [159, 678] on button "Submit" at bounding box center [153, 688] width 55 height 24
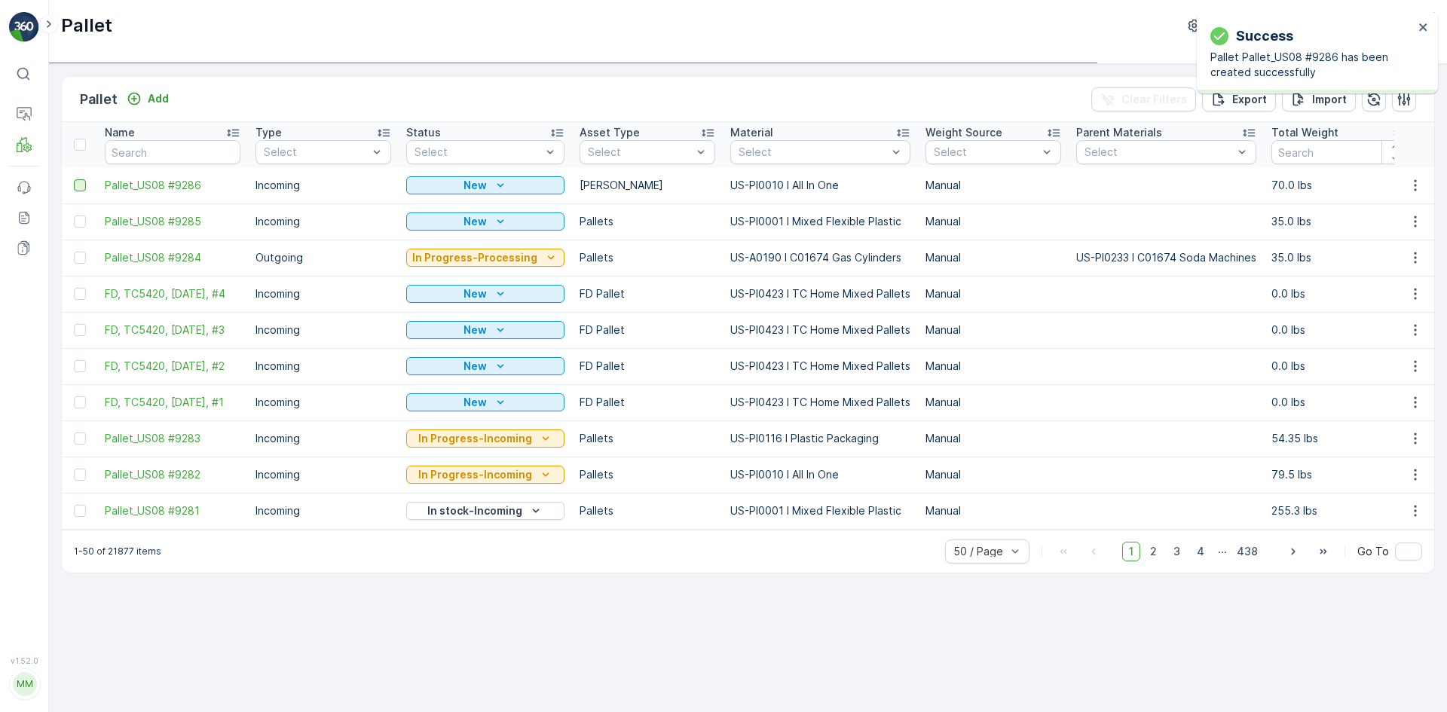
click at [83, 183] on div at bounding box center [80, 185] width 12 height 12
click at [74, 179] on input "checkbox" at bounding box center [74, 179] width 0 height 0
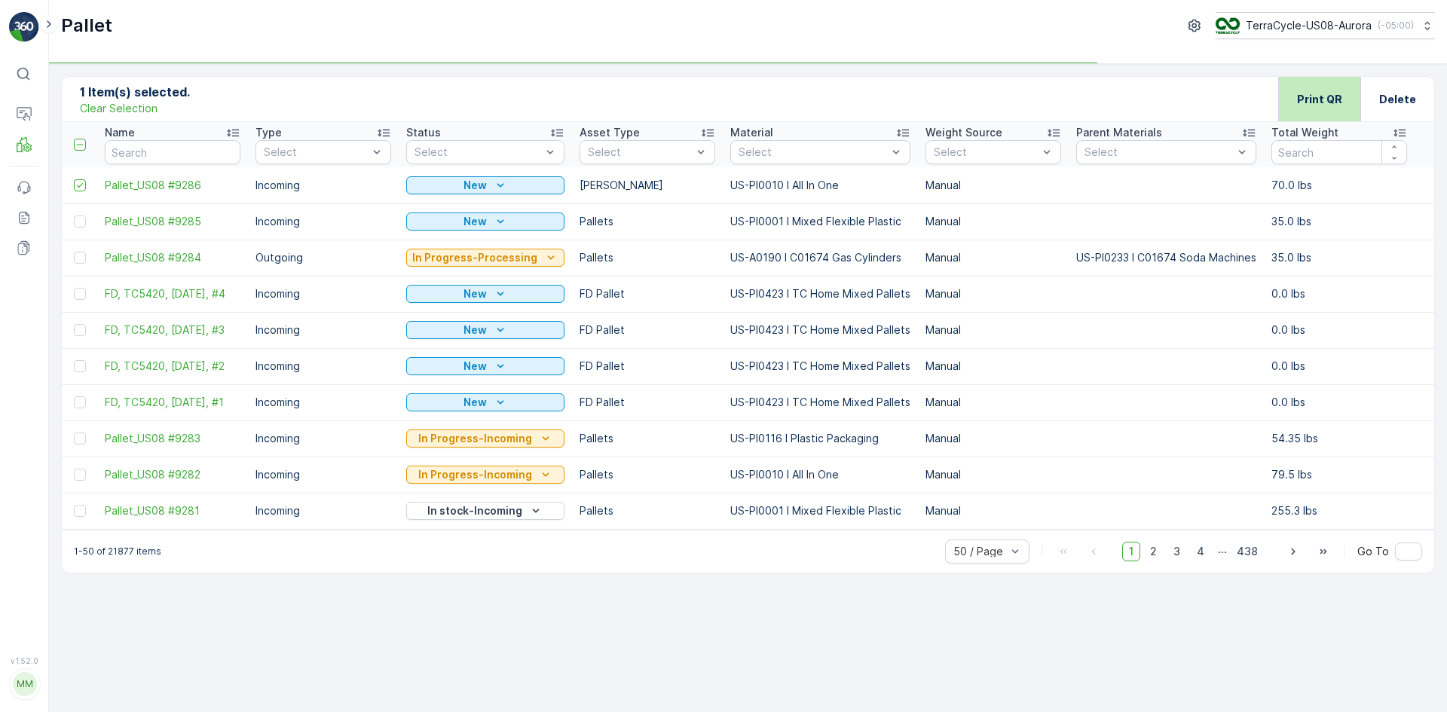
click at [1289, 102] on div "Print QR" at bounding box center [1319, 99] width 82 height 44
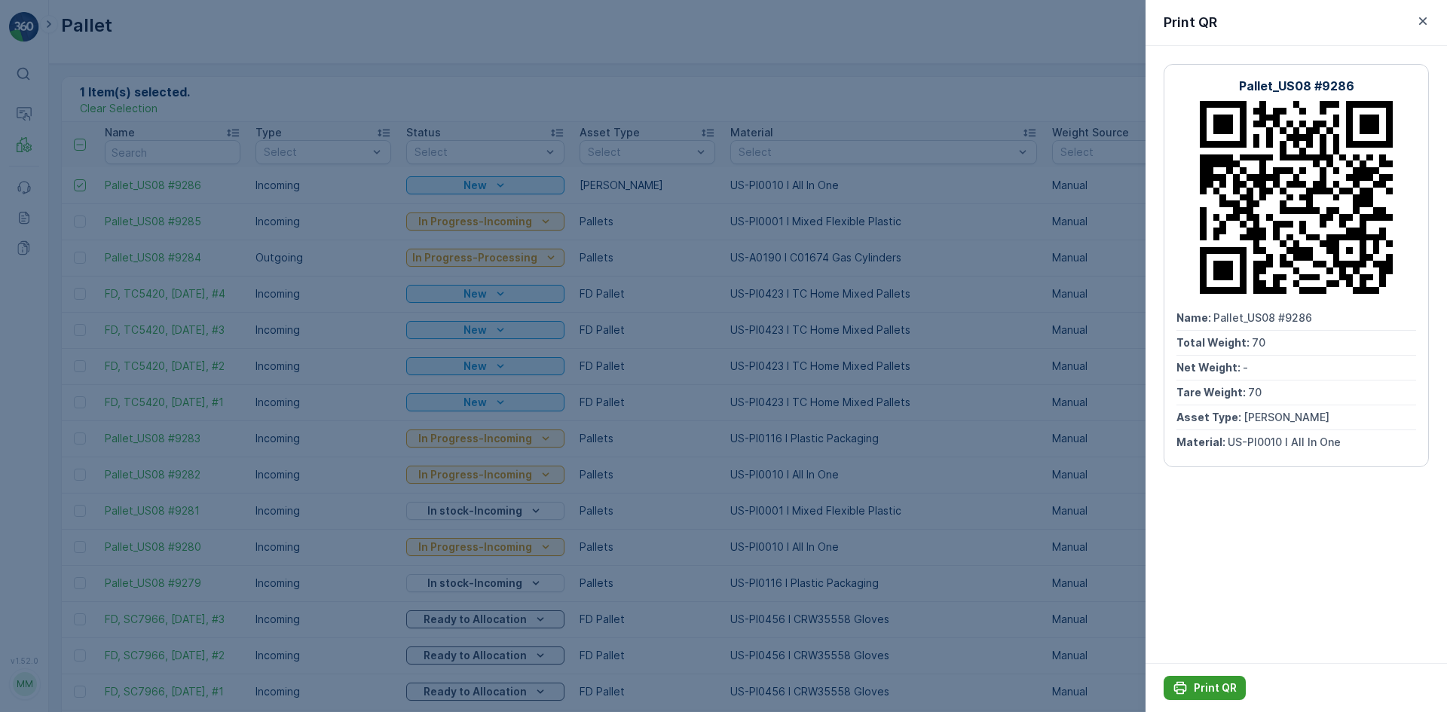
click at [1192, 690] on div "Print QR" at bounding box center [1205, 688] width 64 height 15
click at [170, 119] on div at bounding box center [723, 356] width 1447 height 712
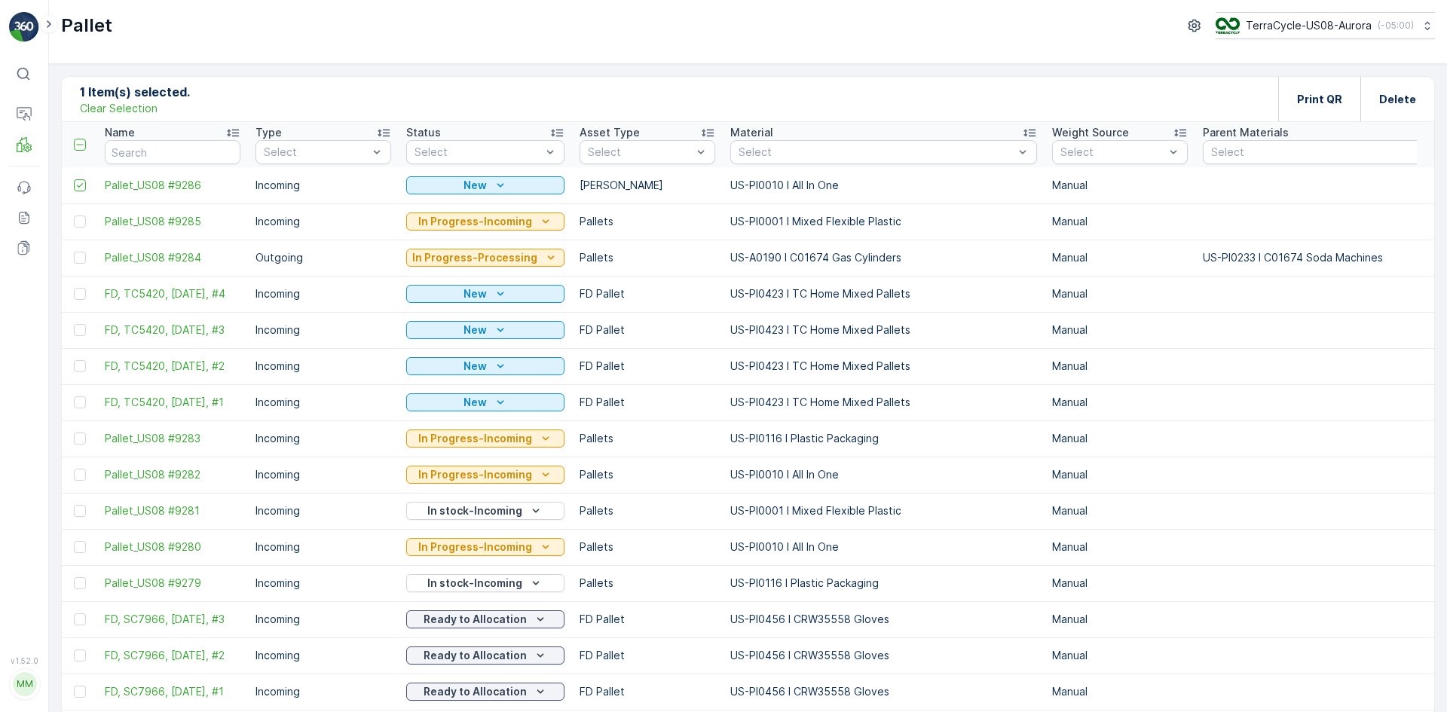
drag, startPoint x: 117, startPoint y: 112, endPoint x: 271, endPoint y: 33, distance: 173.2
click at [117, 111] on p "Clear Selection" at bounding box center [119, 108] width 78 height 15
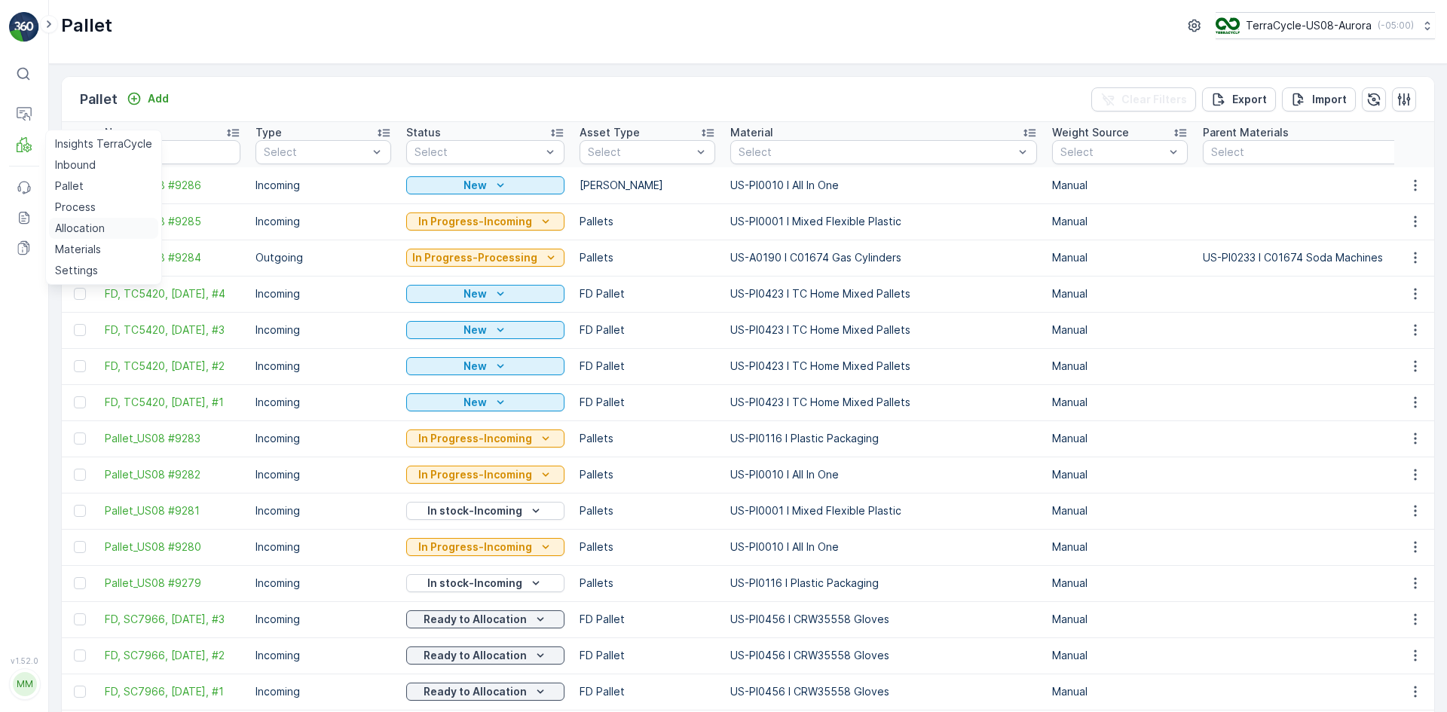
click at [96, 224] on p "Allocation" at bounding box center [80, 228] width 50 height 15
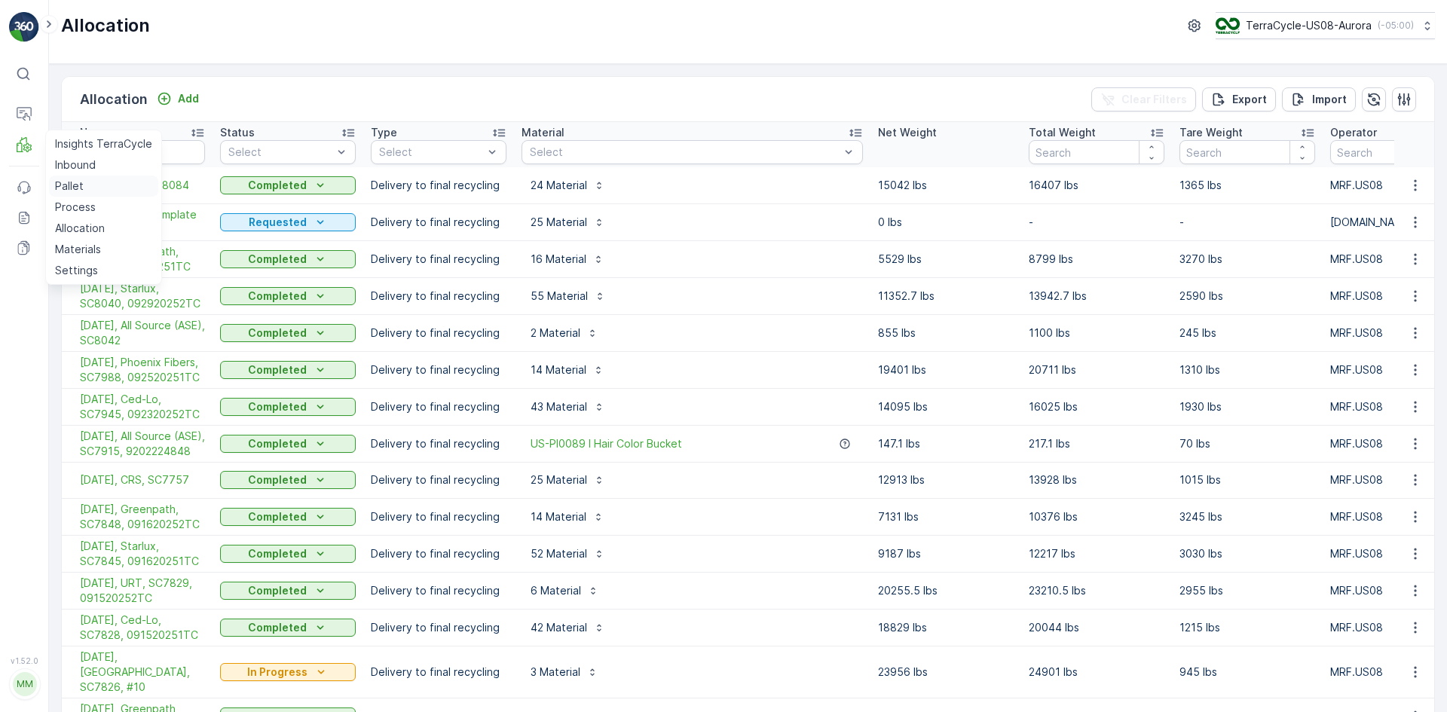
click at [70, 186] on p "Pallet" at bounding box center [69, 186] width 29 height 15
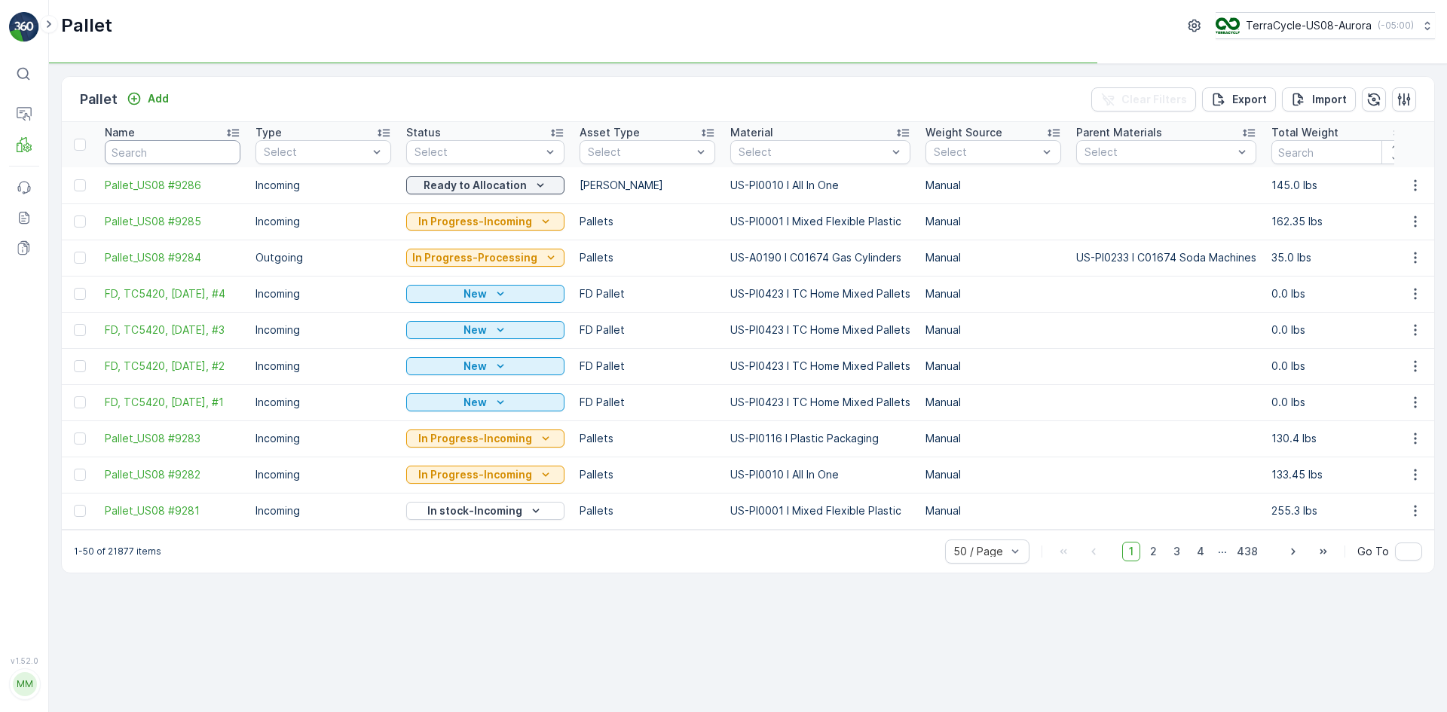
click at [145, 149] on input "text" at bounding box center [173, 152] width 136 height 24
paste input "SC7966"
type input "SC7966"
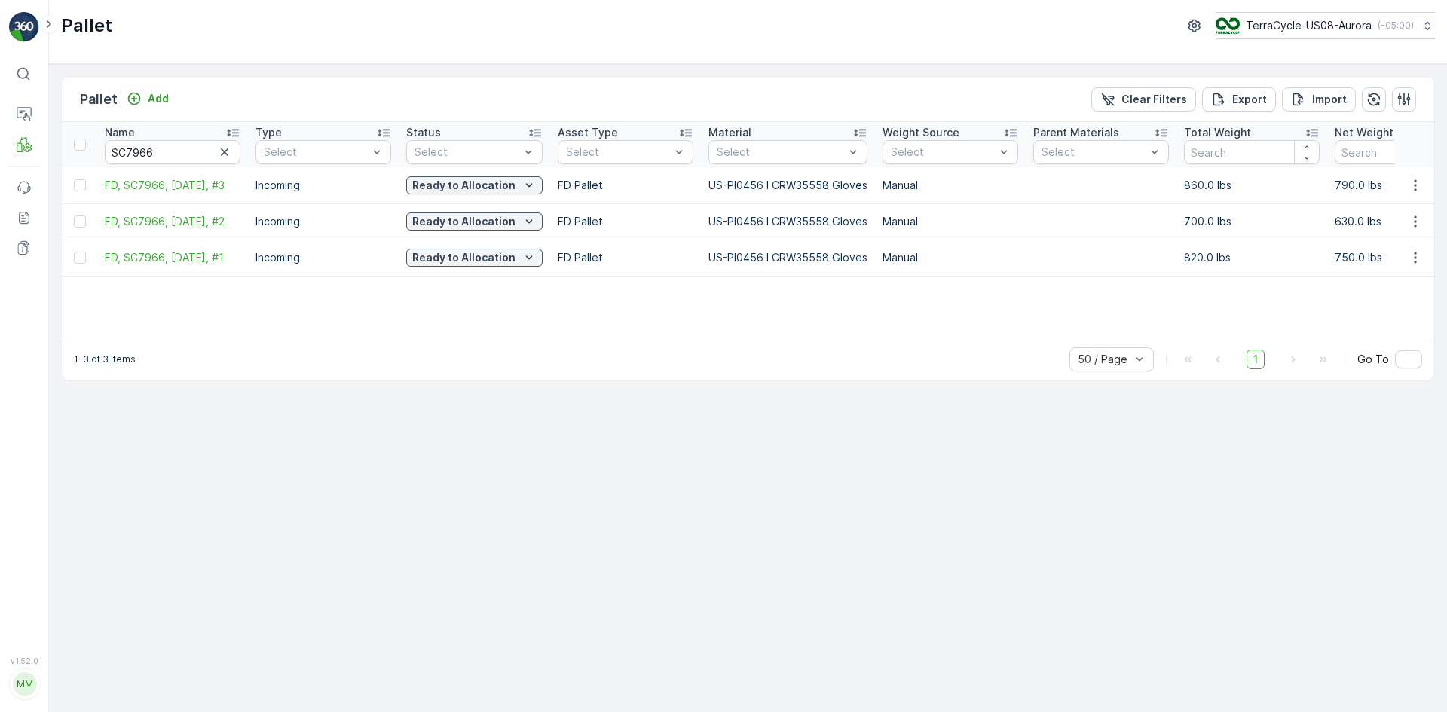
click at [499, 559] on div "Pallet Add Clear Filters Export Import Name SC7966 Type Select Status Select As…" at bounding box center [748, 388] width 1398 height 648
